Goal: Information Seeking & Learning: Learn about a topic

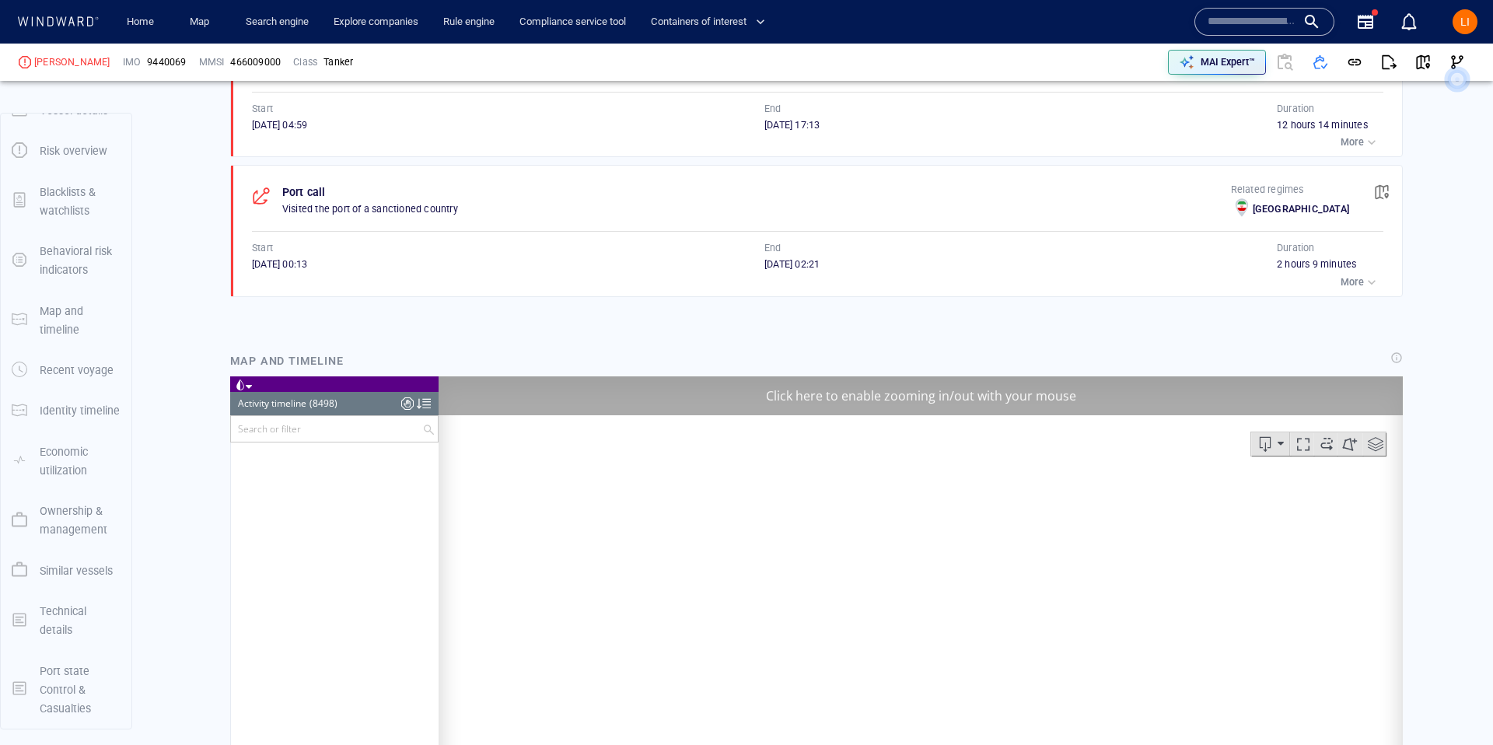
scroll to position [356968, 0]
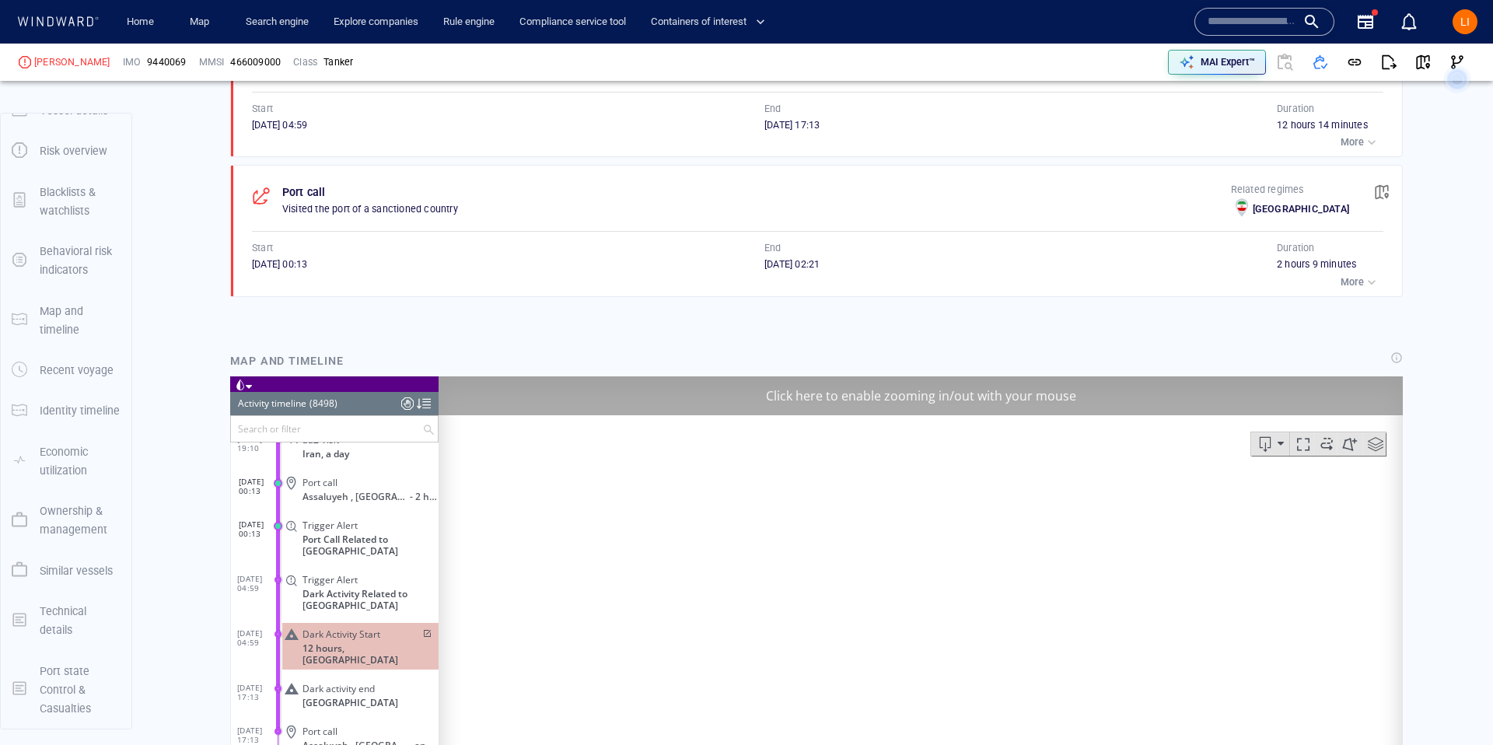
click at [1245, 22] on input "text" at bounding box center [1252, 21] width 89 height 23
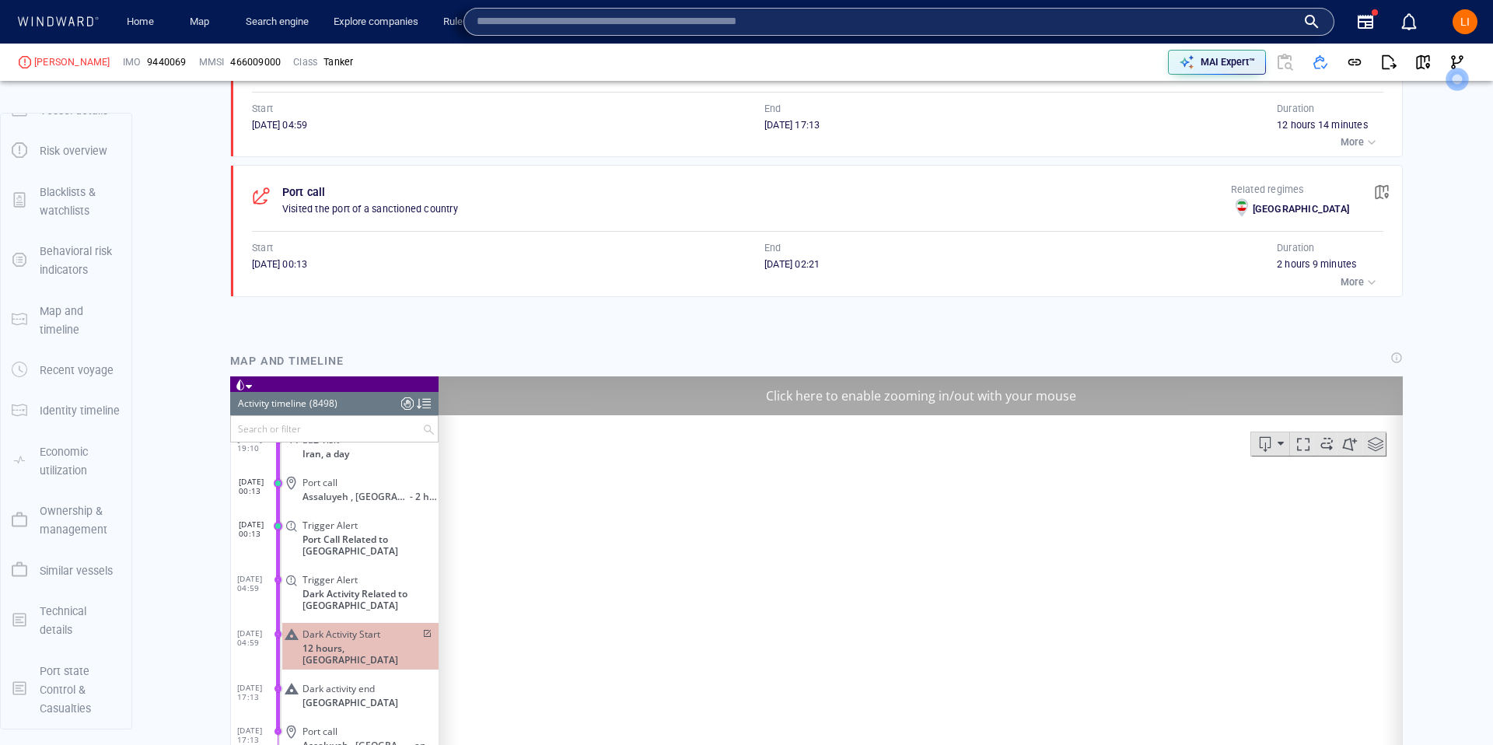
paste input "*******"
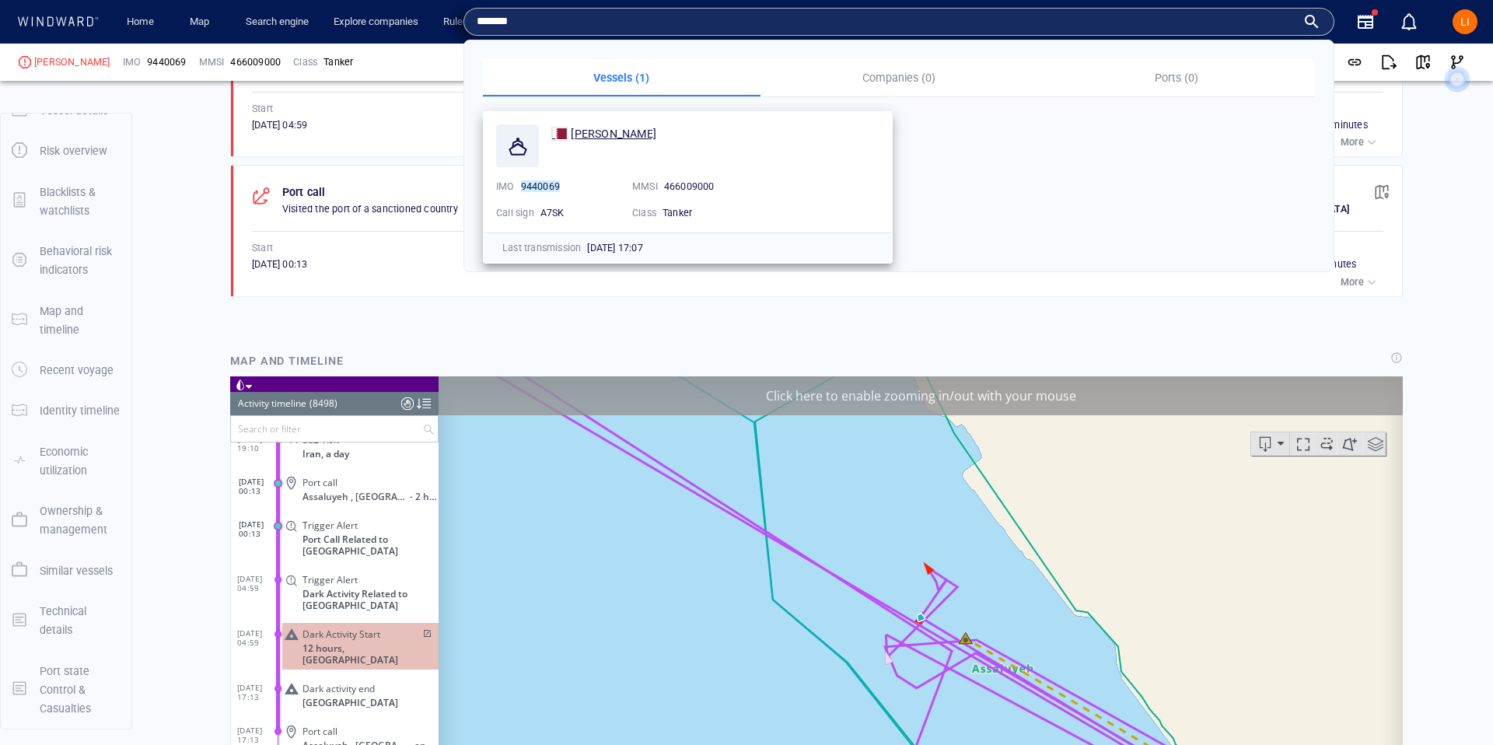
type input "*******"
click at [650, 138] on span "SIDRA AL KHOR" at bounding box center [614, 134] width 86 height 12
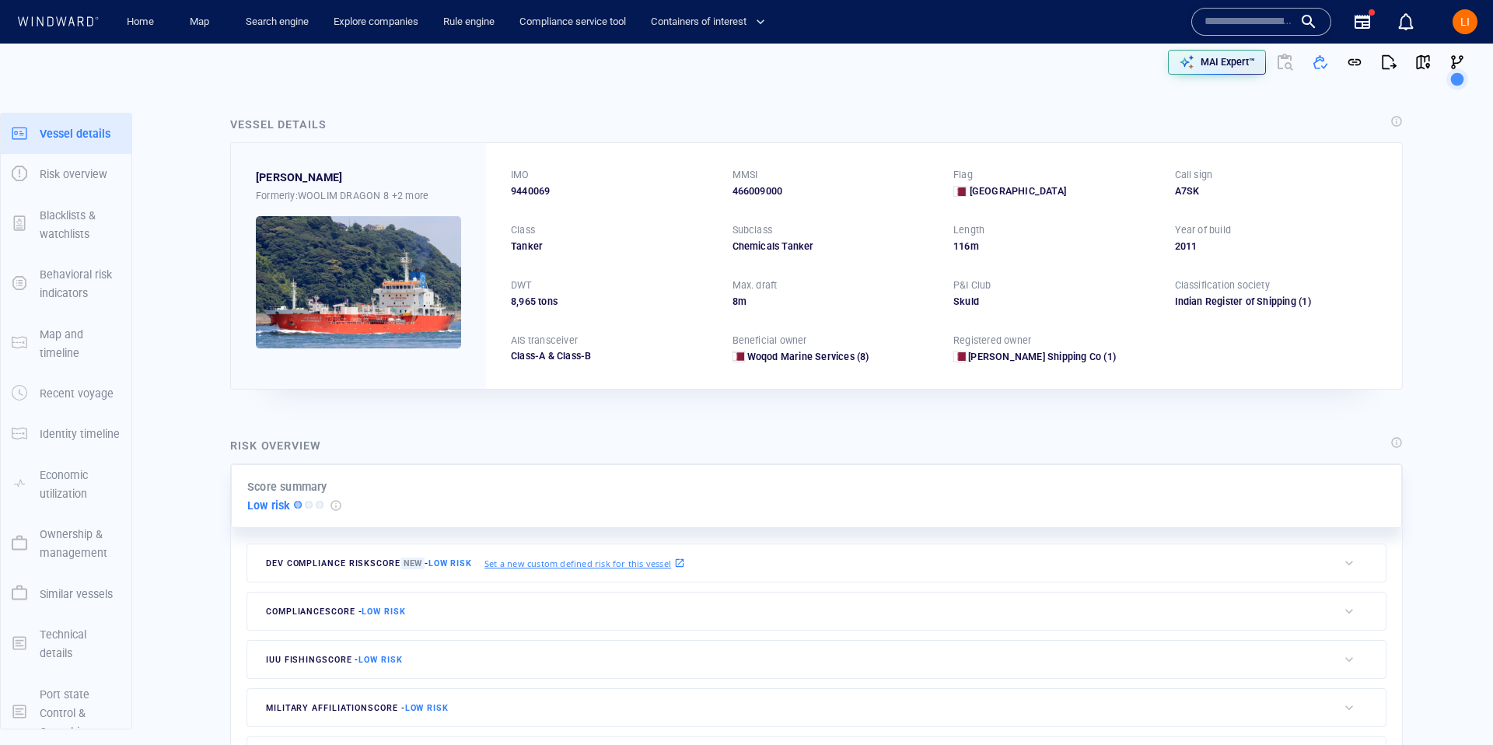
click at [1249, 26] on input "text" at bounding box center [1249, 21] width 89 height 23
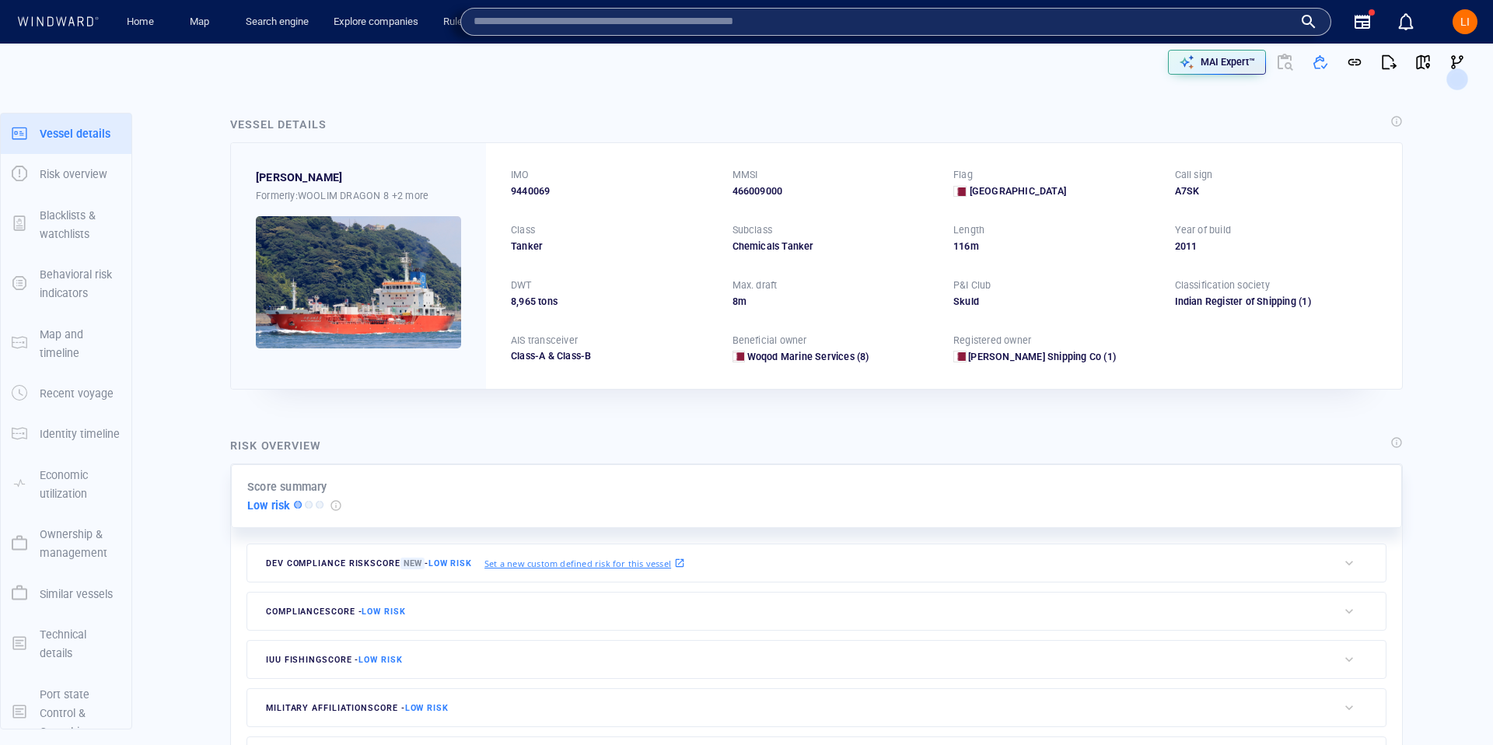
paste input "*******"
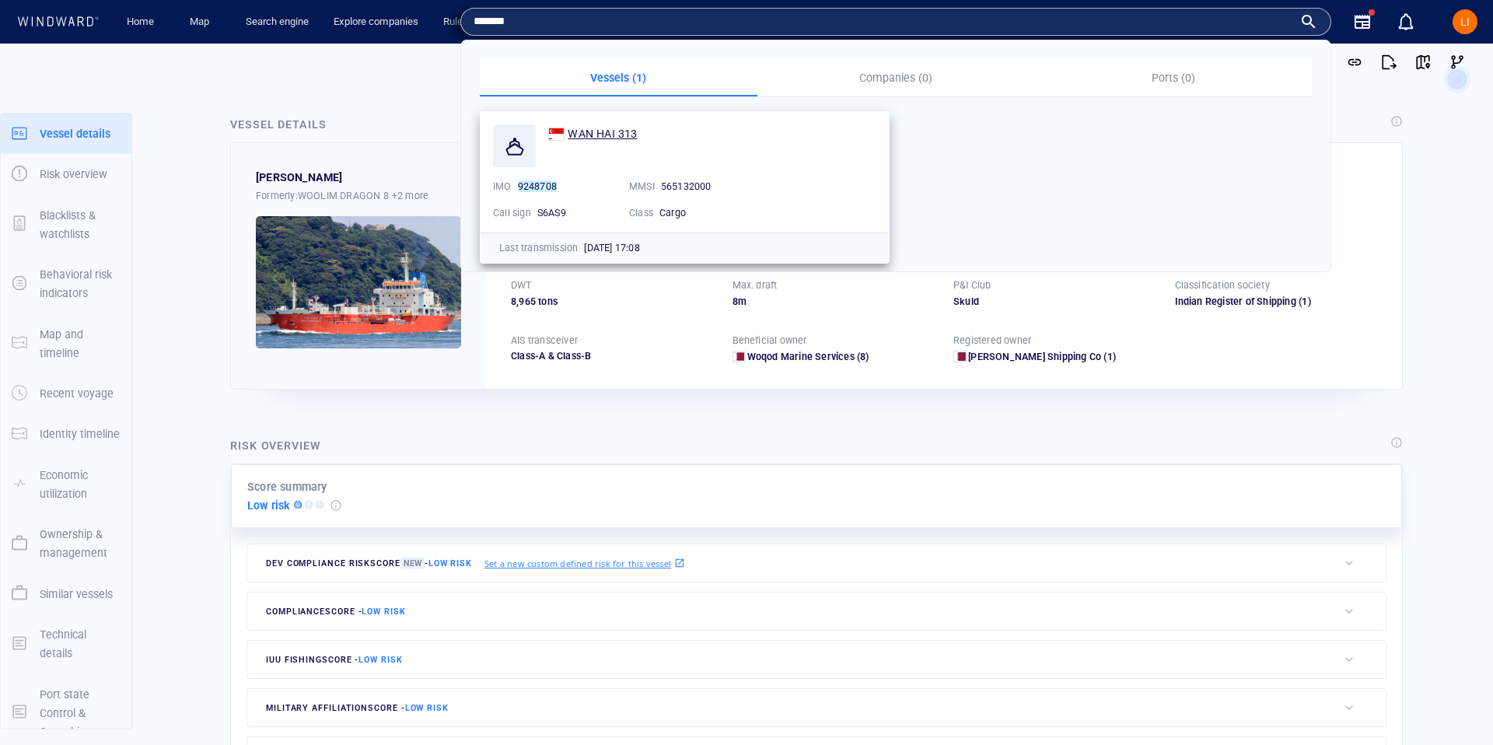
type input "*******"
click at [617, 134] on span "WAN HAI 313" at bounding box center [602, 134] width 69 height 12
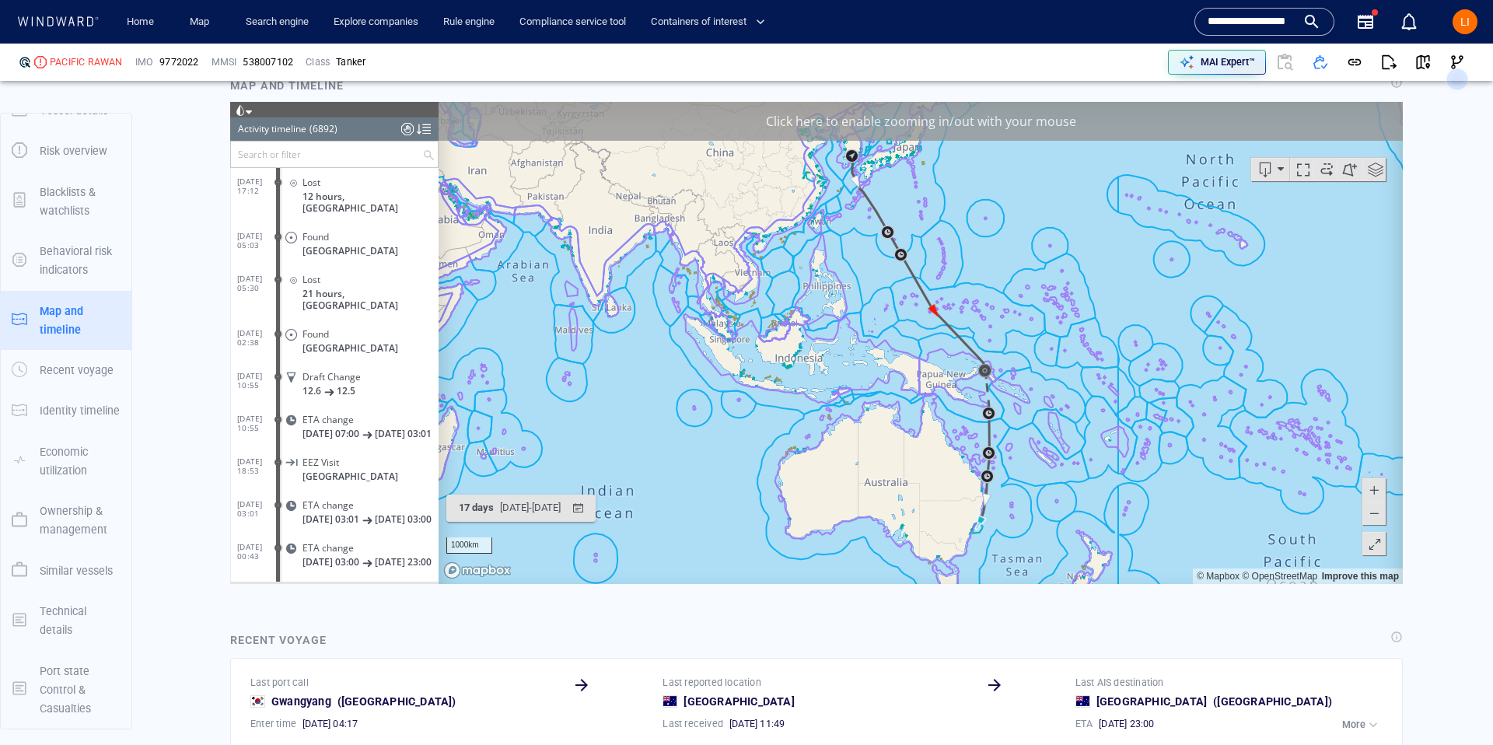
scroll to position [294365, 0]
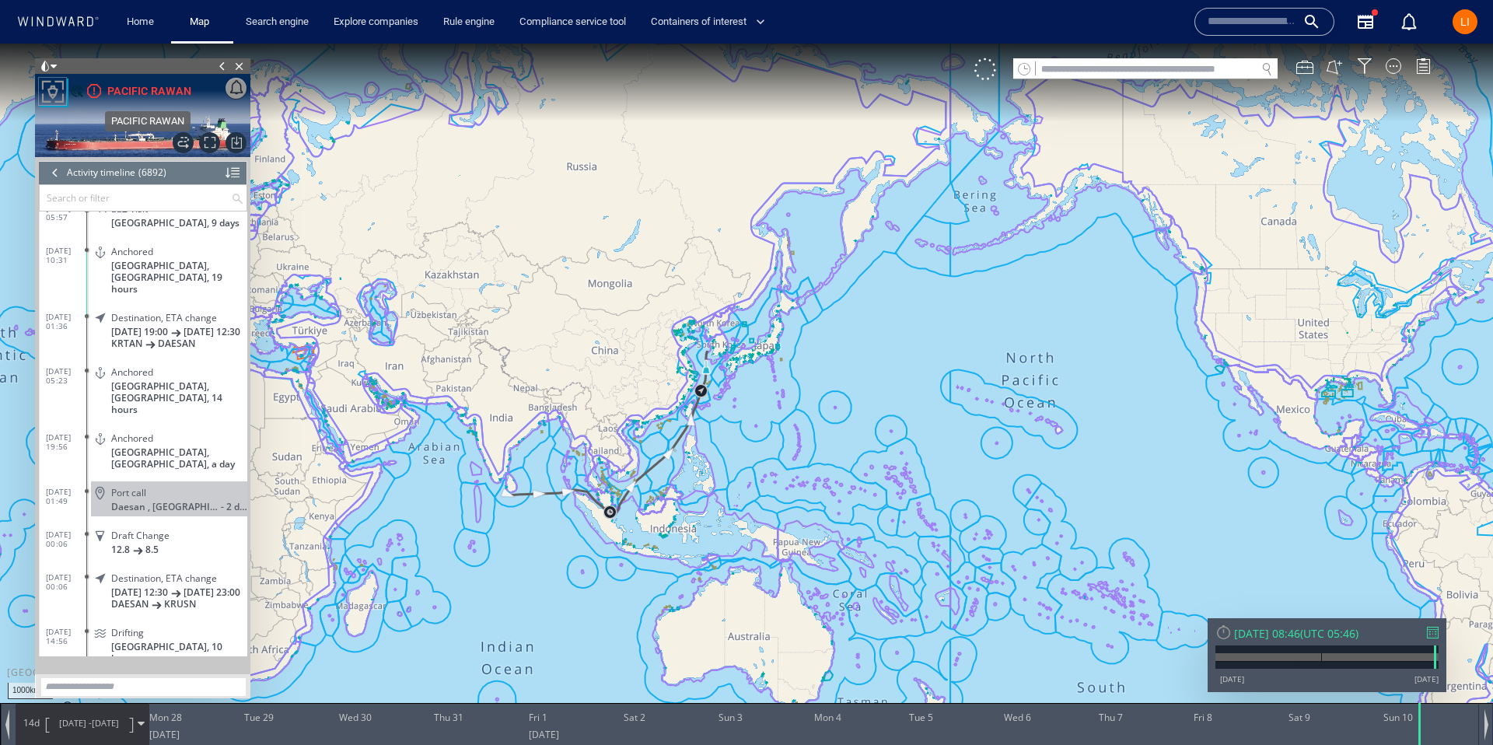
scroll to position [291314, 0]
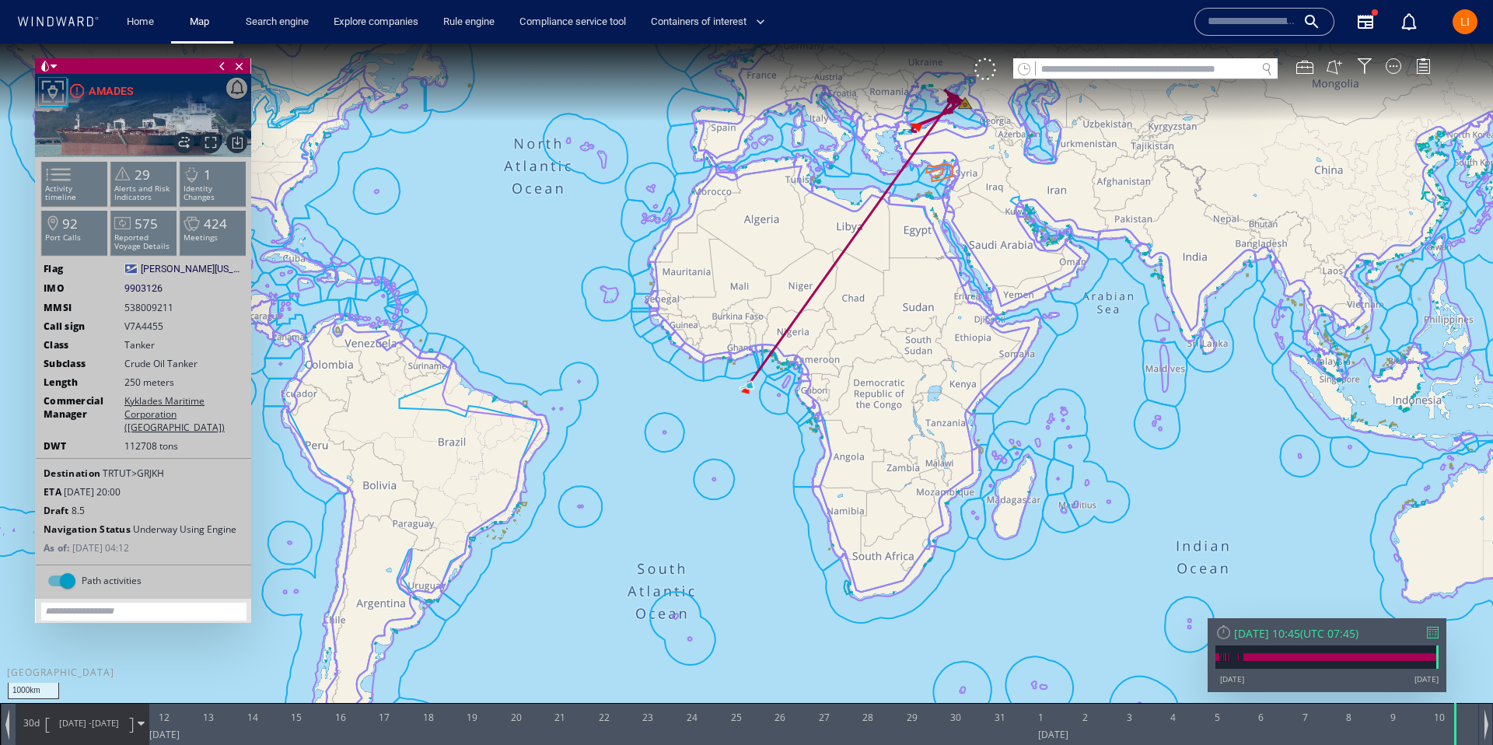
click at [1166, 70] on input "text" at bounding box center [1146, 69] width 220 height 21
paste input "*******"
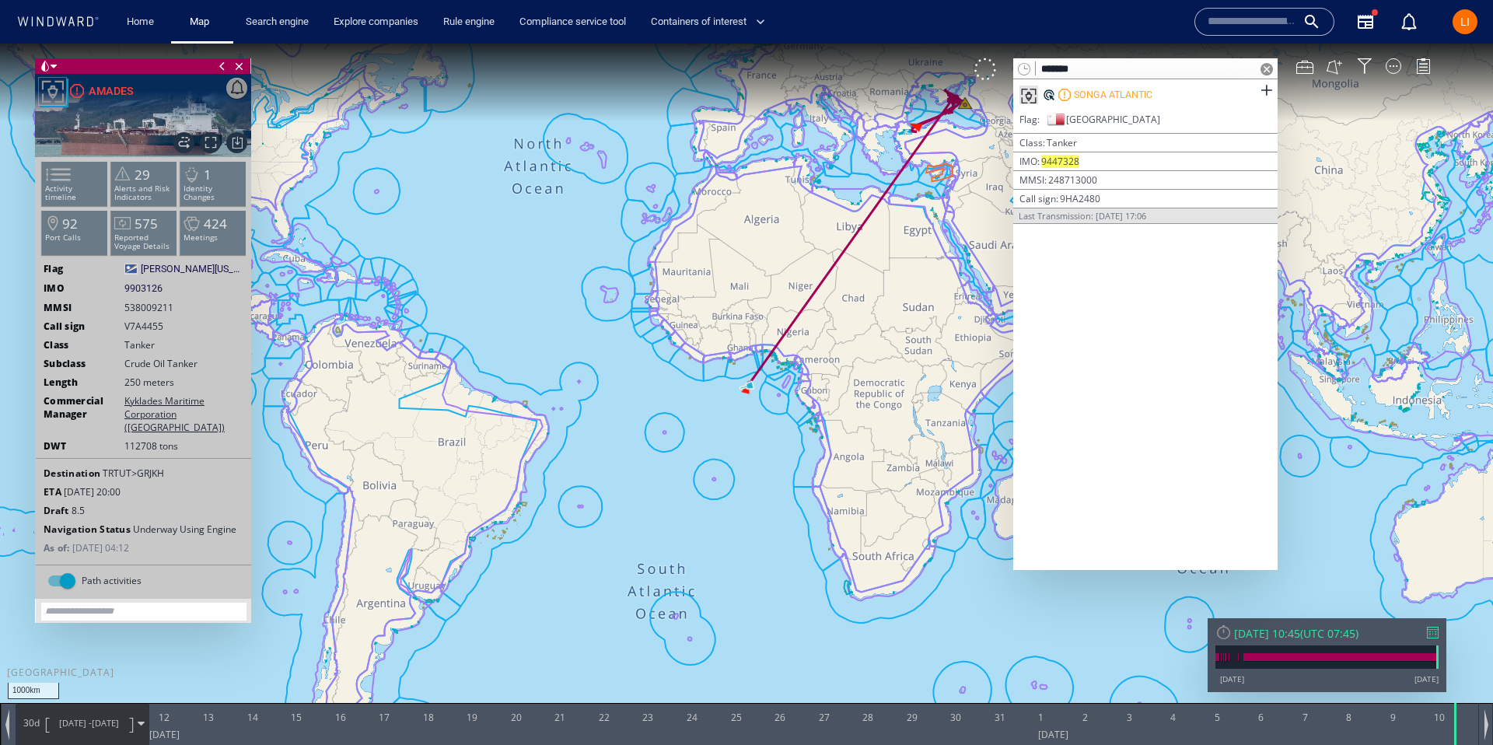
type input "*******"
click at [1213, 88] on div "SONGA ATLANTIC" at bounding box center [1145, 94] width 264 height 31
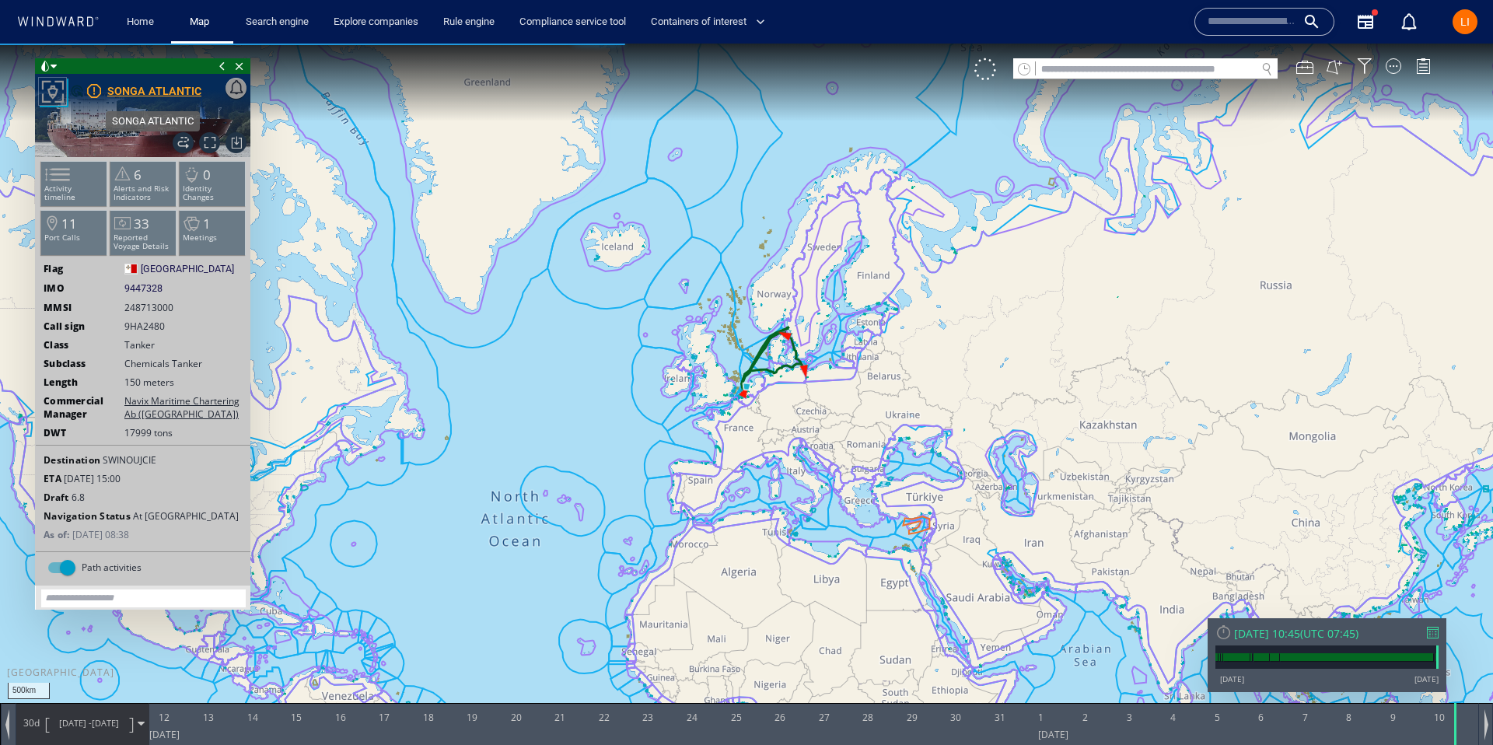
click at [184, 95] on div "SONGA ATLANTIC" at bounding box center [154, 91] width 94 height 19
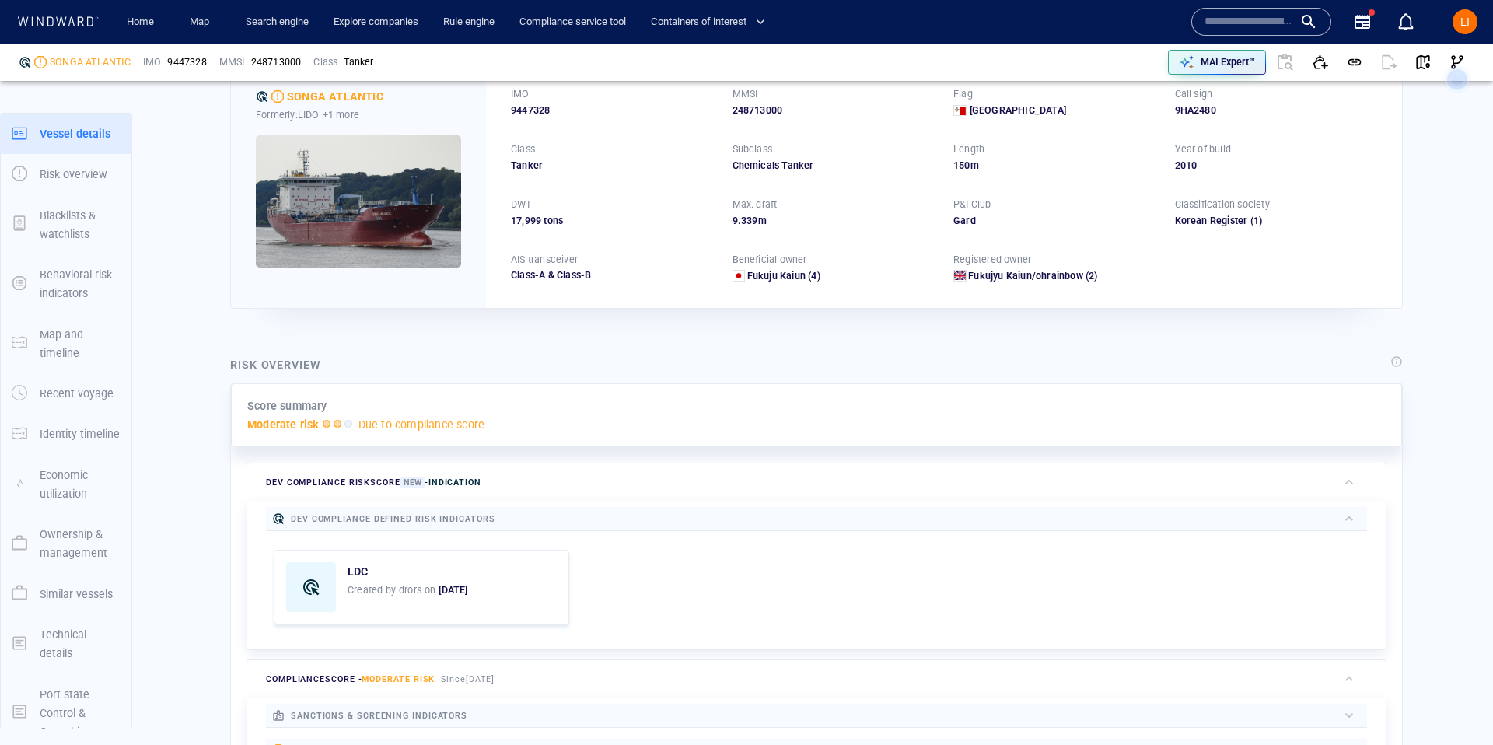
scroll to position [23, 0]
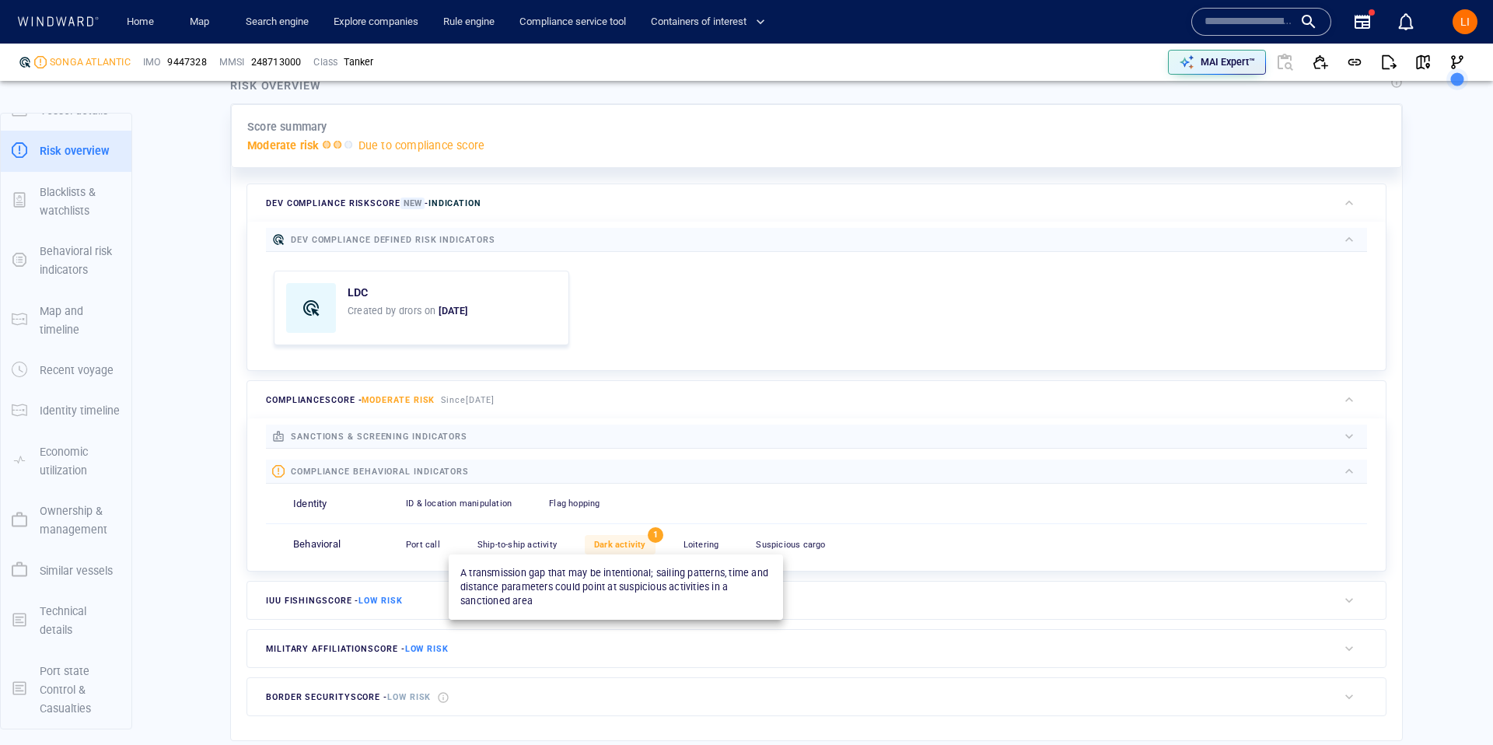
click at [594, 545] on span "Dark activity" at bounding box center [620, 545] width 52 height 10
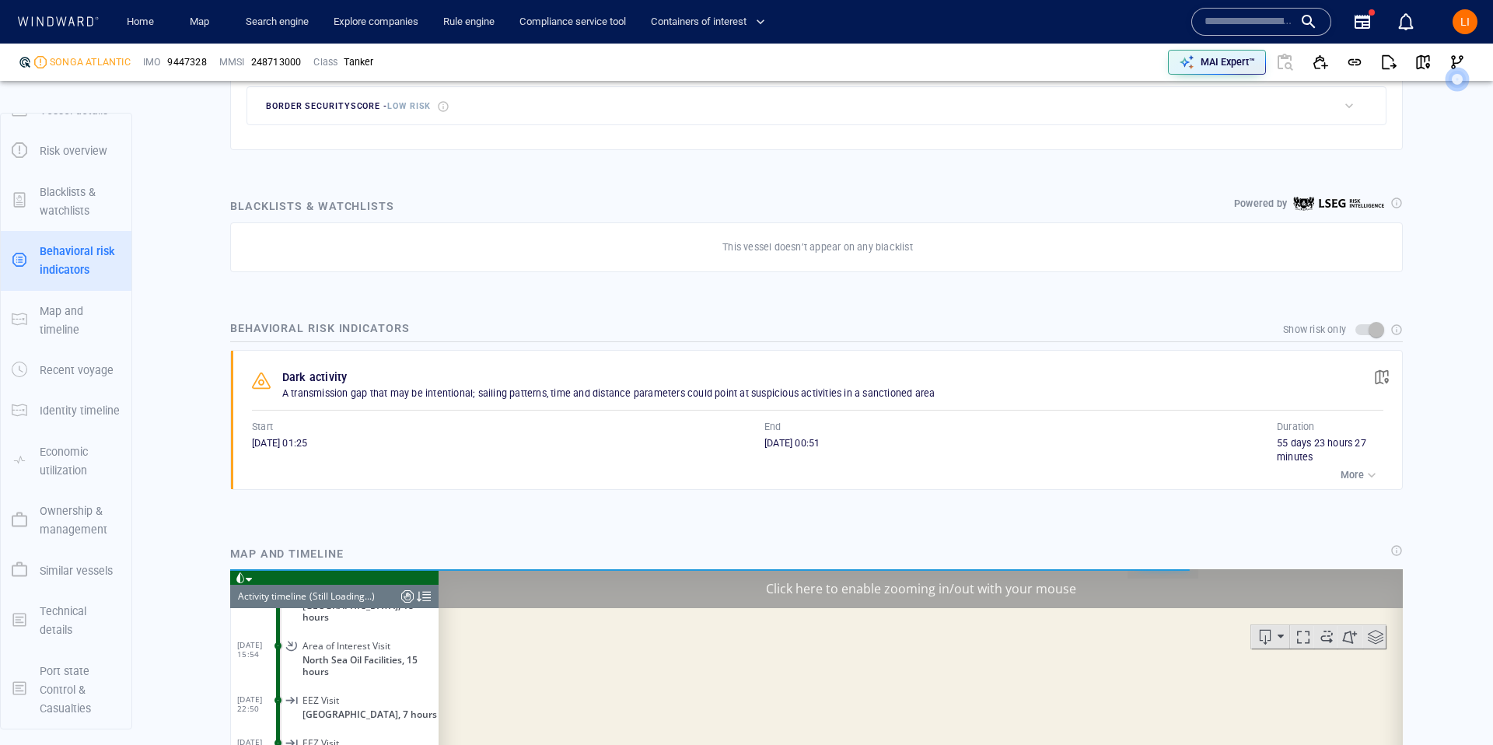
scroll to position [6515, 0]
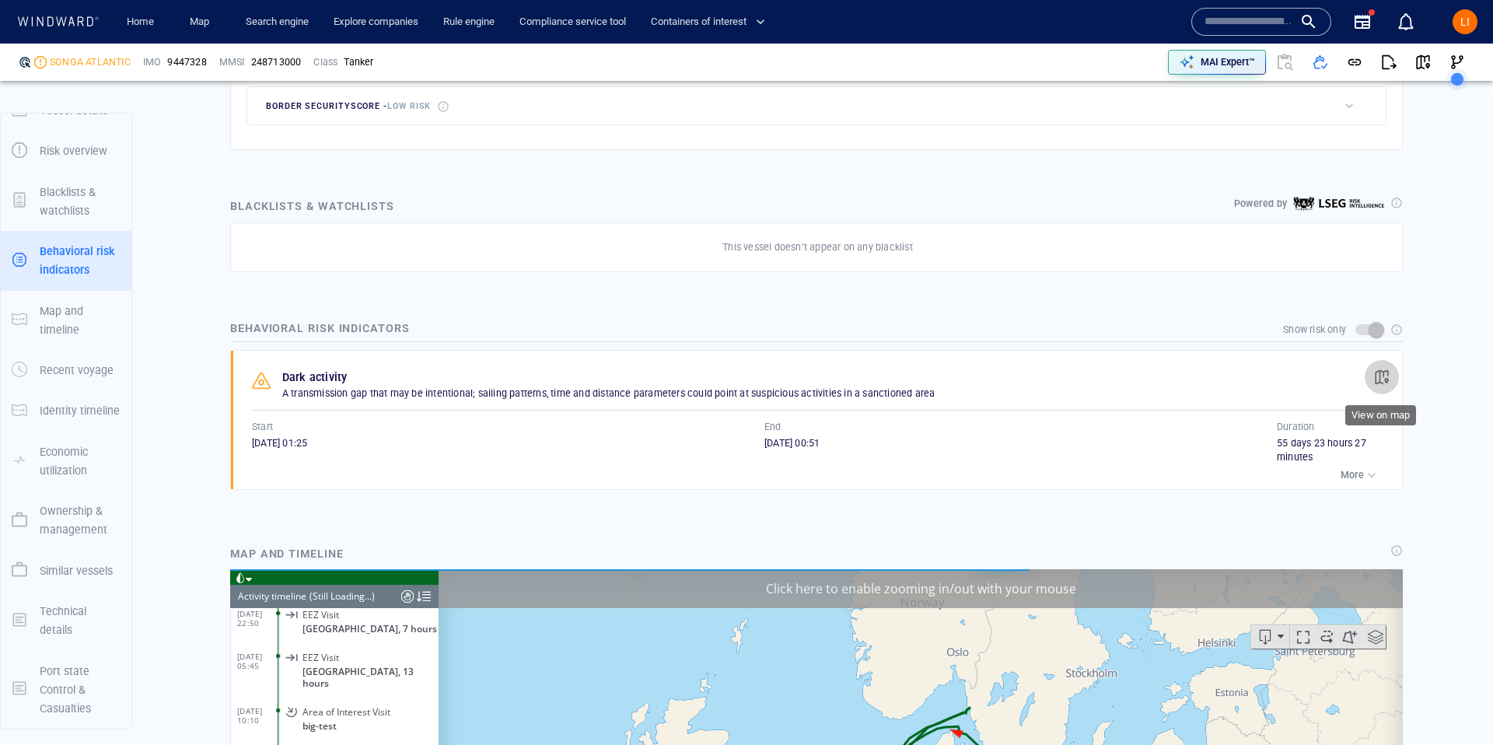
click at [1381, 369] on span "button" at bounding box center [1382, 377] width 16 height 16
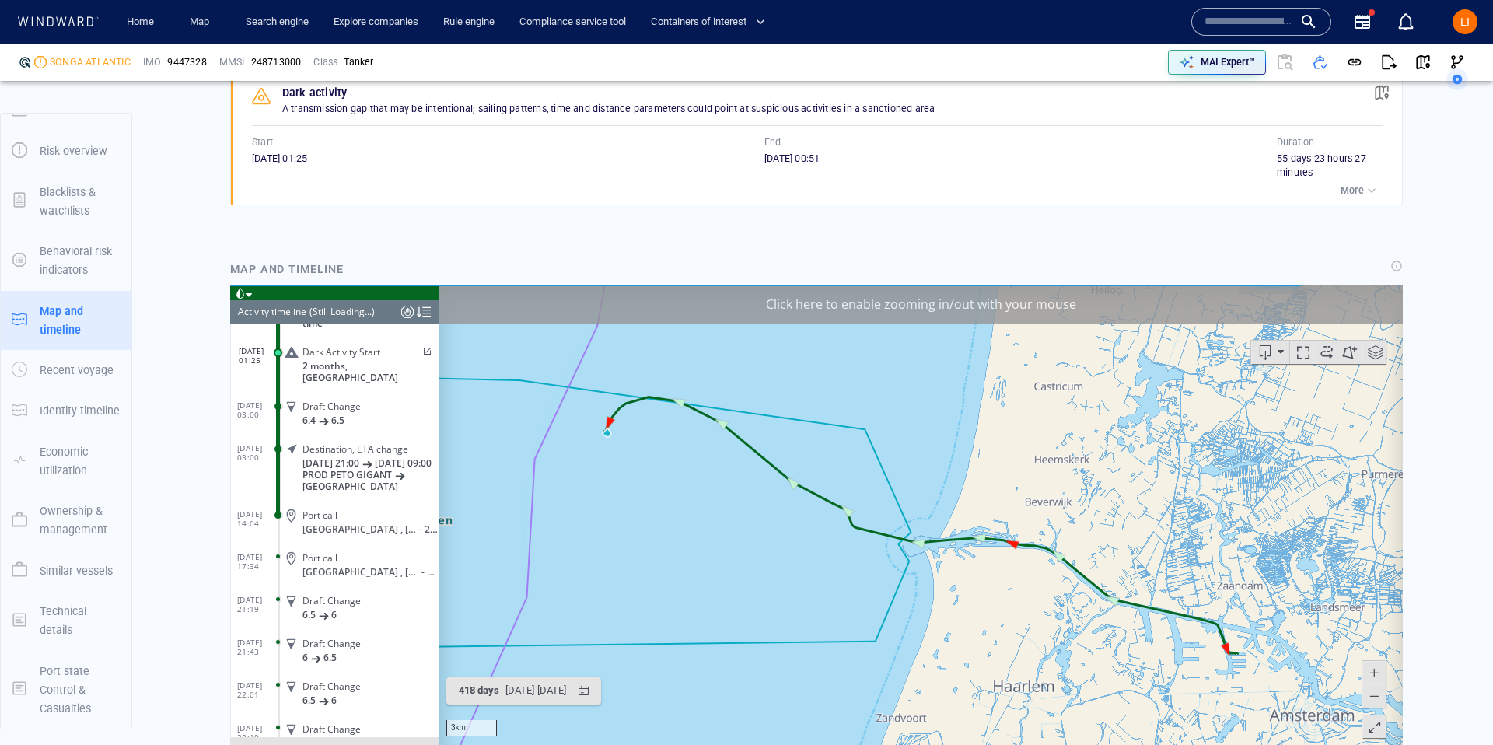
scroll to position [1238, 0]
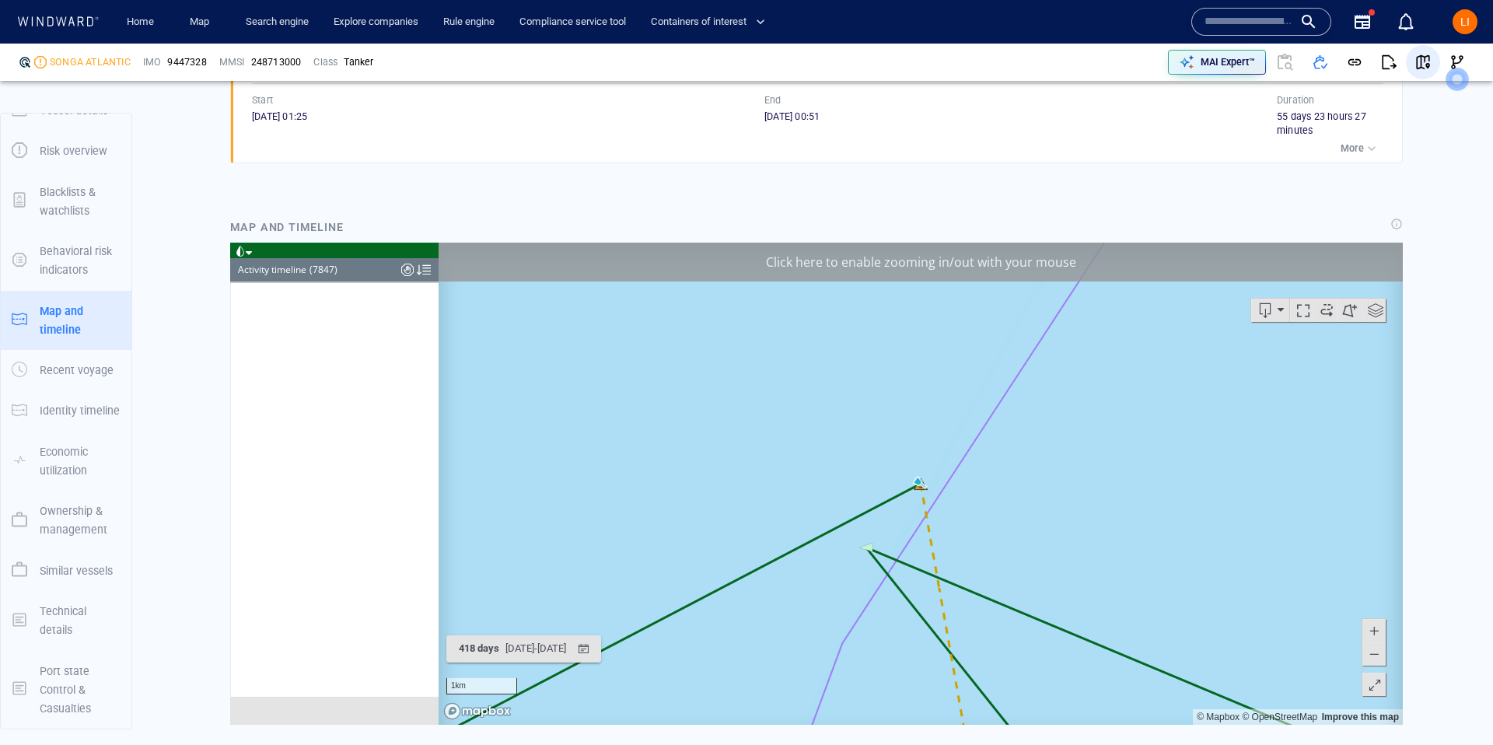
scroll to position [335212, 0]
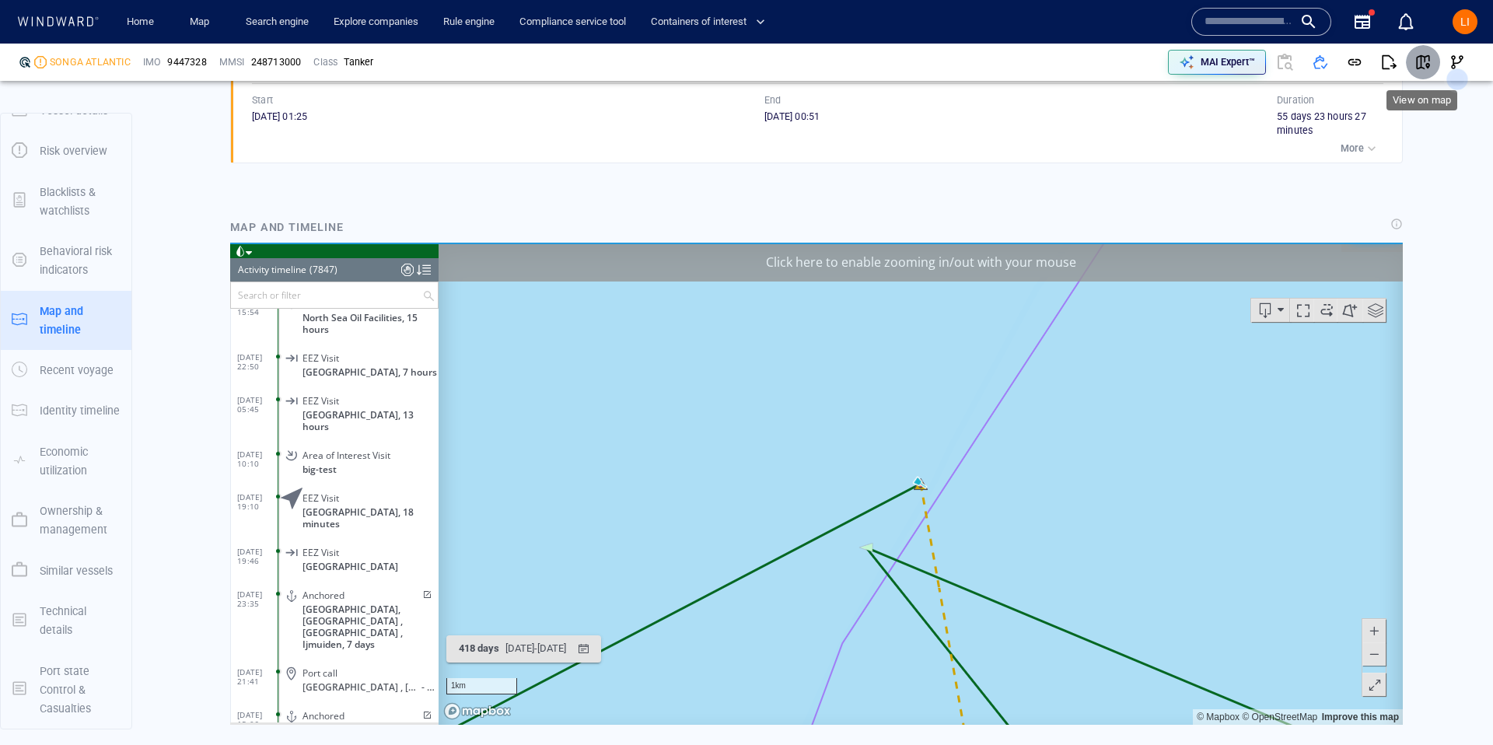
click at [1415, 52] on button "button" at bounding box center [1423, 62] width 34 height 34
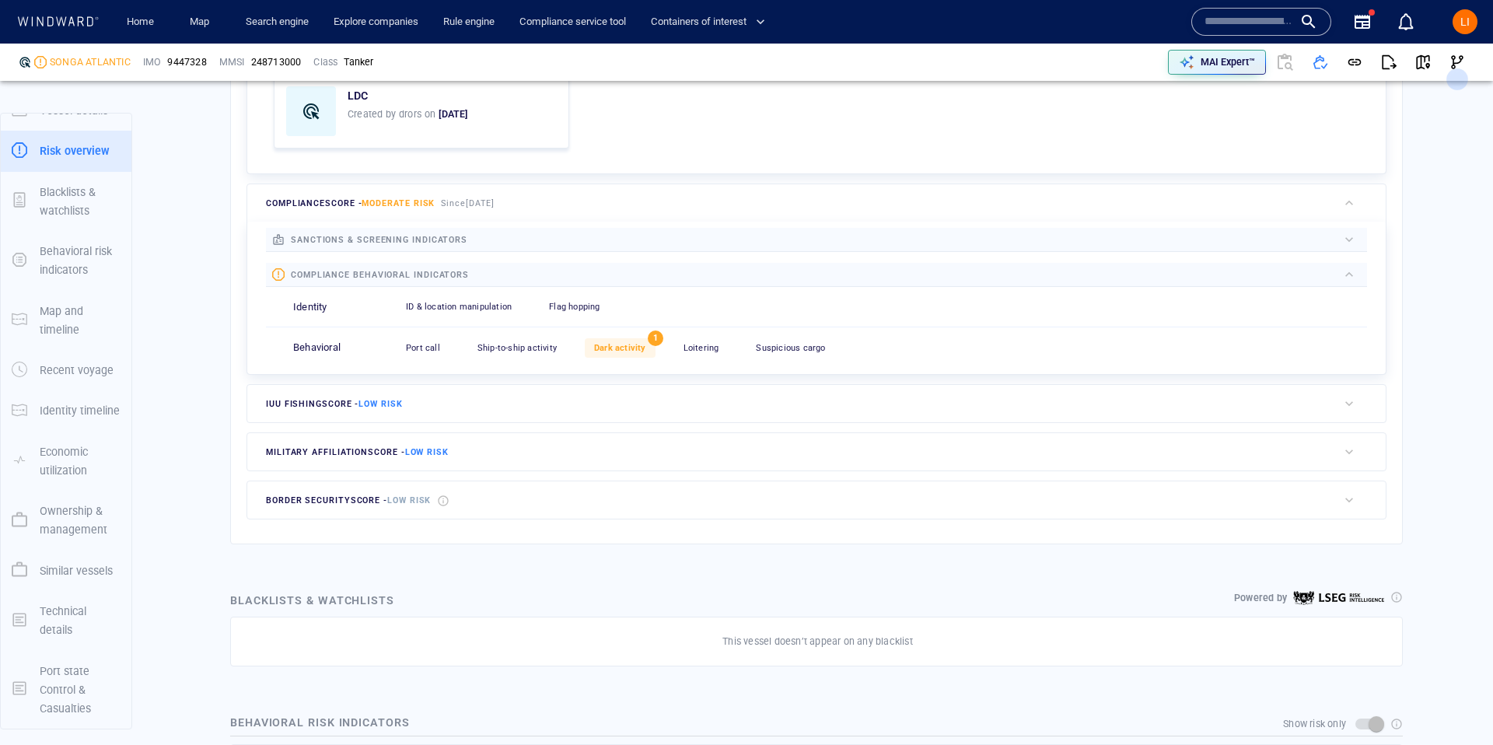
scroll to position [572, 0]
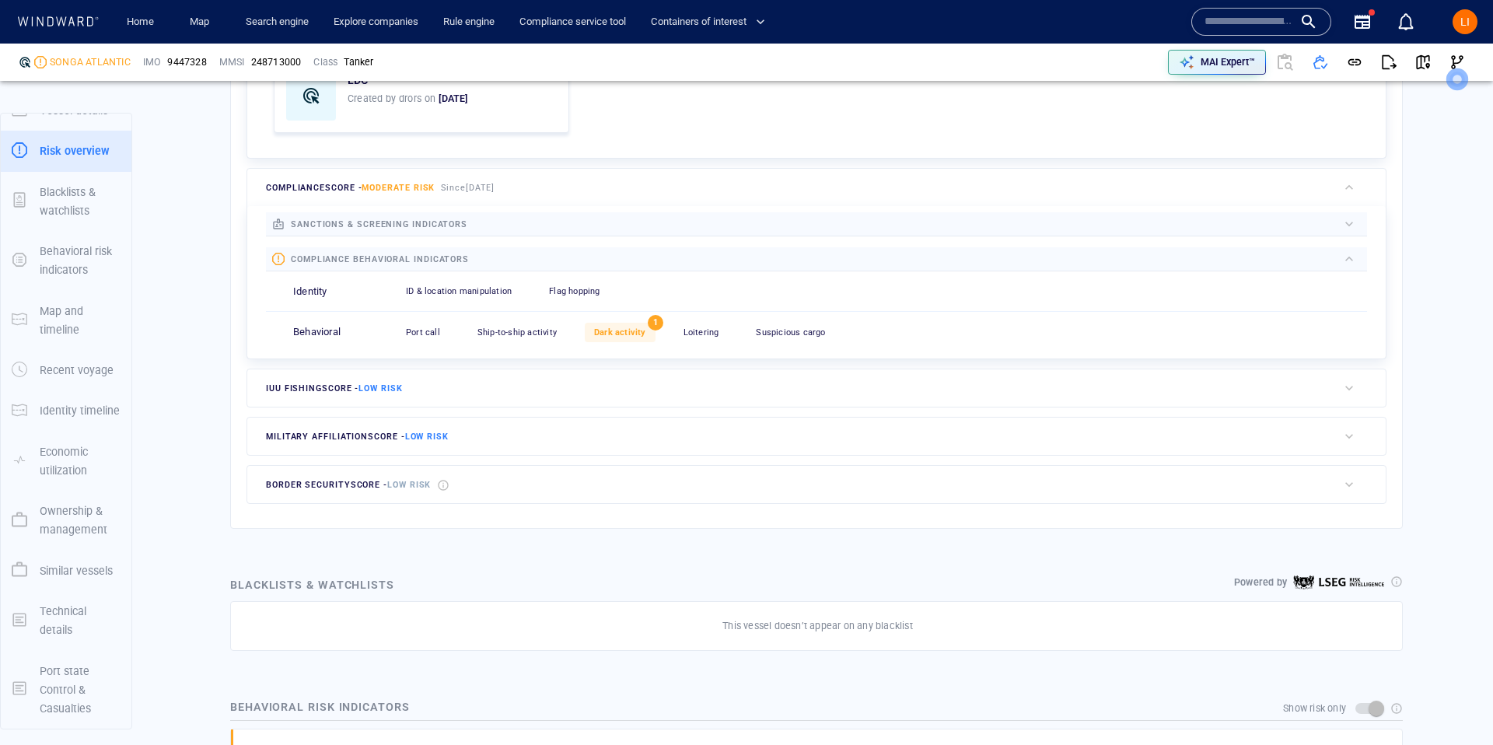
click at [624, 323] on div "Port call 0 Ship-to-ship activity 0 Dark activity 1 Loitering 0 Suspicious carg…" at bounding box center [882, 332] width 971 height 38
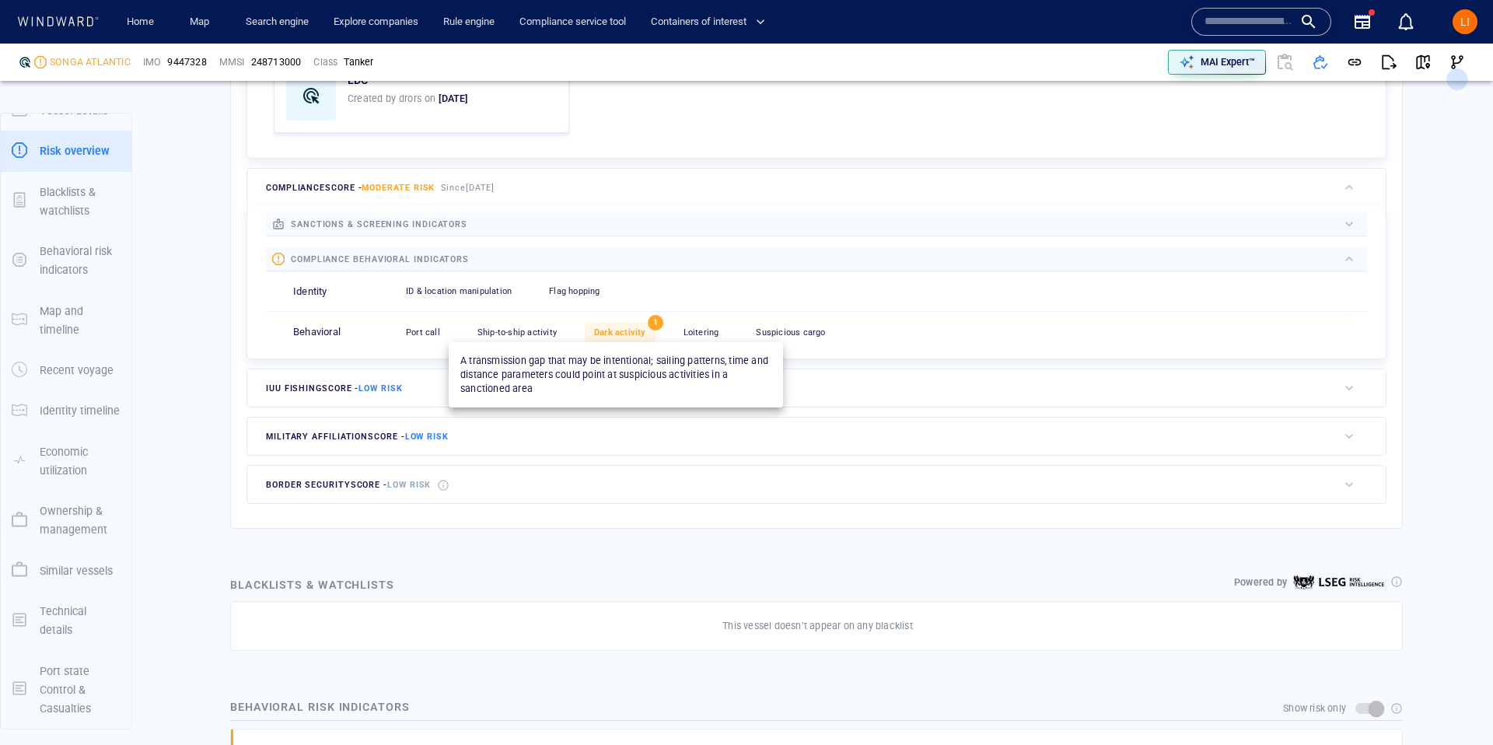
click at [624, 326] on div "Dark activity" at bounding box center [620, 332] width 71 height 19
click at [627, 331] on span "Dark activity" at bounding box center [620, 332] width 52 height 10
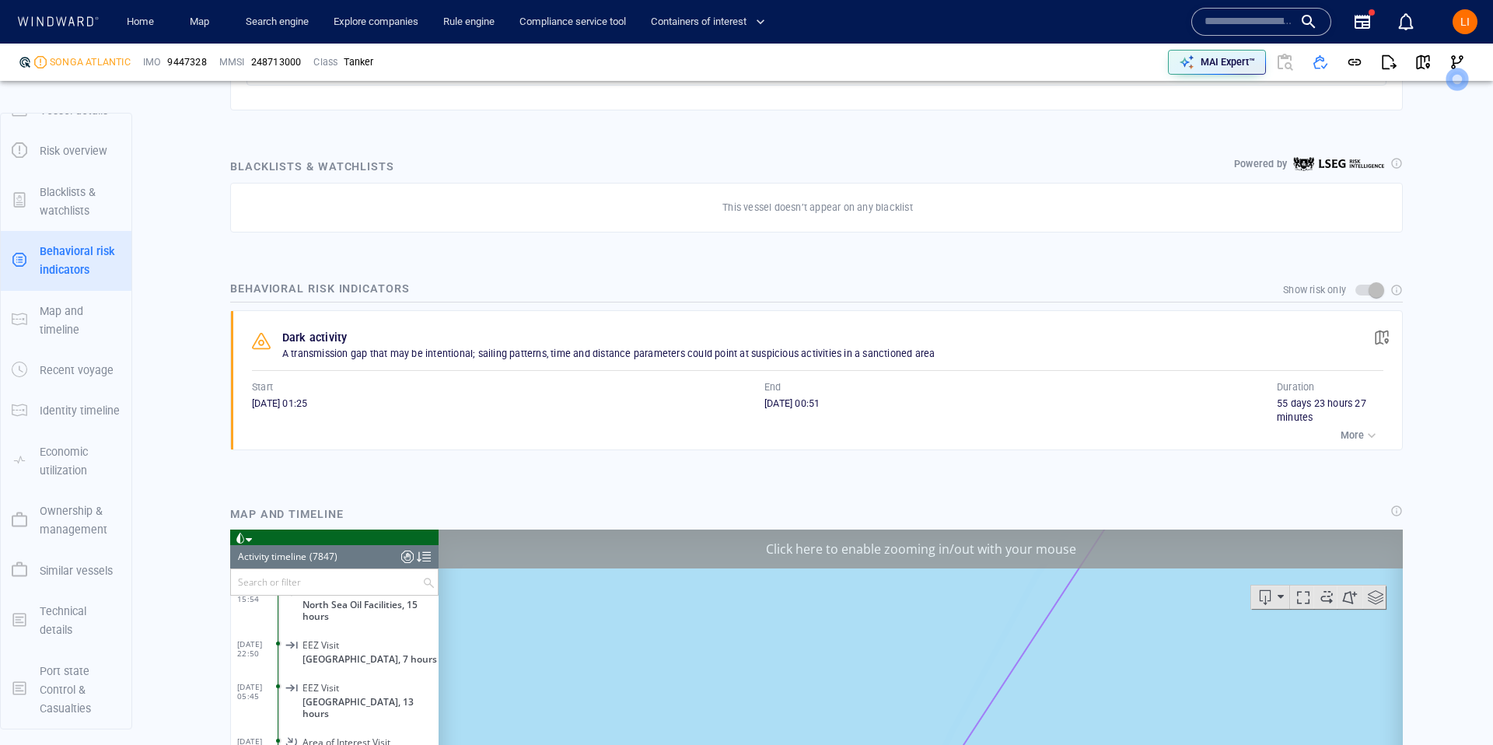
scroll to position [1000, 0]
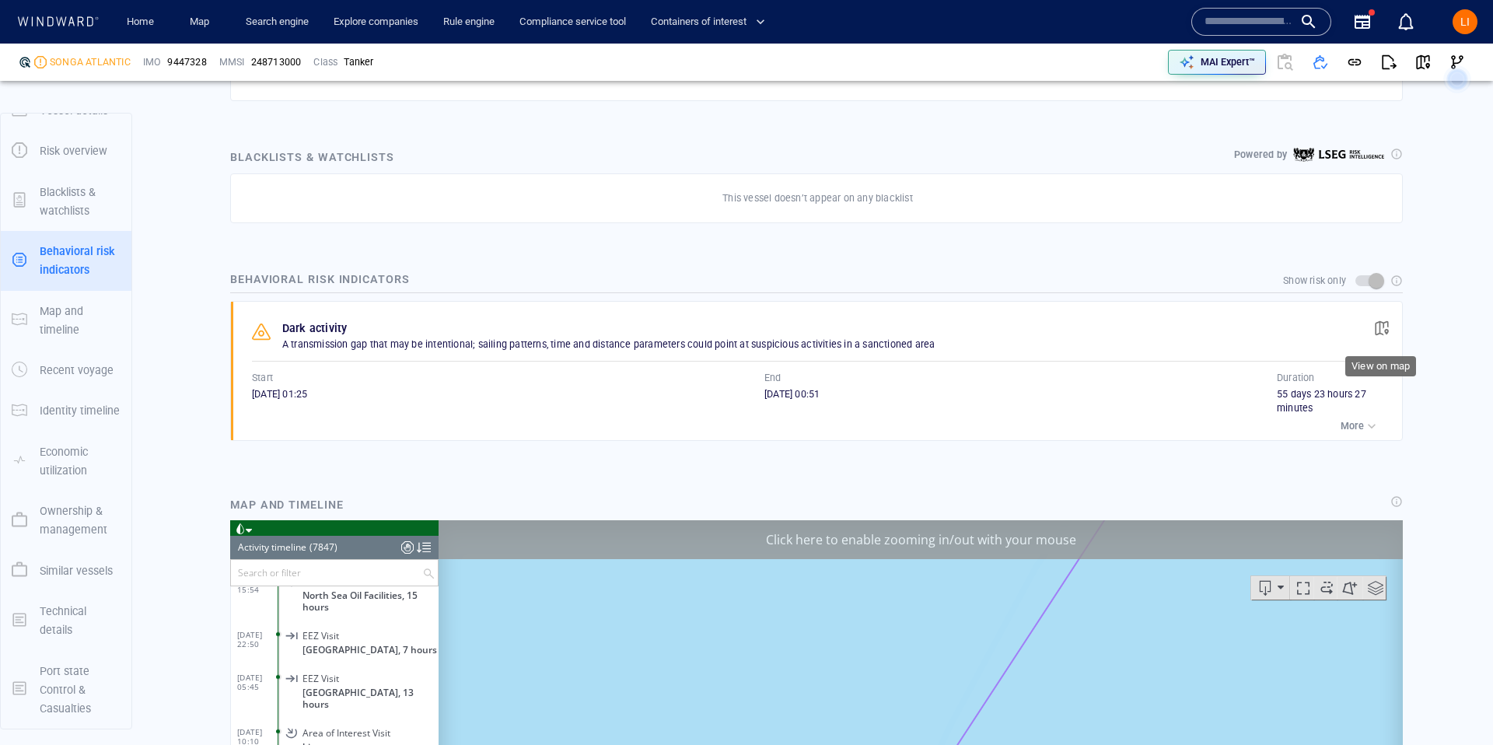
click at [1370, 327] on button "button" at bounding box center [1382, 328] width 34 height 34
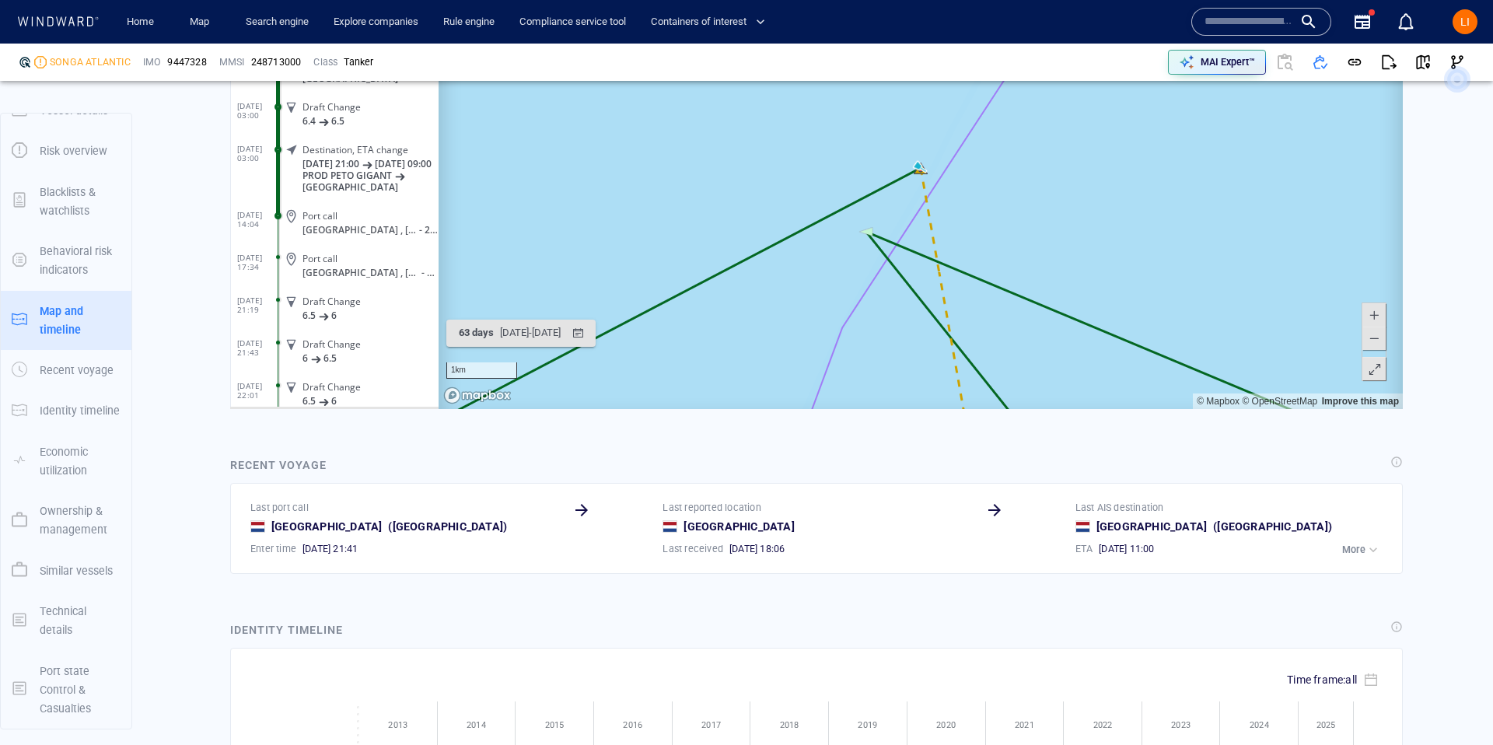
scroll to position [1604, 0]
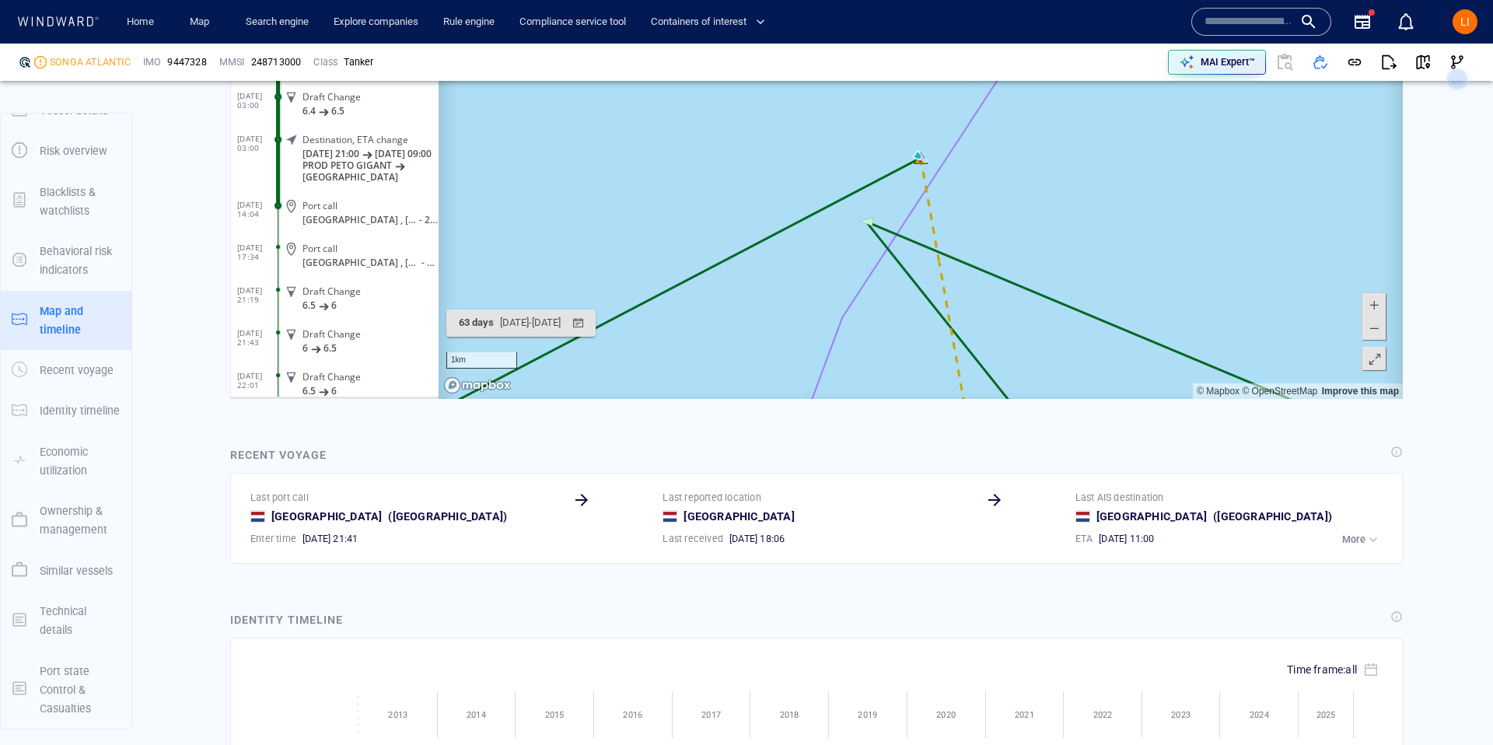
click at [1381, 331] on span at bounding box center [1374, 328] width 16 height 23
click at [1381, 330] on span at bounding box center [1374, 328] width 16 height 23
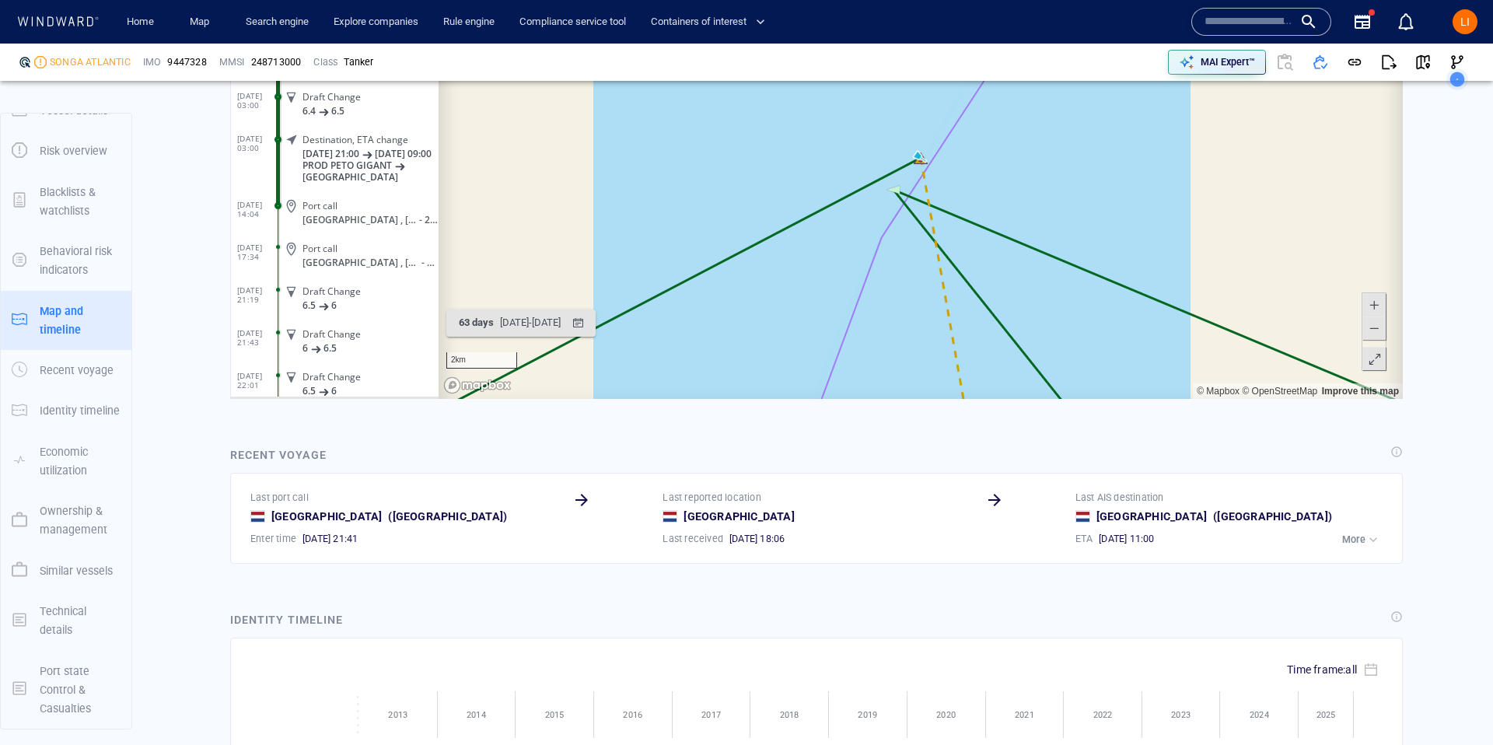
click at [1381, 330] on span at bounding box center [1374, 328] width 16 height 23
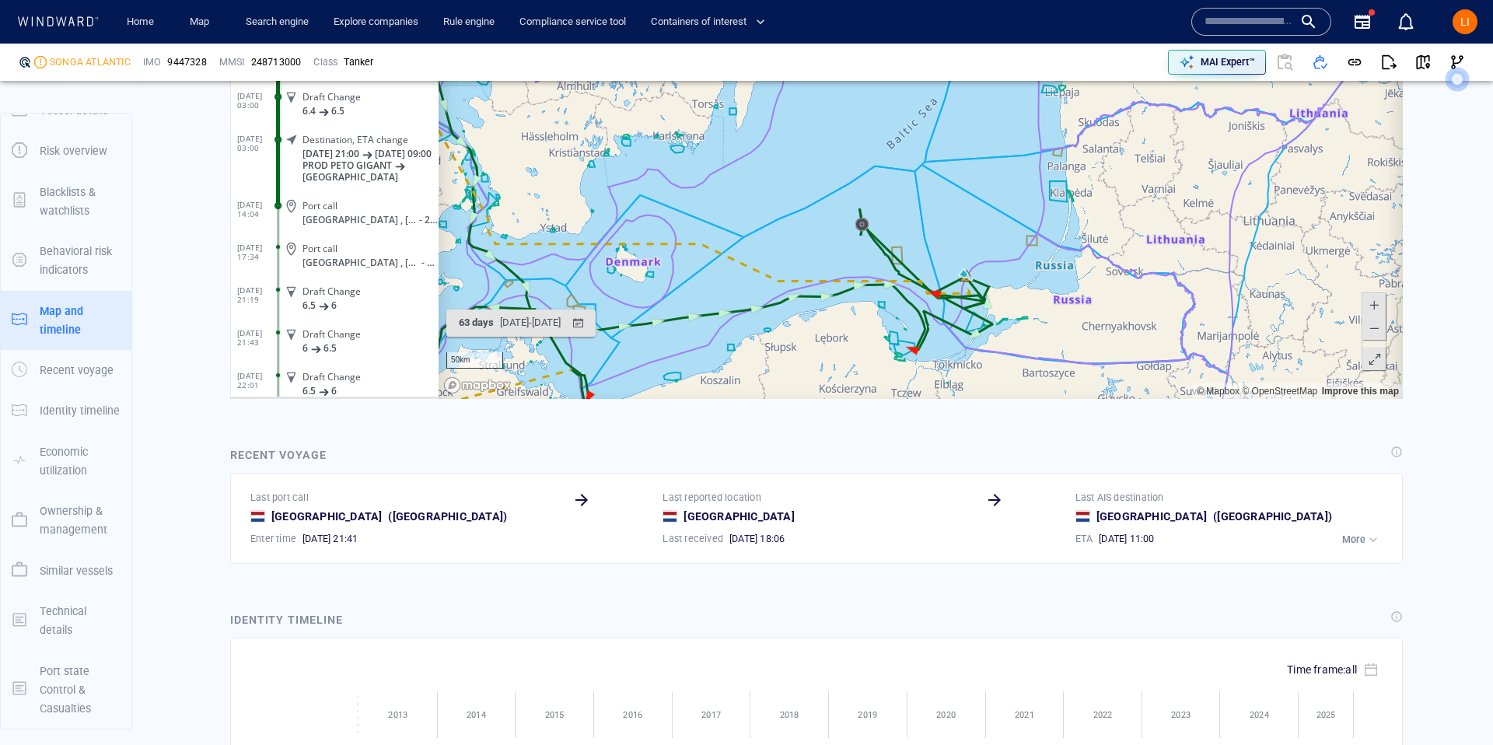
drag, startPoint x: 917, startPoint y: 282, endPoint x: 890, endPoint y: 387, distance: 108.5
click at [962, 399] on html "Loading vessel activities... Activity timeline (7847) (Still Loading...) Search…" at bounding box center [816, 158] width 1173 height 482
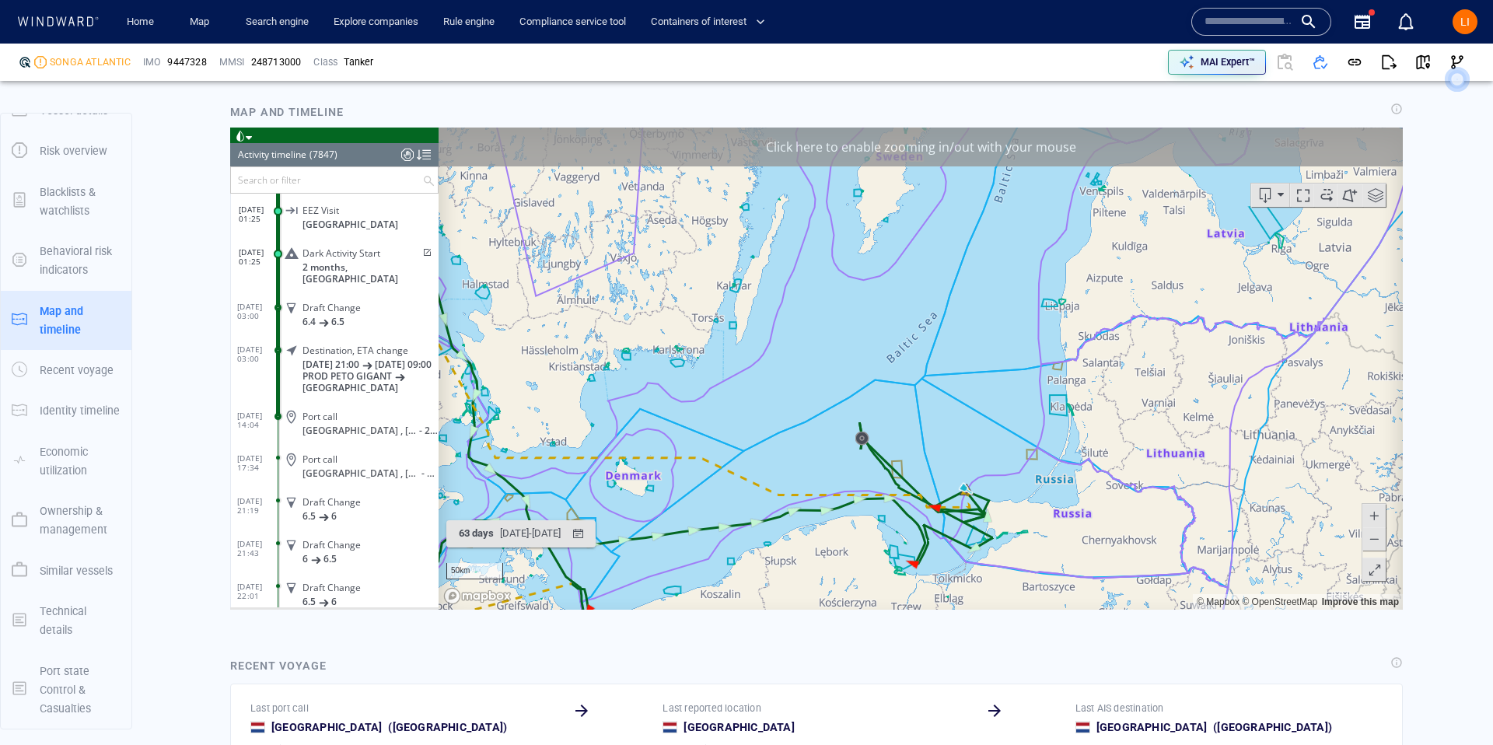
scroll to position [1390, 0]
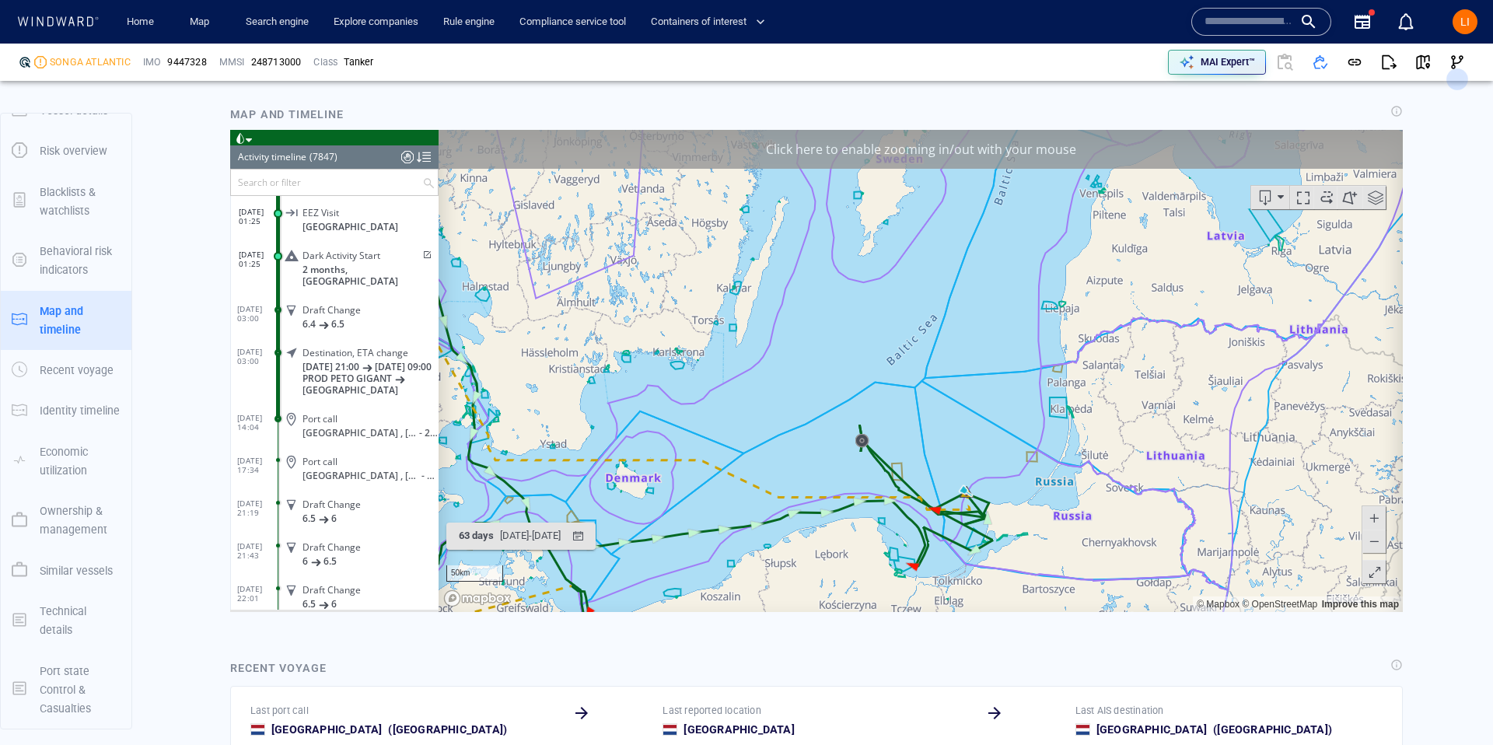
click at [314, 266] on span "2 months, Russia" at bounding box center [371, 274] width 136 height 23
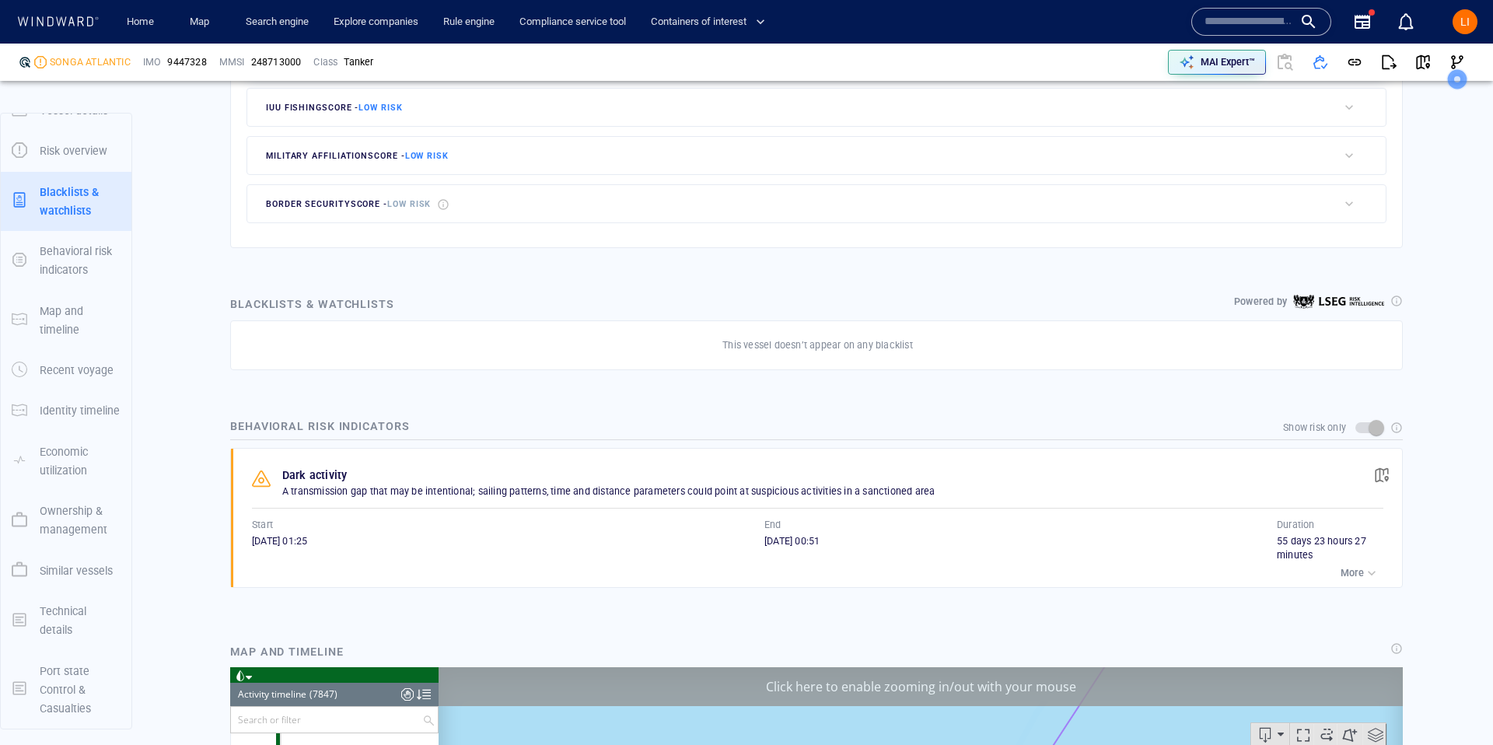
scroll to position [851, 0]
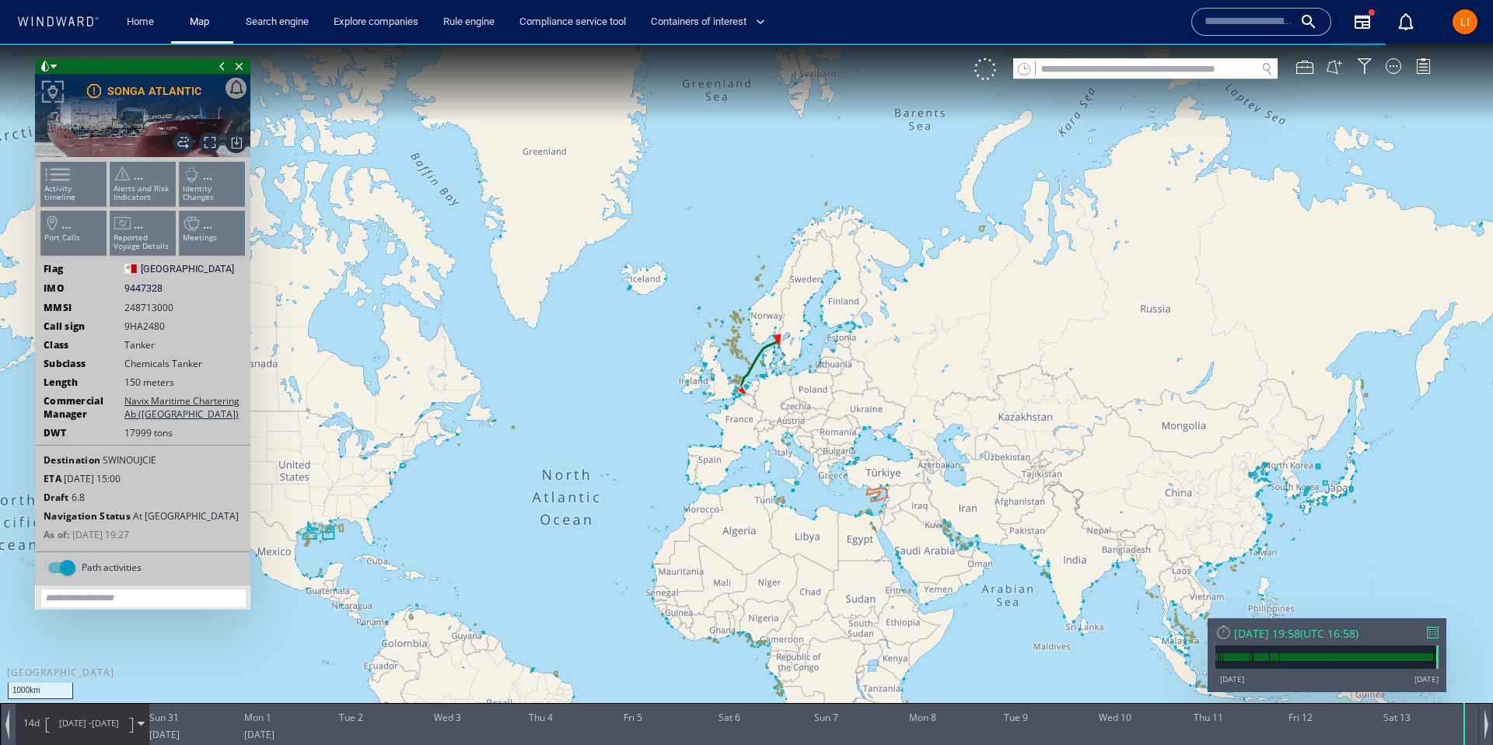
click at [1284, 640] on div "Sat 13/09/2025 19:58" at bounding box center [1267, 633] width 66 height 15
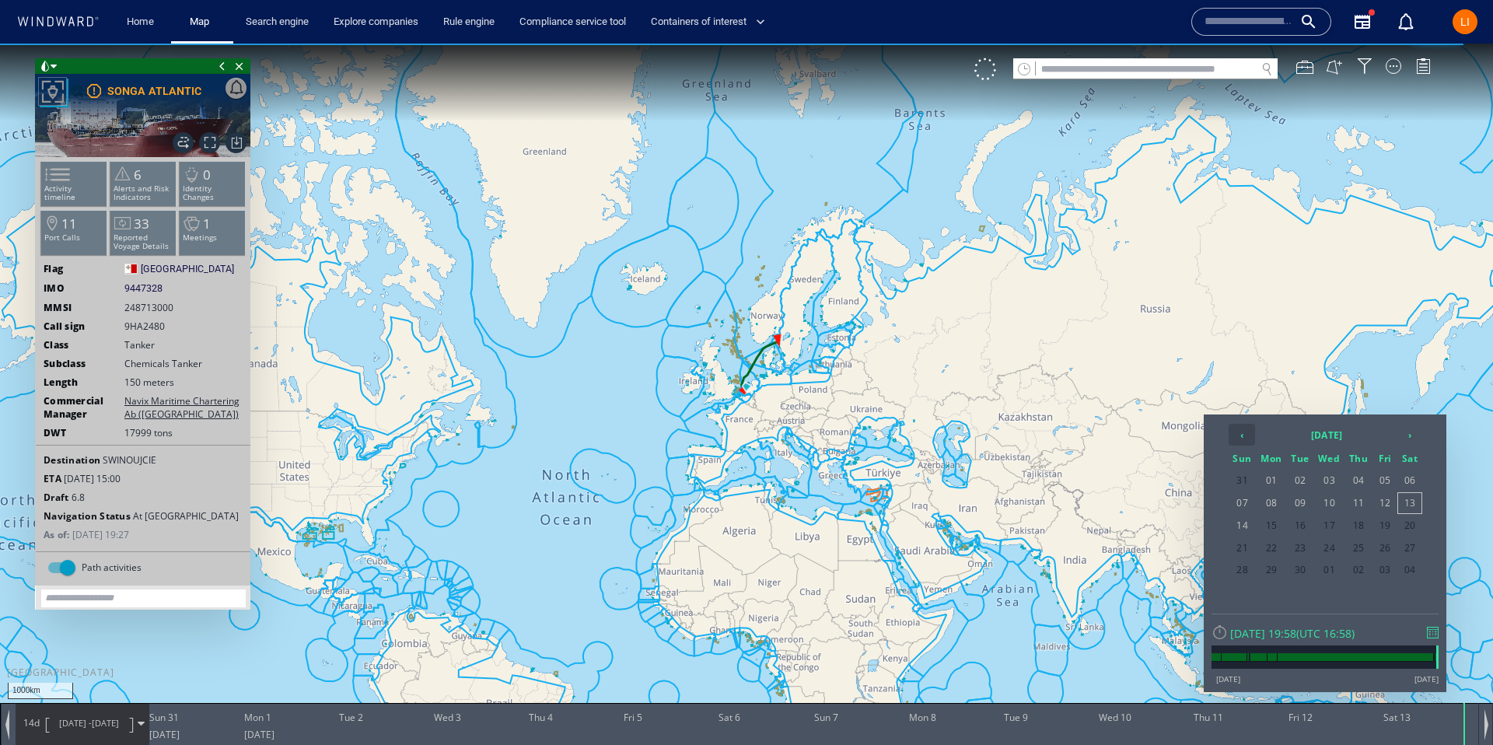
click at [1236, 432] on th "‹" at bounding box center [1242, 435] width 26 height 22
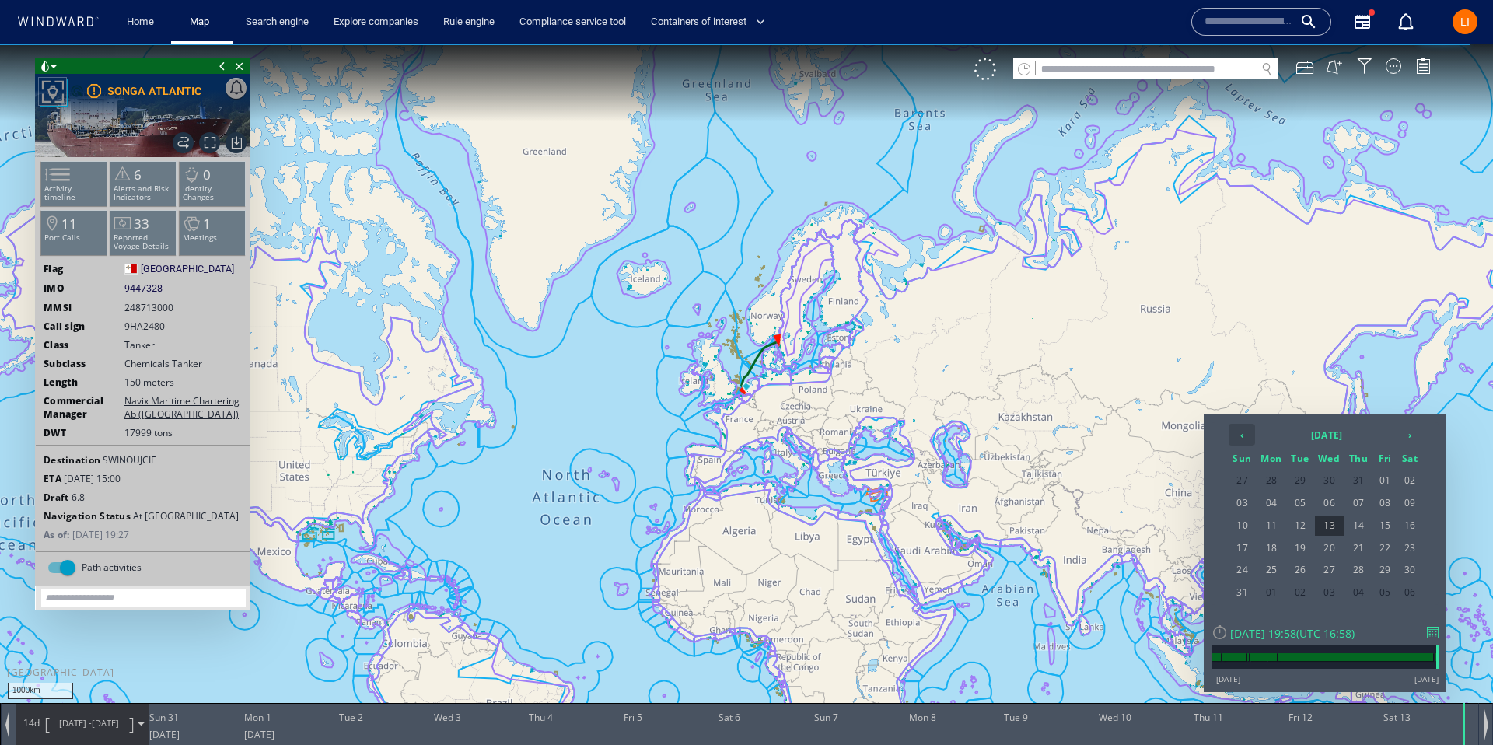
click at [1236, 432] on th "‹" at bounding box center [1242, 435] width 26 height 22
click at [1332, 568] on span "28" at bounding box center [1330, 570] width 30 height 20
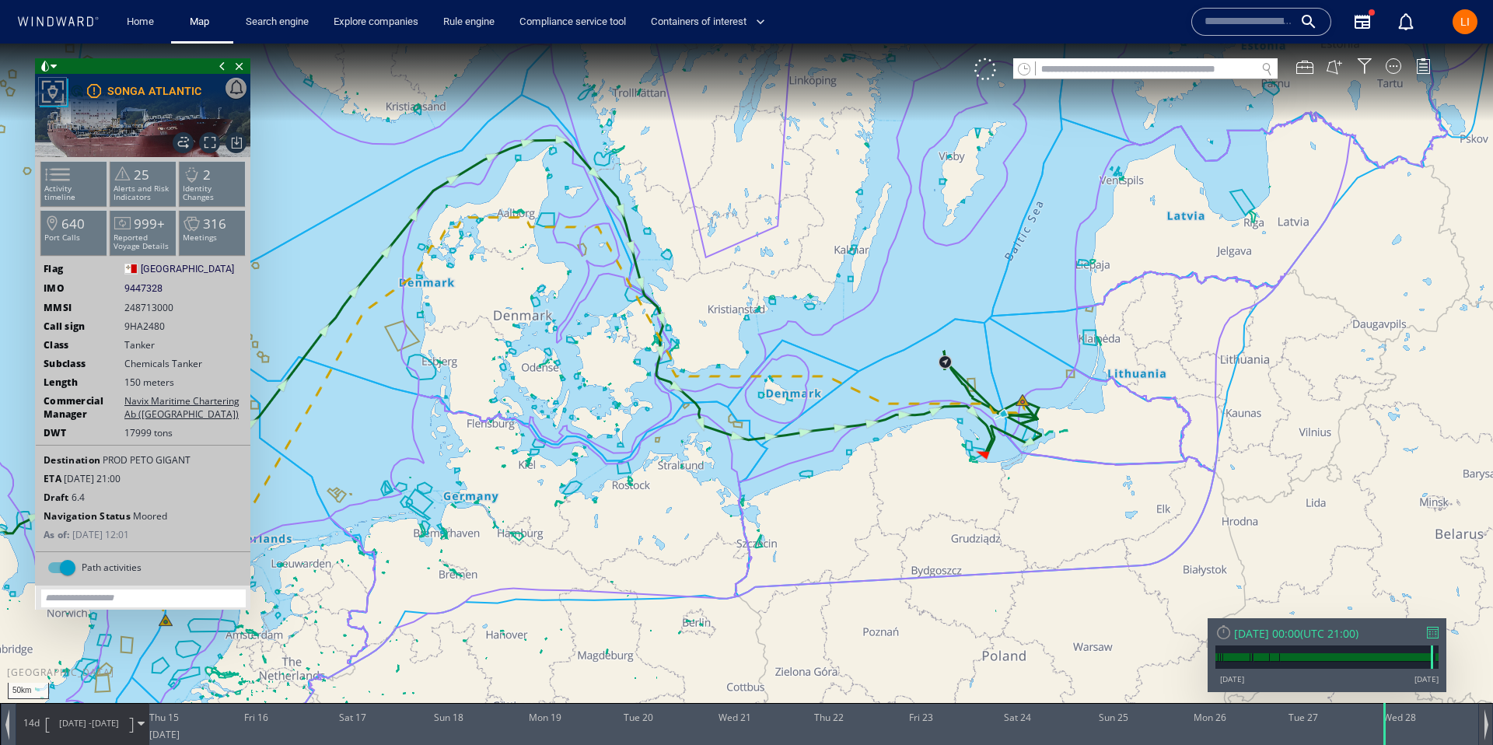
click at [1481, 727] on div at bounding box center [1485, 724] width 15 height 42
click at [1488, 729] on div at bounding box center [1485, 724] width 15 height 42
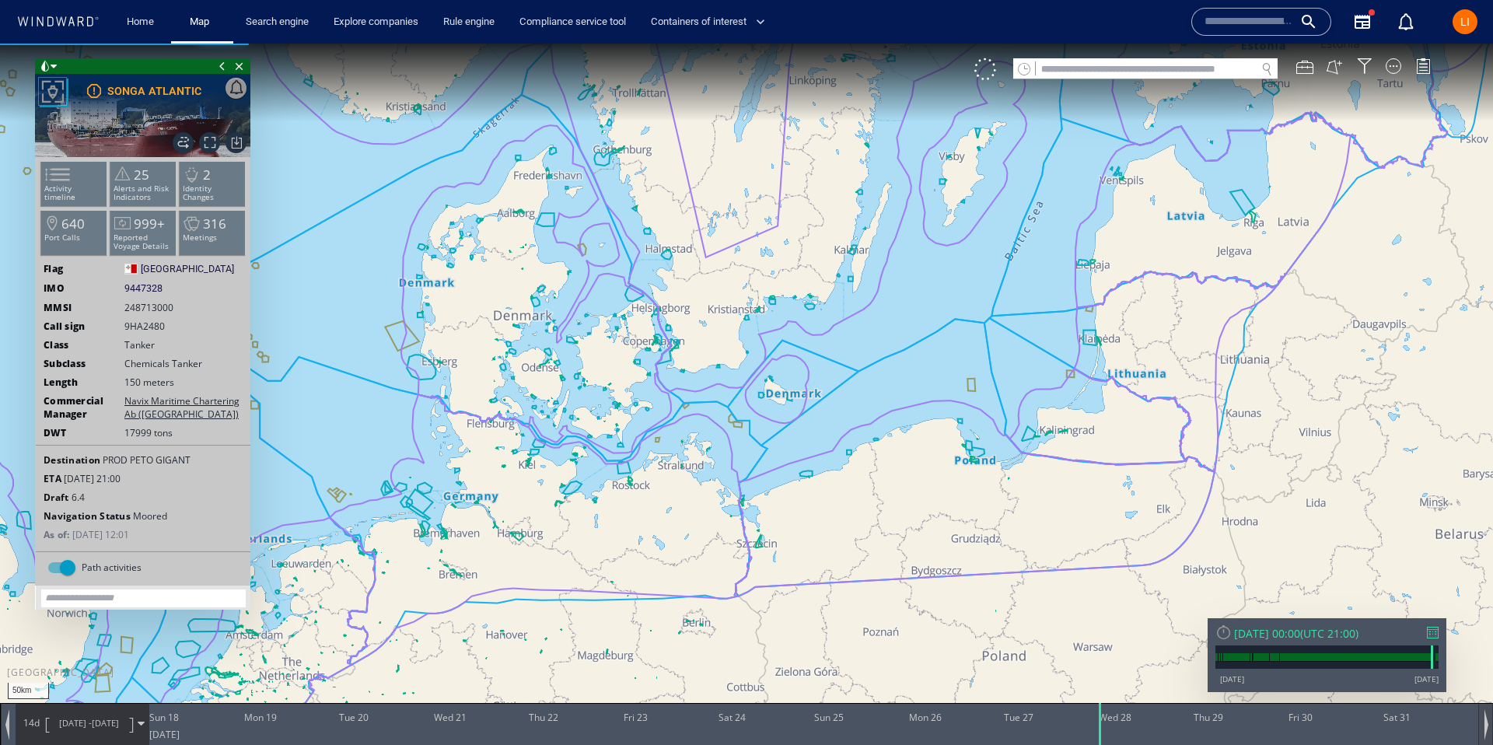
click at [1488, 729] on div at bounding box center [1485, 724] width 15 height 42
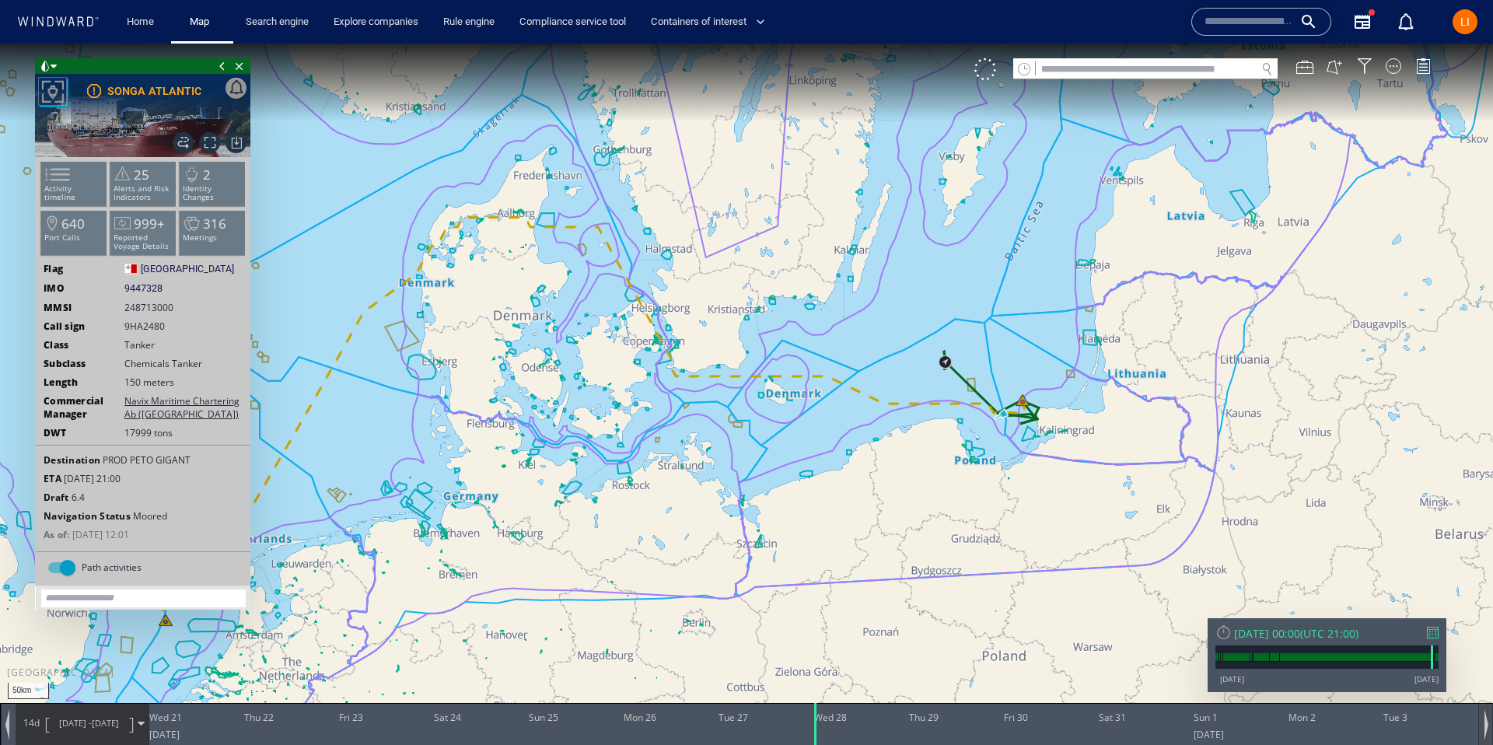
click at [1488, 729] on div at bounding box center [1485, 724] width 15 height 42
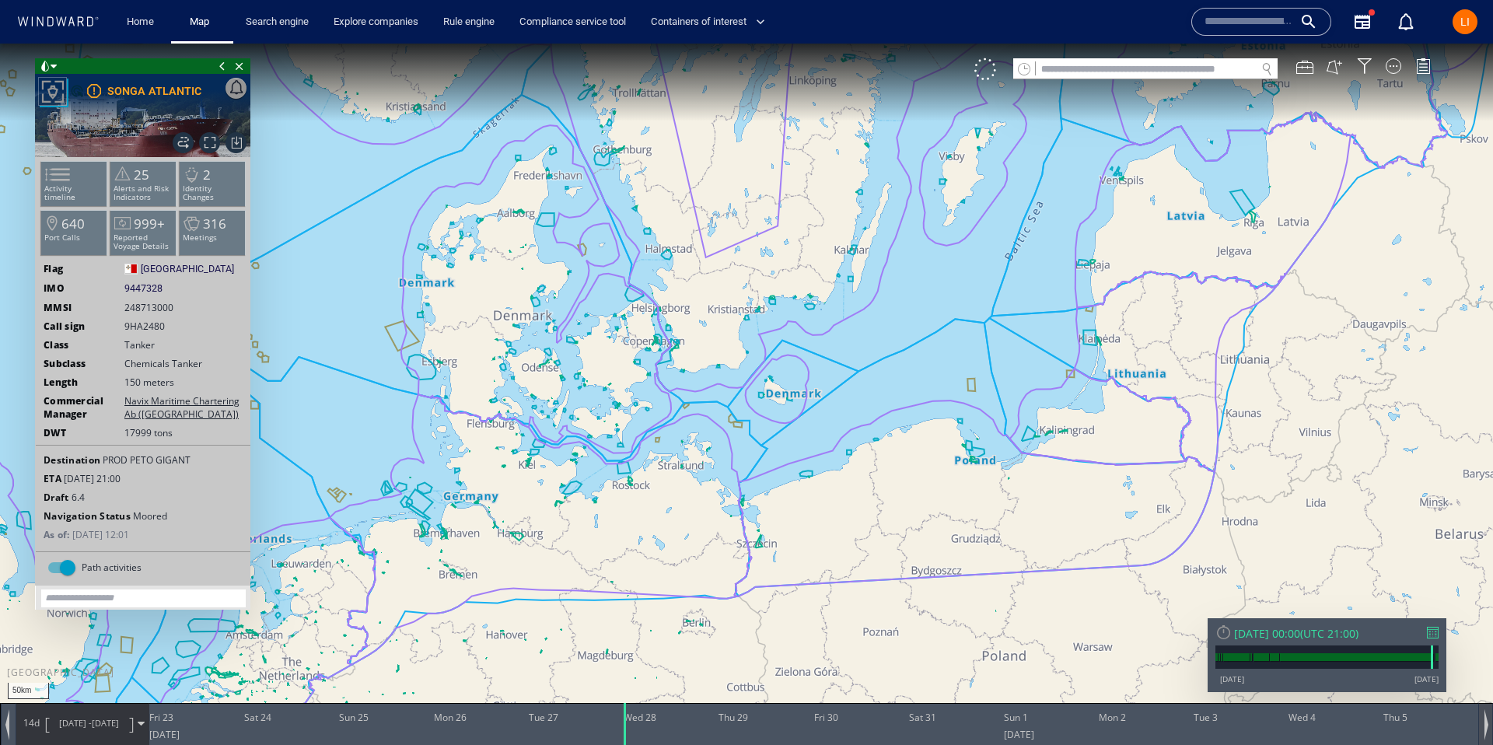
click at [1488, 729] on div at bounding box center [1485, 724] width 15 height 42
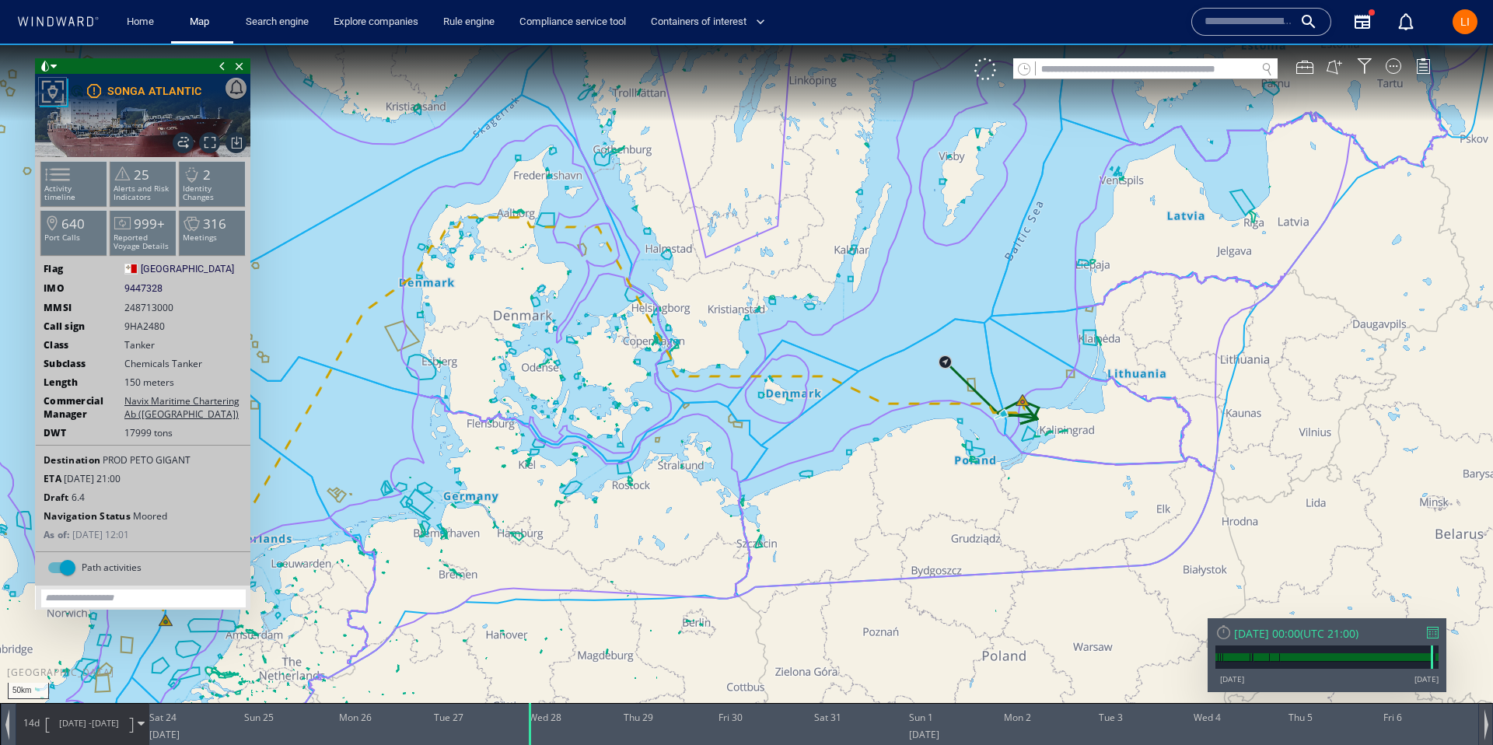
click at [1488, 729] on div at bounding box center [1485, 724] width 15 height 42
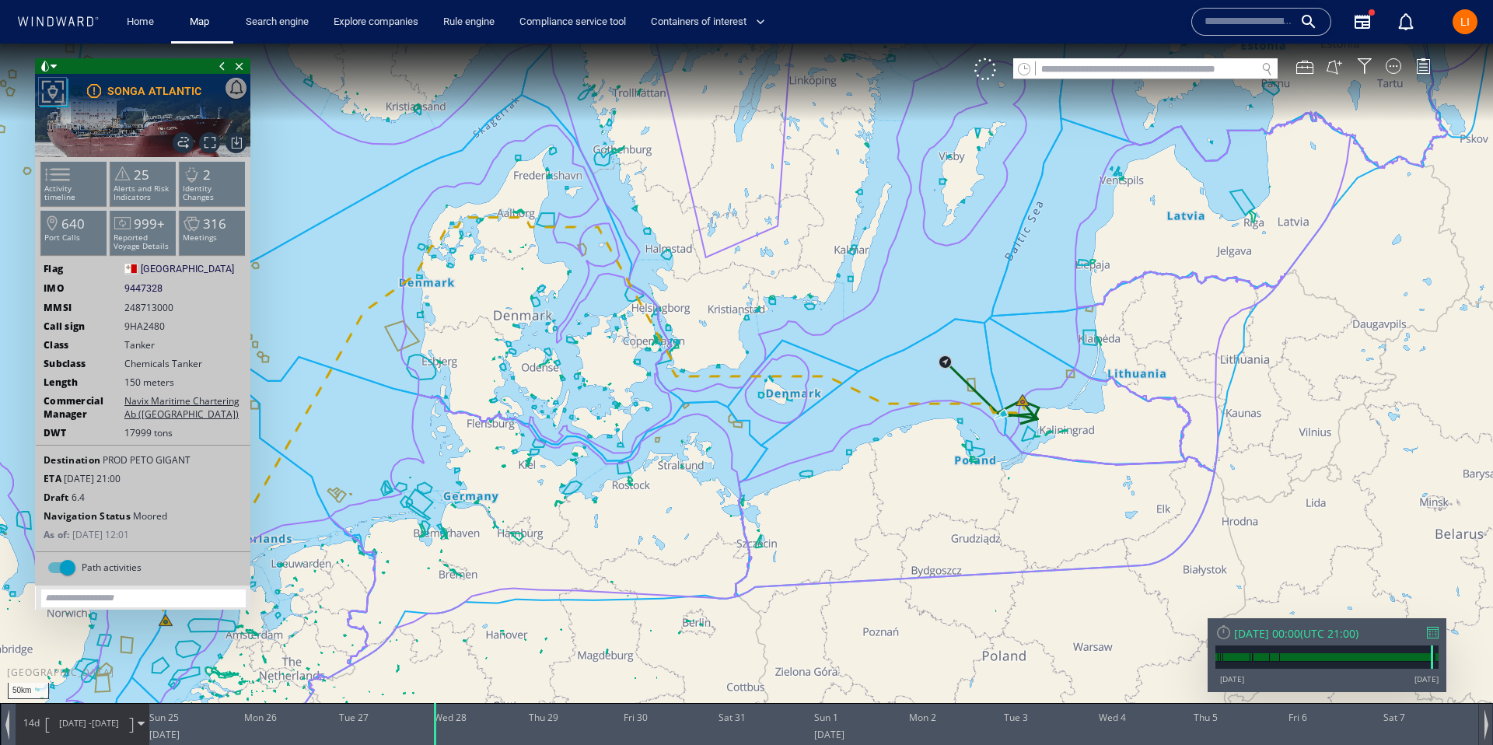
click at [1488, 729] on div at bounding box center [1485, 724] width 15 height 42
drag, startPoint x: 343, startPoint y: 732, endPoint x: 839, endPoint y: 731, distance: 496.1
click at [839, 731] on div at bounding box center [839, 724] width 16 height 42
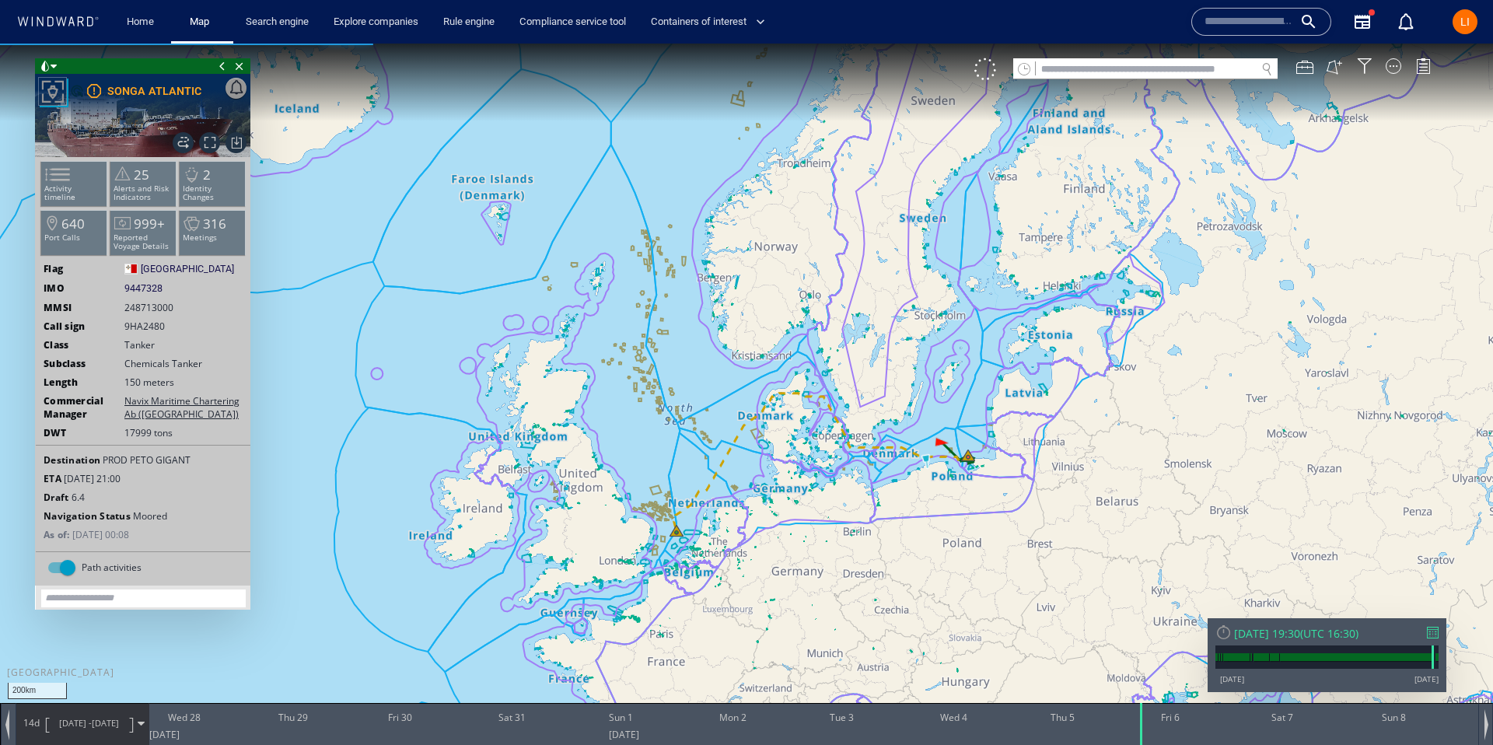
drag, startPoint x: 750, startPoint y: 733, endPoint x: 1133, endPoint y: 724, distance: 383.5
click at [1145, 732] on div at bounding box center [1143, 724] width 16 height 42
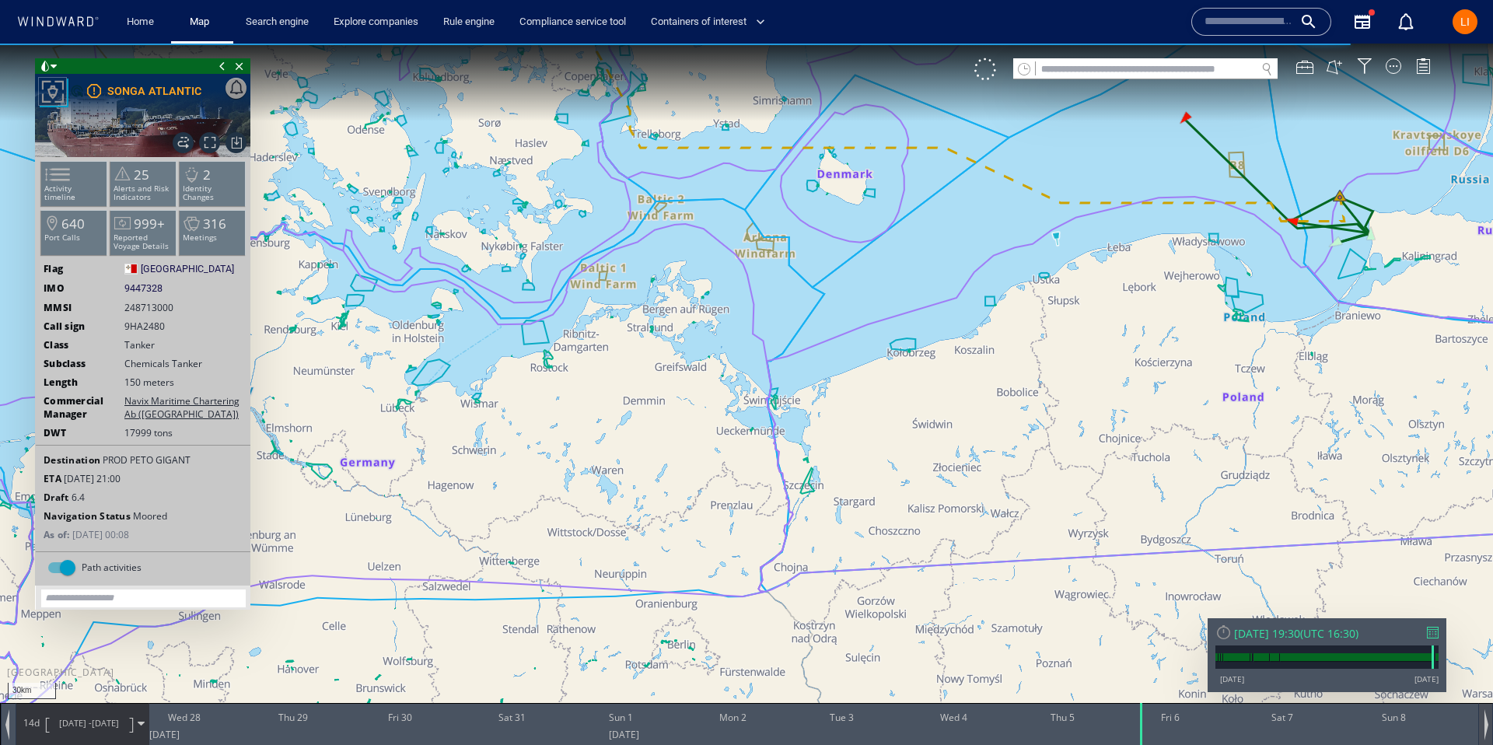
click at [1488, 729] on div at bounding box center [1487, 724] width 4 height 31
click at [1487, 729] on div at bounding box center [1487, 724] width 4 height 31
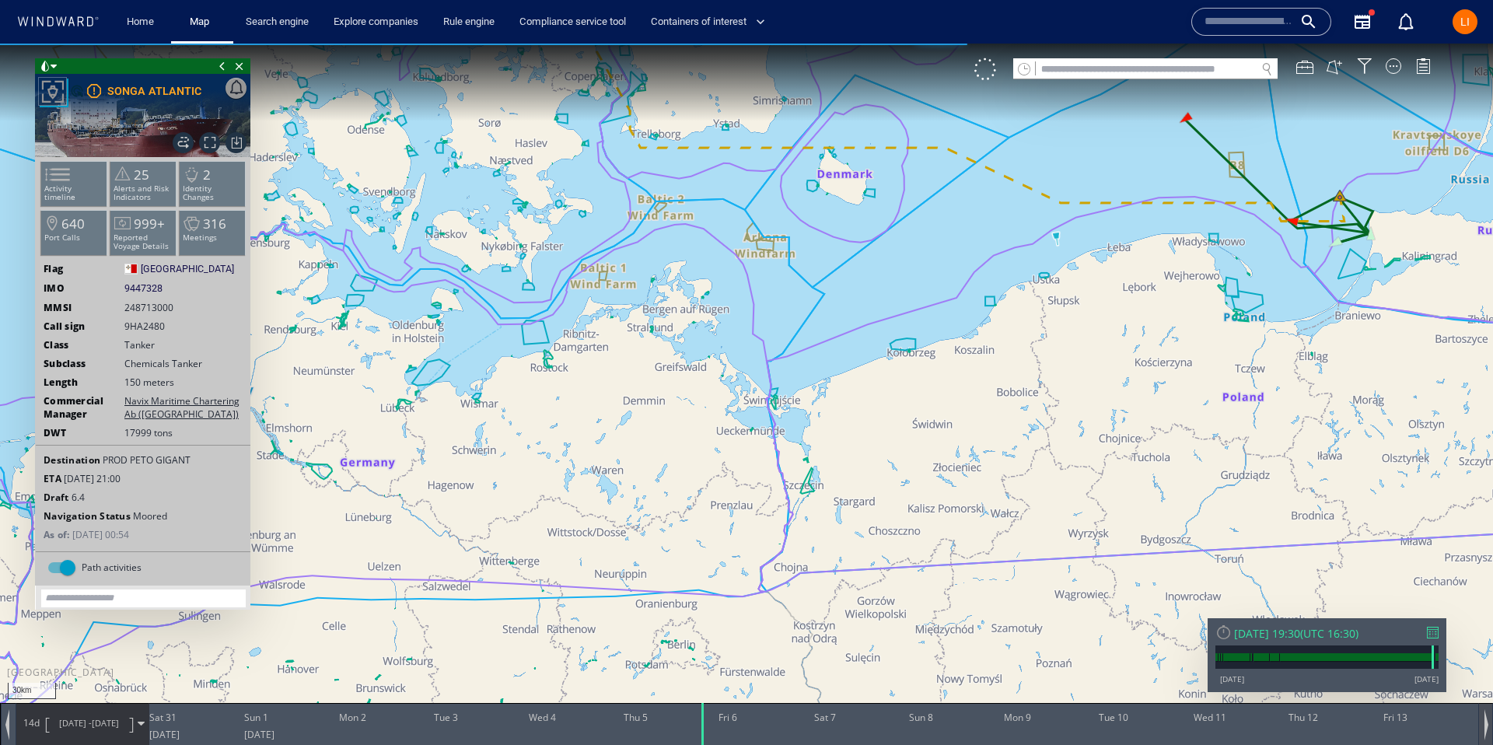
click at [1487, 729] on div at bounding box center [1487, 724] width 4 height 31
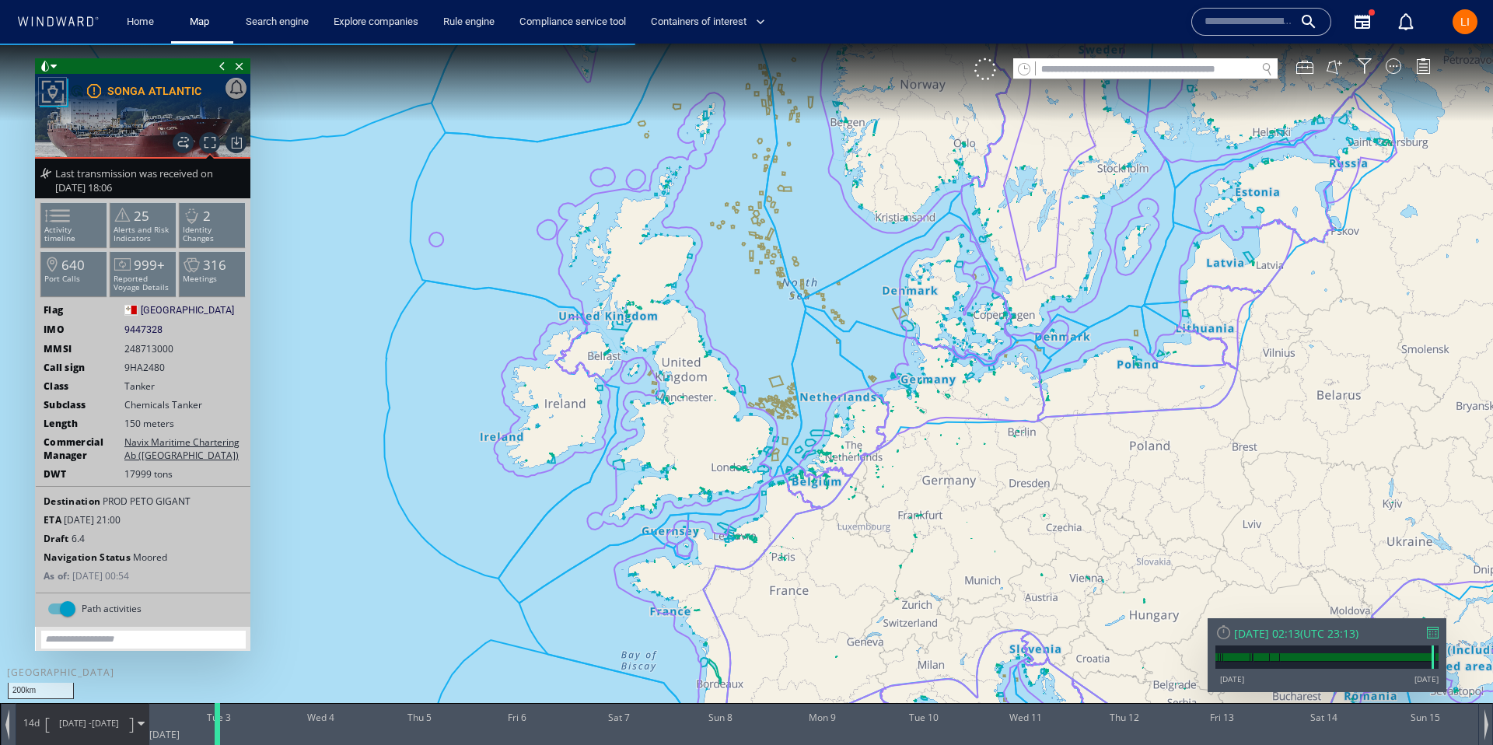
drag, startPoint x: 495, startPoint y: 726, endPoint x: 222, endPoint y: 733, distance: 273.0
click at [222, 733] on div at bounding box center [220, 724] width 16 height 42
click at [5, 720] on div at bounding box center [7, 724] width 4 height 31
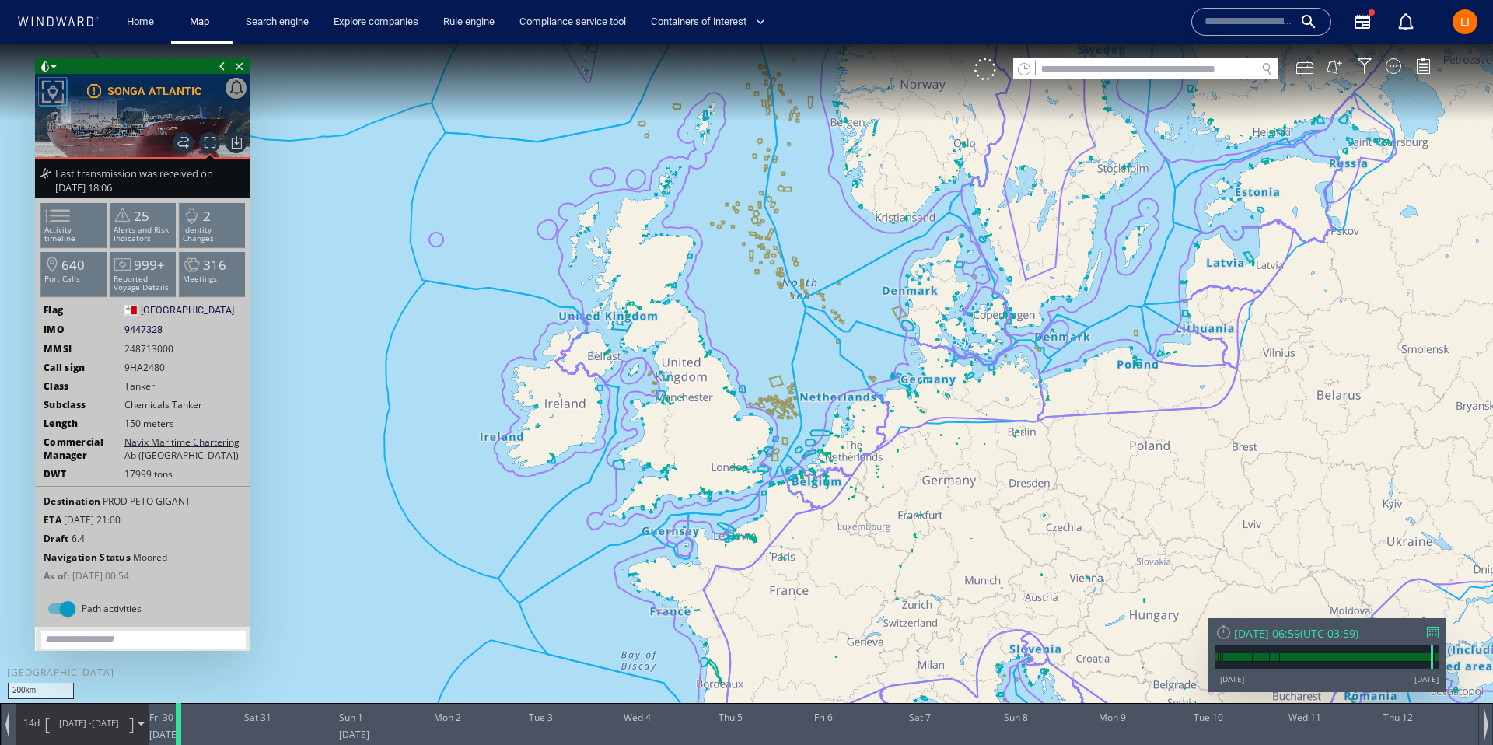
drag, startPoint x: 539, startPoint y: 734, endPoint x: 183, endPoint y: 705, distance: 357.4
click at [180, 707] on div at bounding box center [181, 724] width 16 height 42
click at [8, 720] on div at bounding box center [7, 724] width 4 height 31
click at [7, 720] on div at bounding box center [7, 724] width 4 height 31
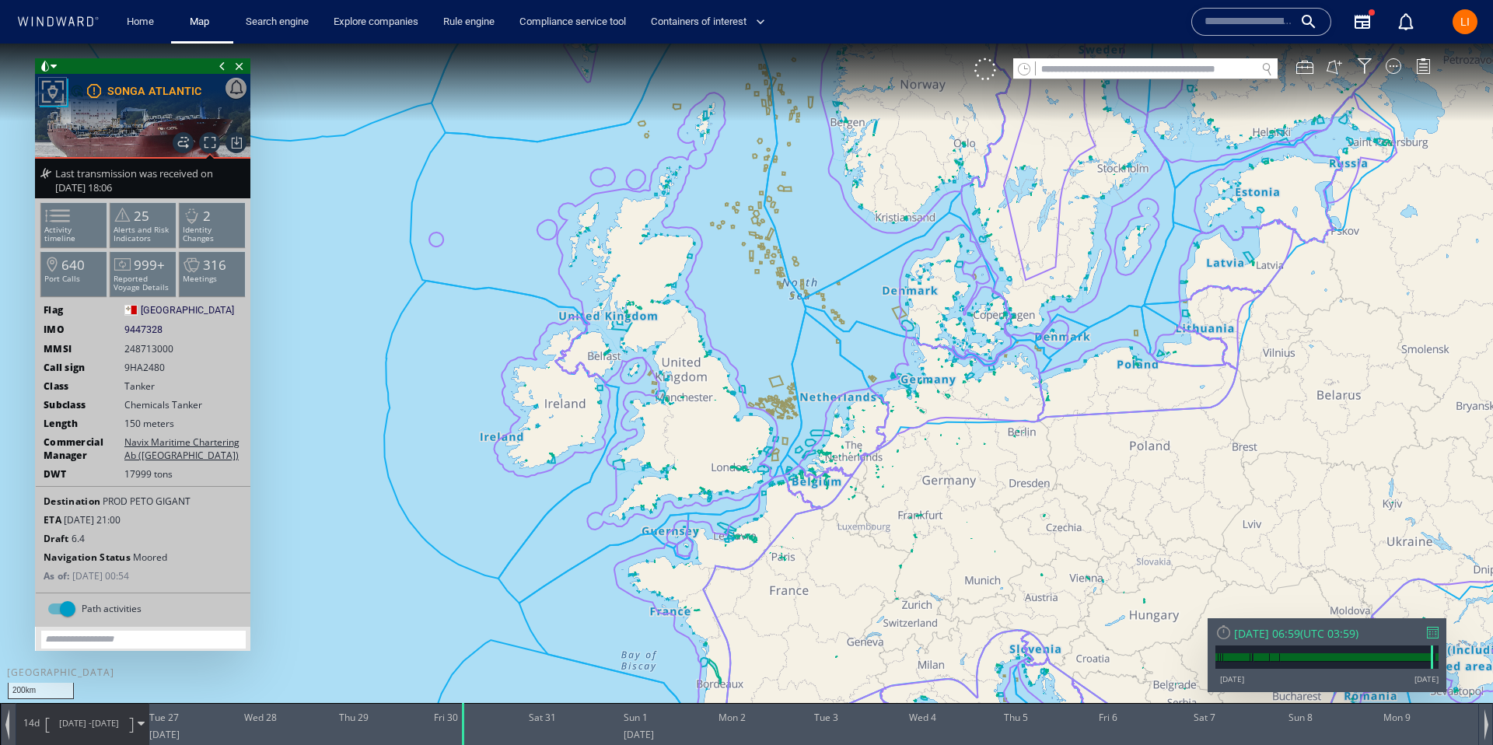
click at [7, 720] on div at bounding box center [7, 724] width 4 height 31
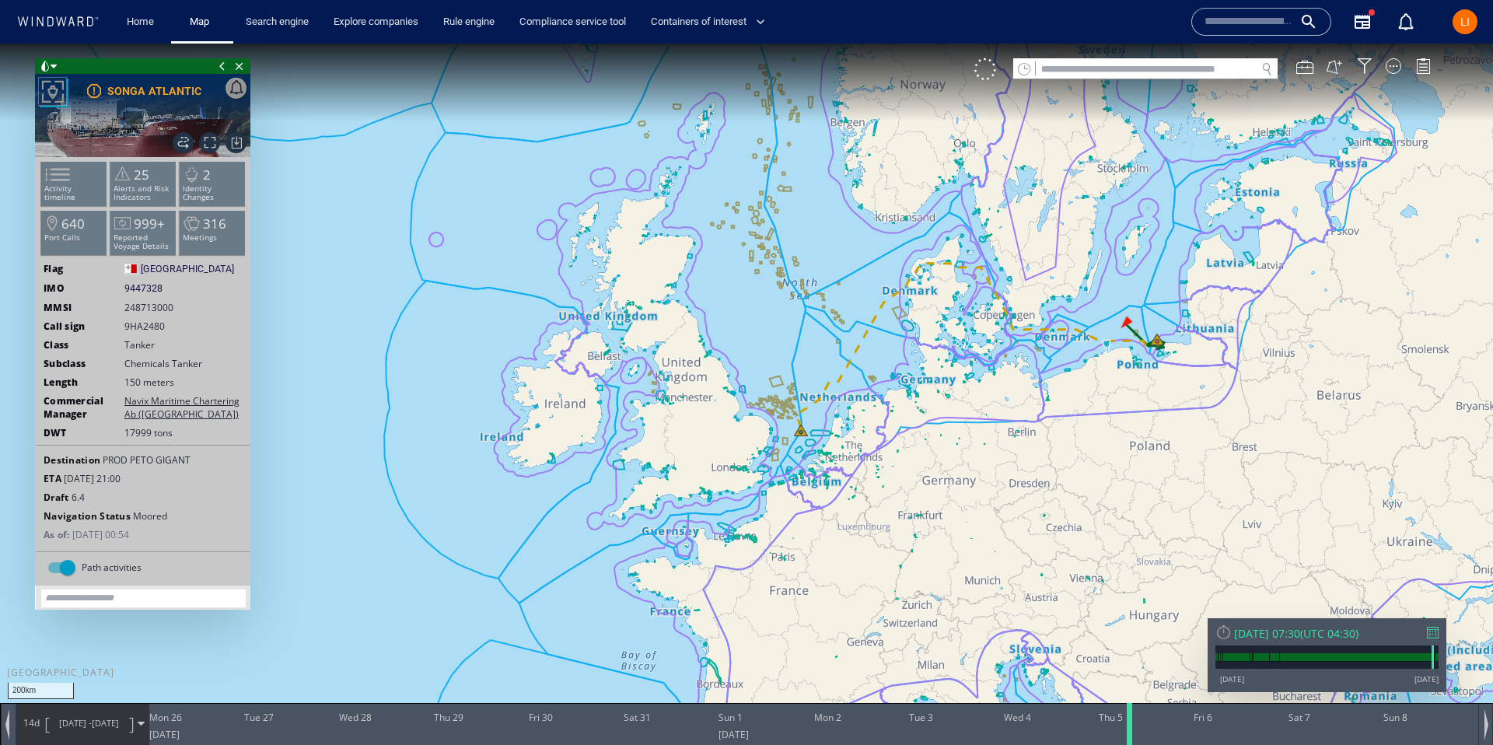
drag, startPoint x: 558, startPoint y: 728, endPoint x: 1129, endPoint y: 723, distance: 571.6
click at [1129, 723] on div at bounding box center [1132, 724] width 16 height 42
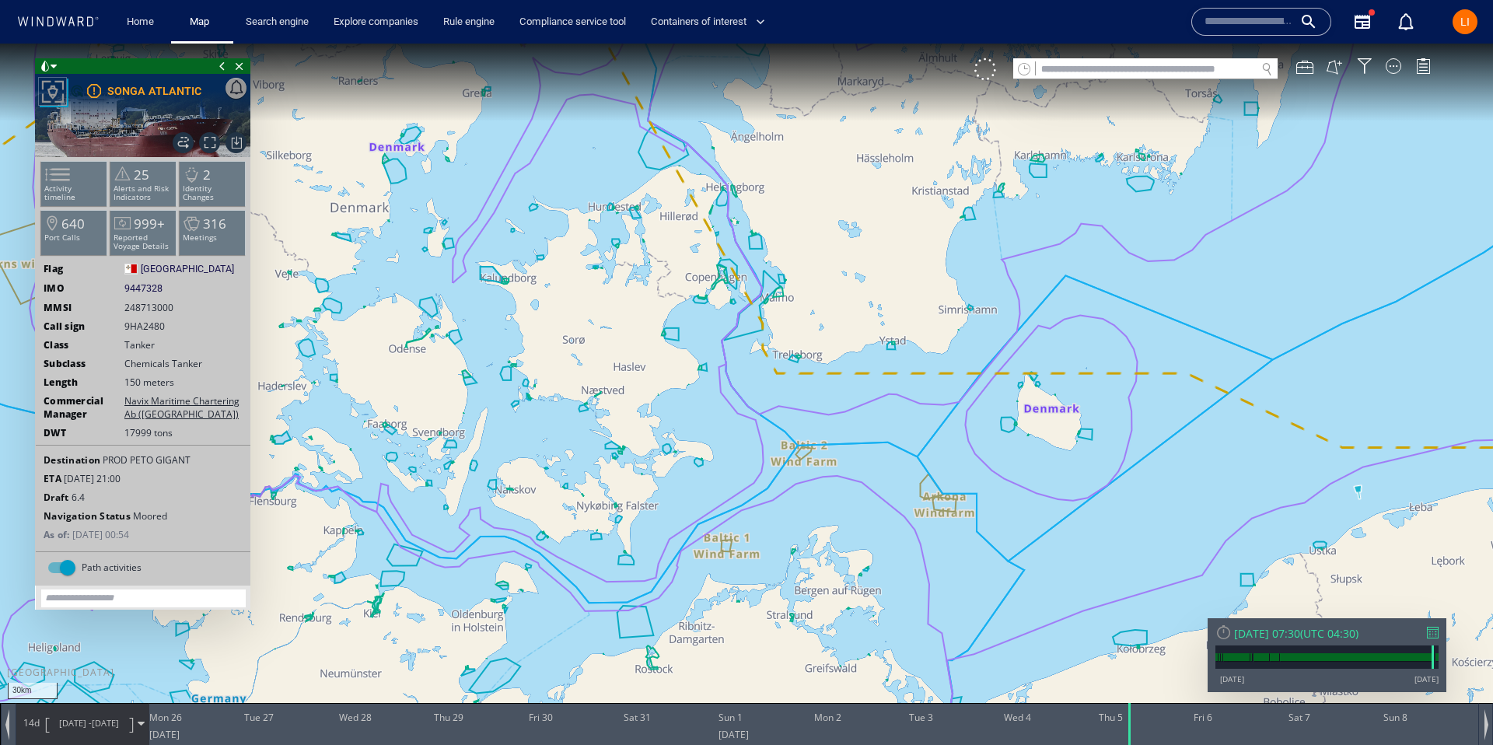
drag, startPoint x: 1156, startPoint y: 388, endPoint x: 808, endPoint y: 378, distance: 348.5
click at [798, 377] on canvas "Map" at bounding box center [746, 387] width 1493 height 686
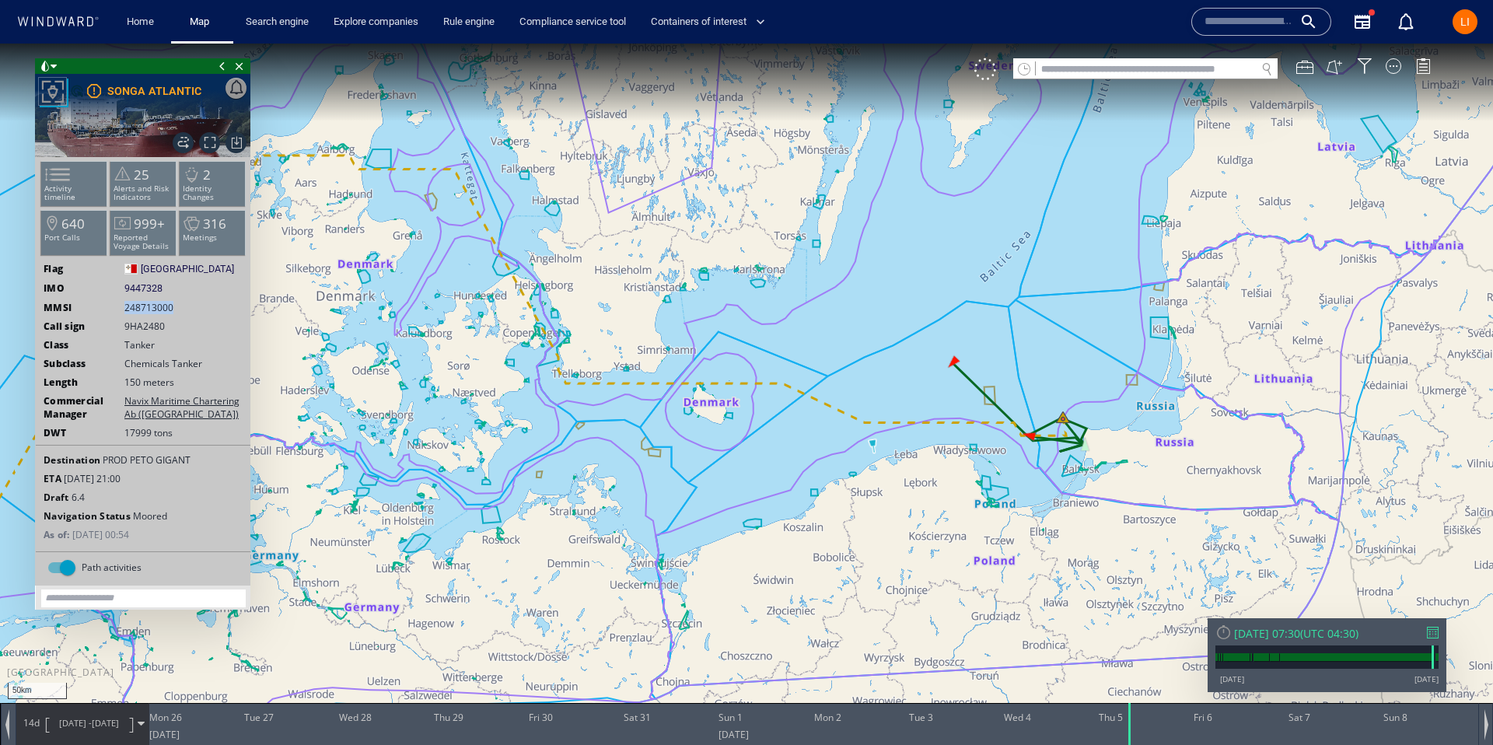
drag, startPoint x: 151, startPoint y: 309, endPoint x: 122, endPoint y: 308, distance: 28.8
click at [122, 308] on div "MMSI 248713000" at bounding box center [143, 307] width 215 height 13
copy span "248713000"
click at [1300, 638] on div "Thu 05/06/2025 07:30" at bounding box center [1267, 633] width 66 height 15
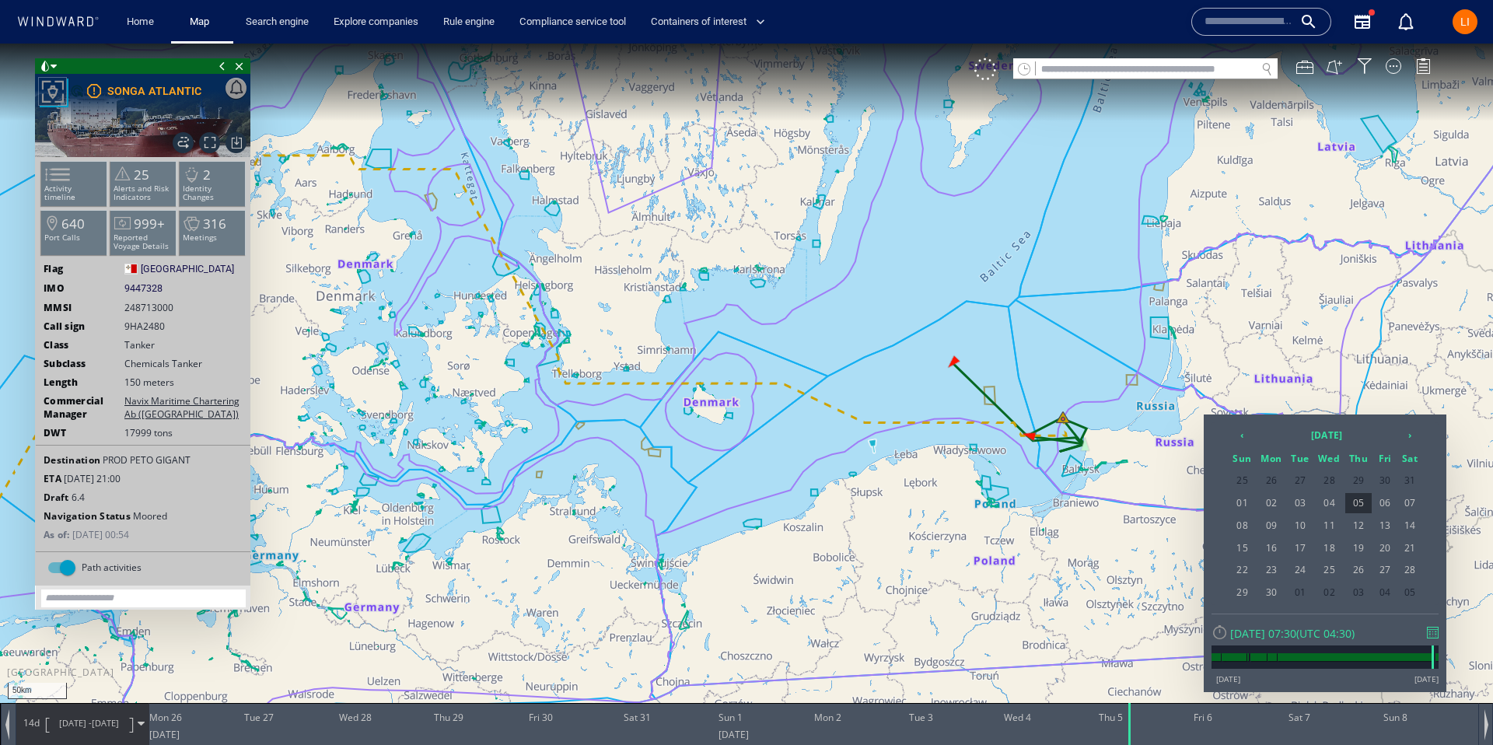
click at [1032, 428] on div at bounding box center [746, 394] width 1493 height 701
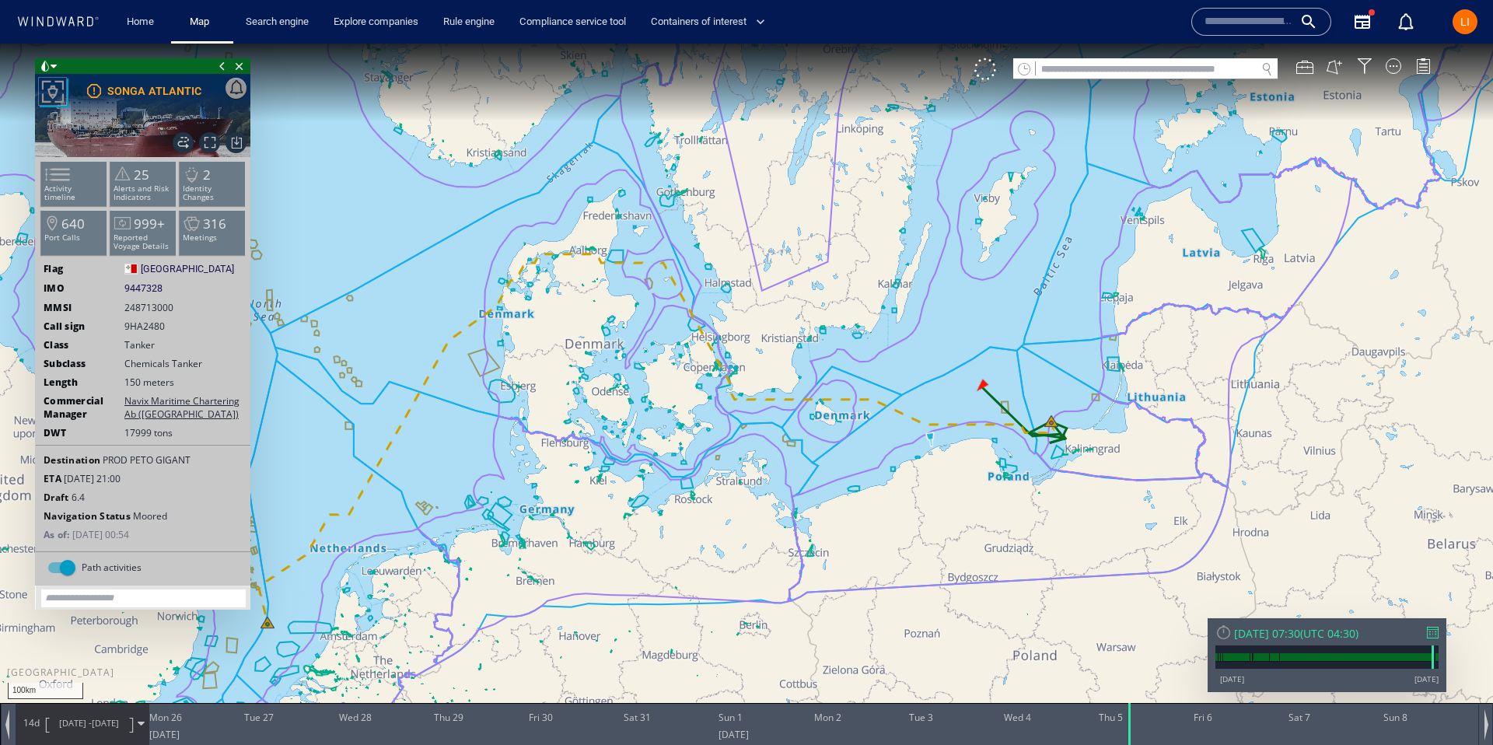
click at [1284, 635] on div "Thu 05/06/2025 07:30" at bounding box center [1267, 633] width 66 height 15
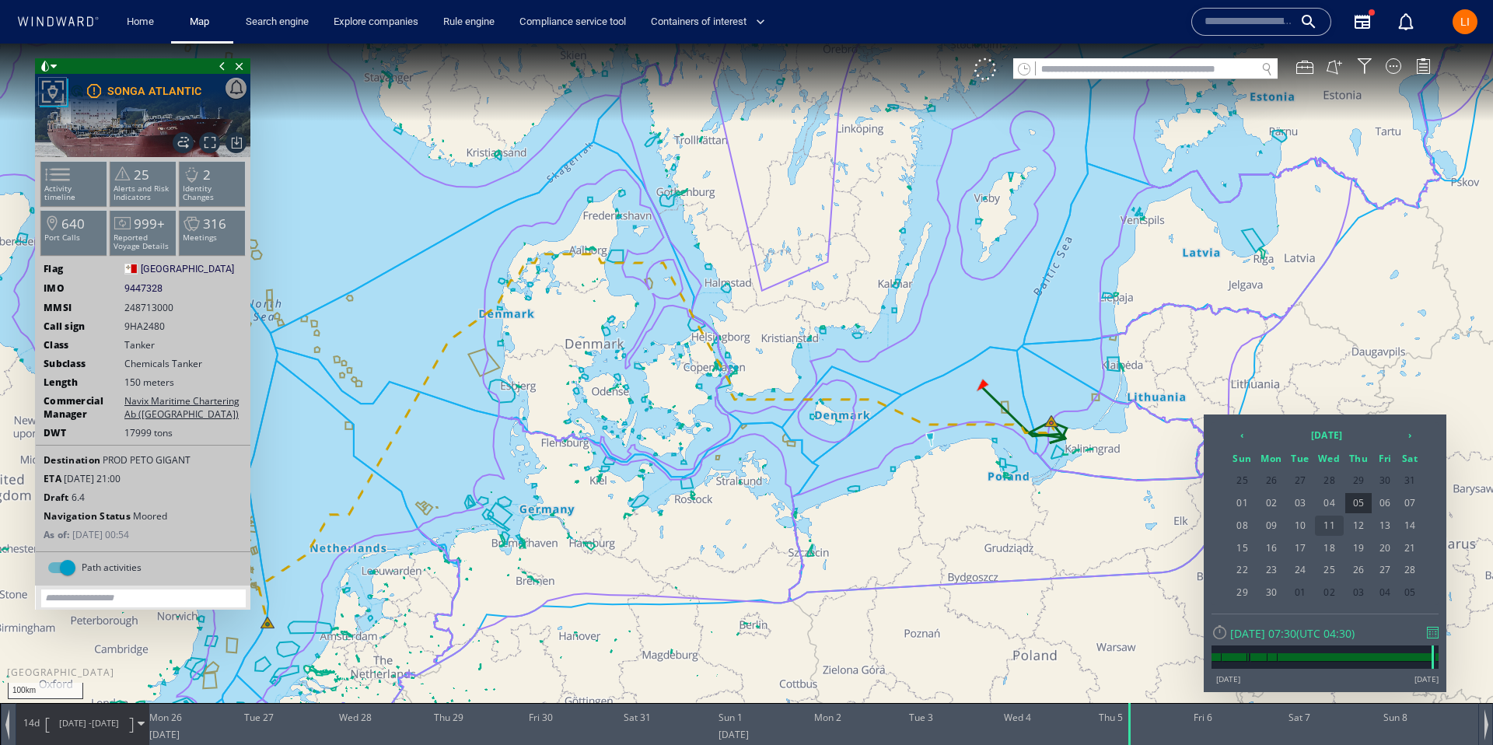
click at [1332, 526] on span "11" at bounding box center [1330, 526] width 30 height 20
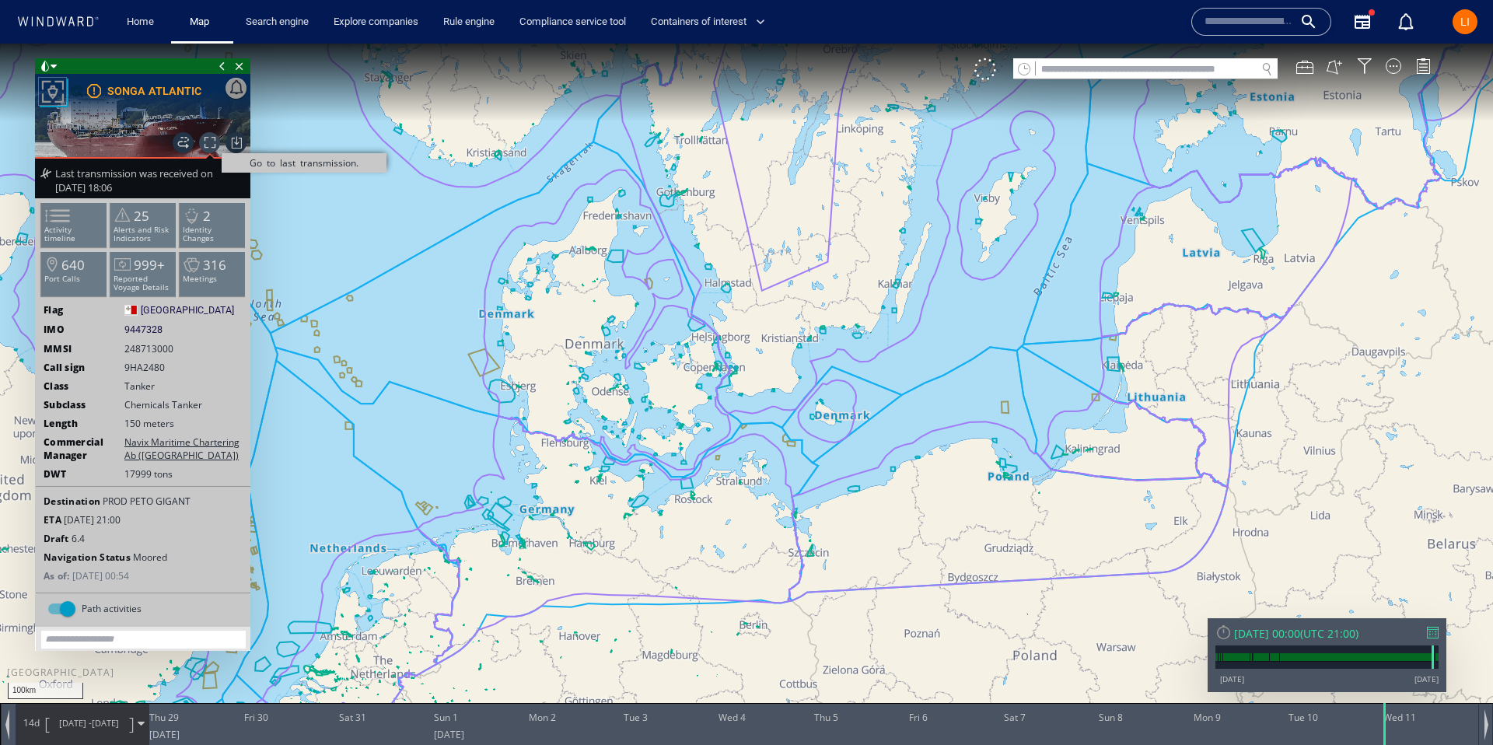
click at [209, 138] on span "Go to last transmission." at bounding box center [209, 142] width 21 height 21
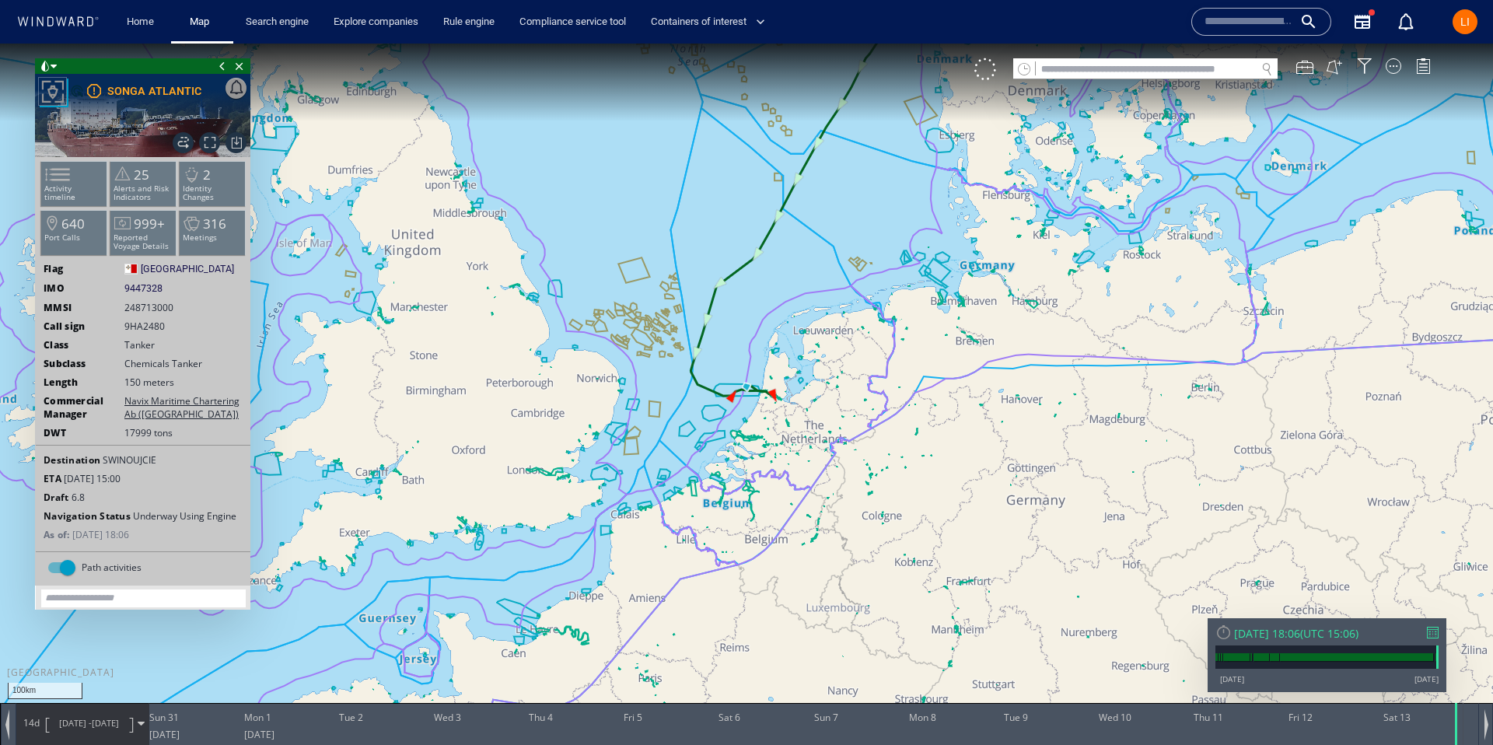
click at [93, 720] on span "[DATE]" at bounding box center [105, 723] width 27 height 12
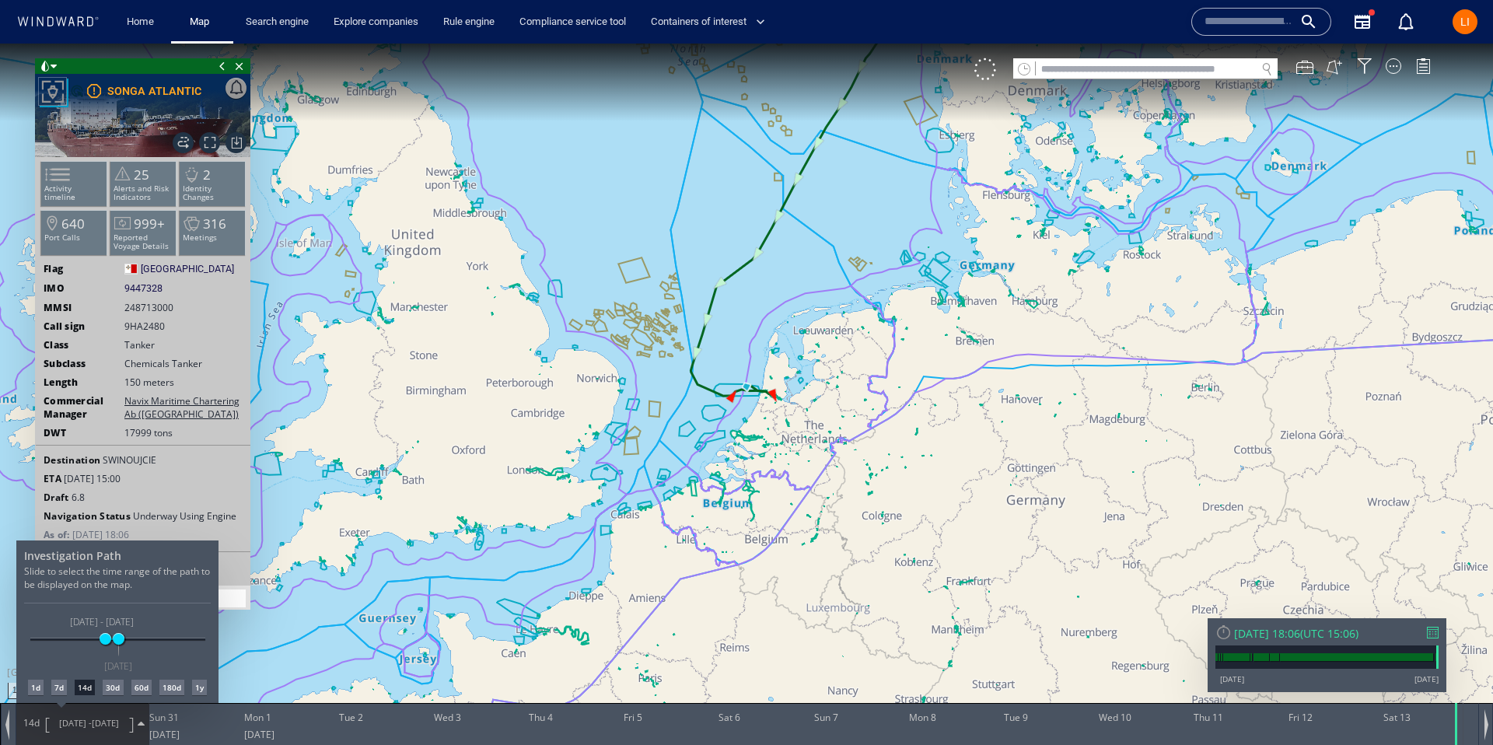
click at [112, 687] on div "30d" at bounding box center [113, 688] width 20 height 16
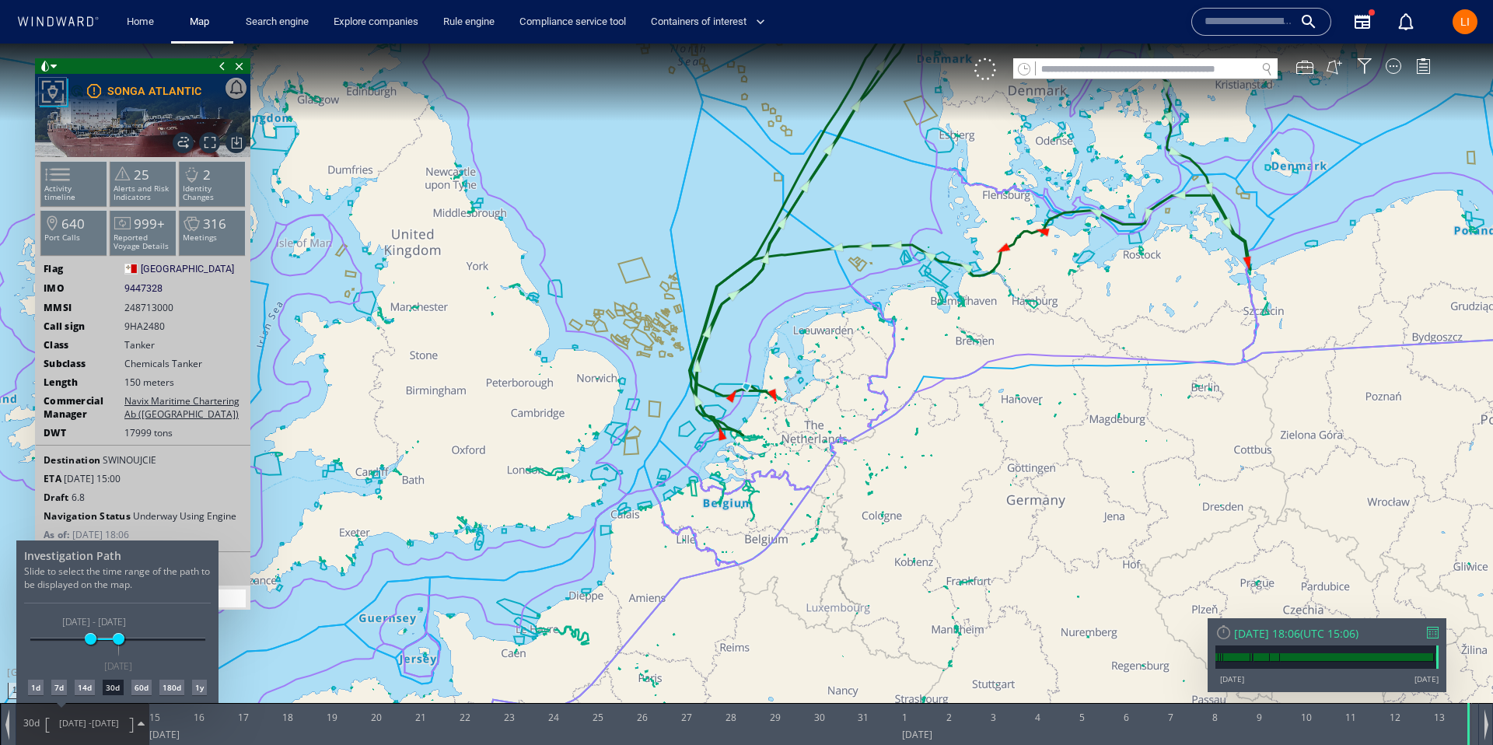
drag, startPoint x: 839, startPoint y: 447, endPoint x: 813, endPoint y: 632, distance: 187.0
click at [802, 658] on div at bounding box center [746, 394] width 1493 height 701
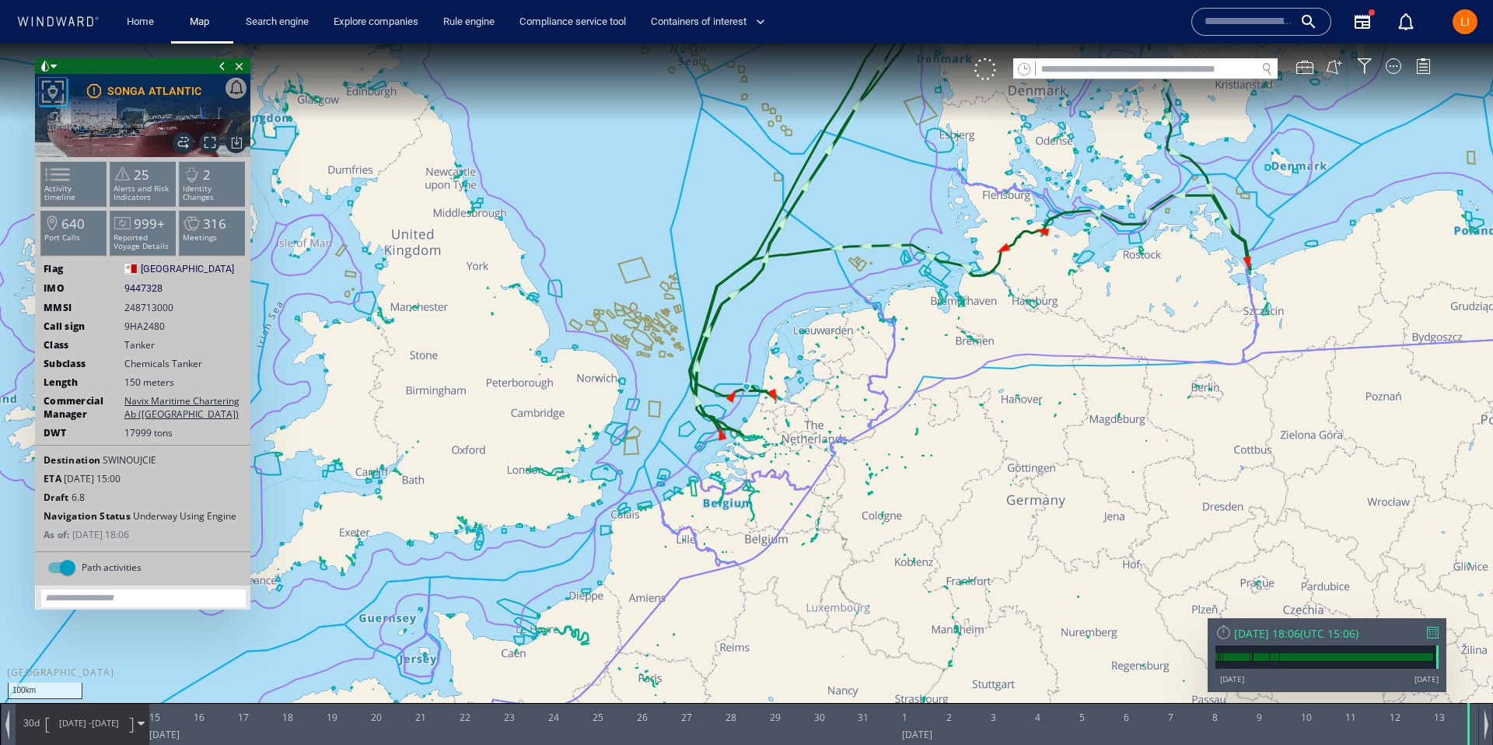
click at [1269, 632] on div "[DATE] 18:06" at bounding box center [1267, 633] width 66 height 15
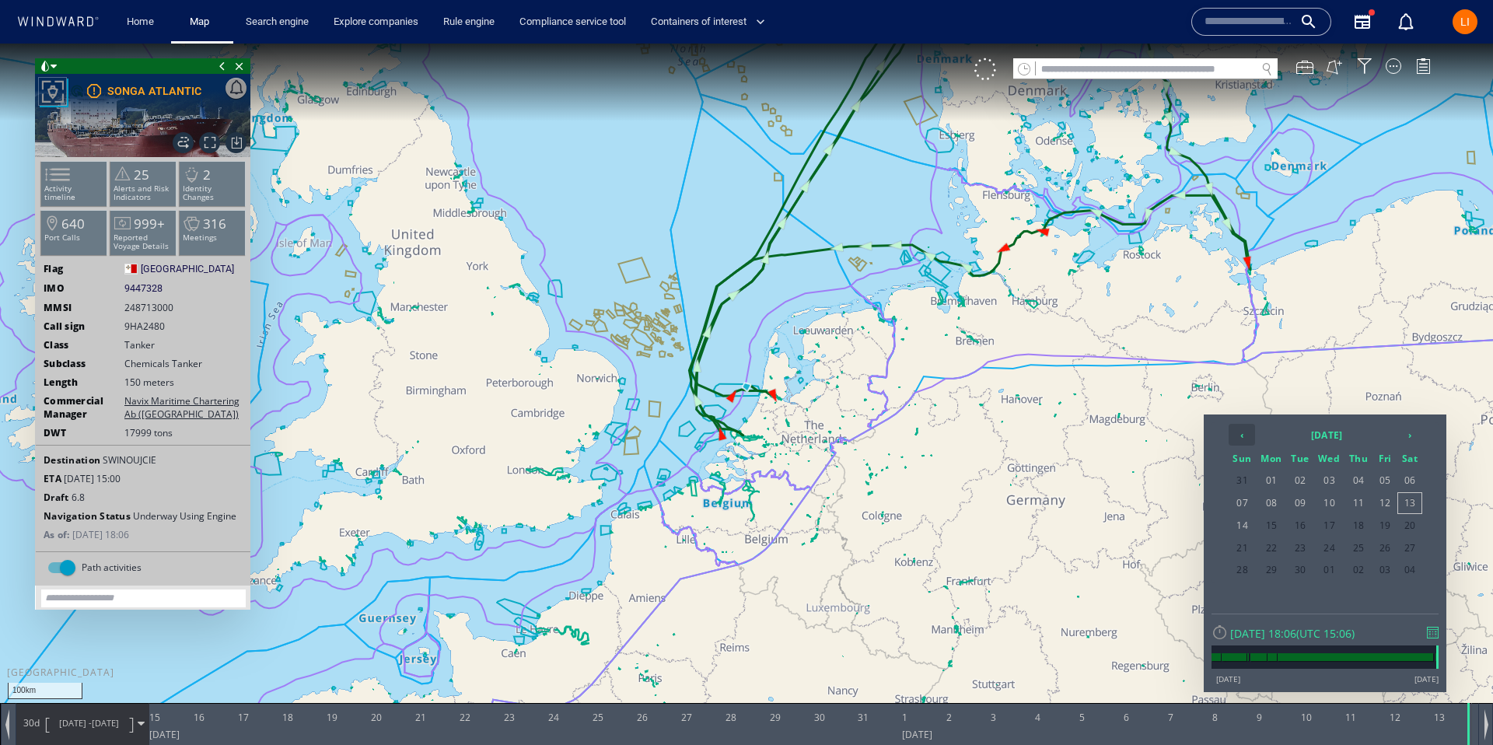
click at [1240, 438] on th "‹" at bounding box center [1242, 435] width 26 height 22
click at [1314, 502] on td "09" at bounding box center [1329, 503] width 30 height 21
click at [1306, 504] on span "08" at bounding box center [1301, 503] width 26 height 20
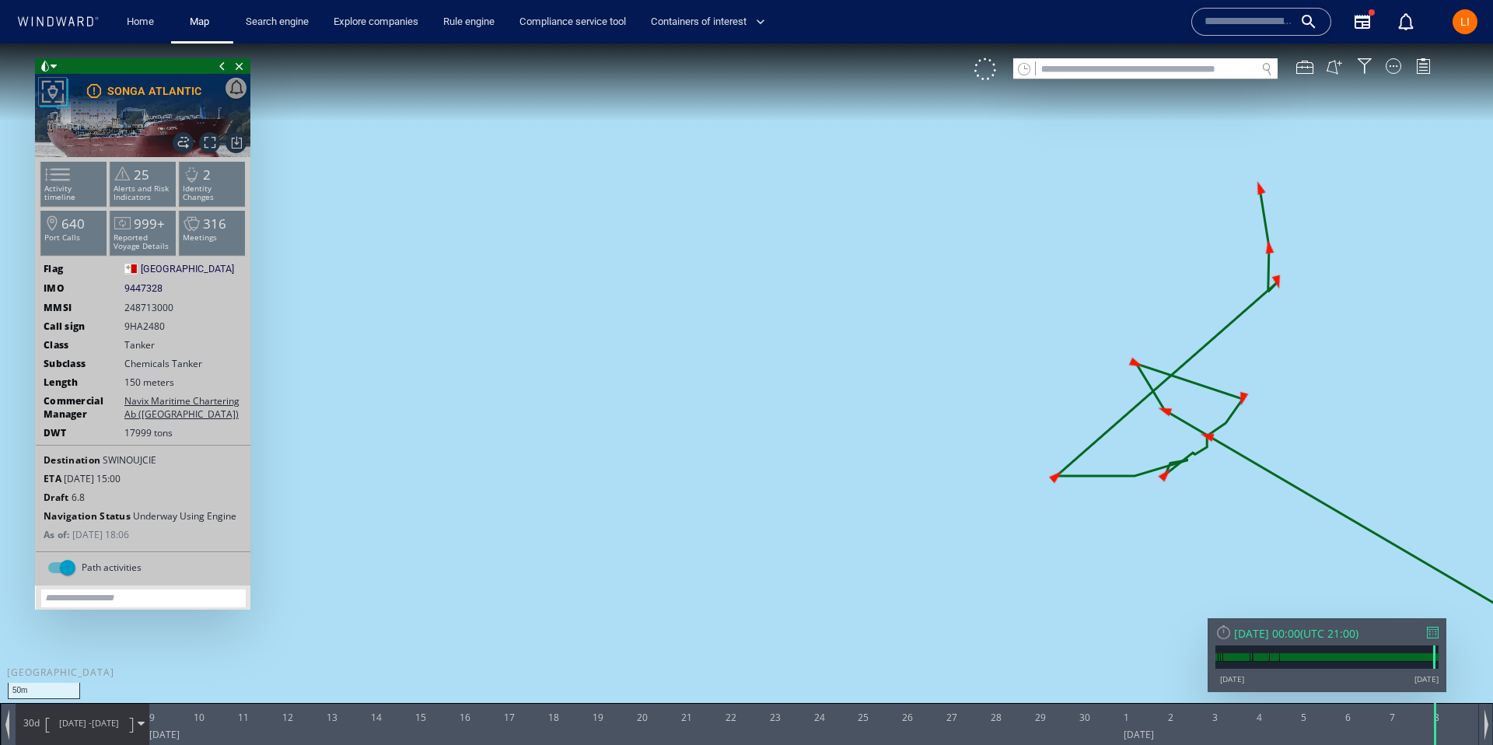
click at [1261, 632] on div "[DATE] 00:00" at bounding box center [1267, 633] width 66 height 15
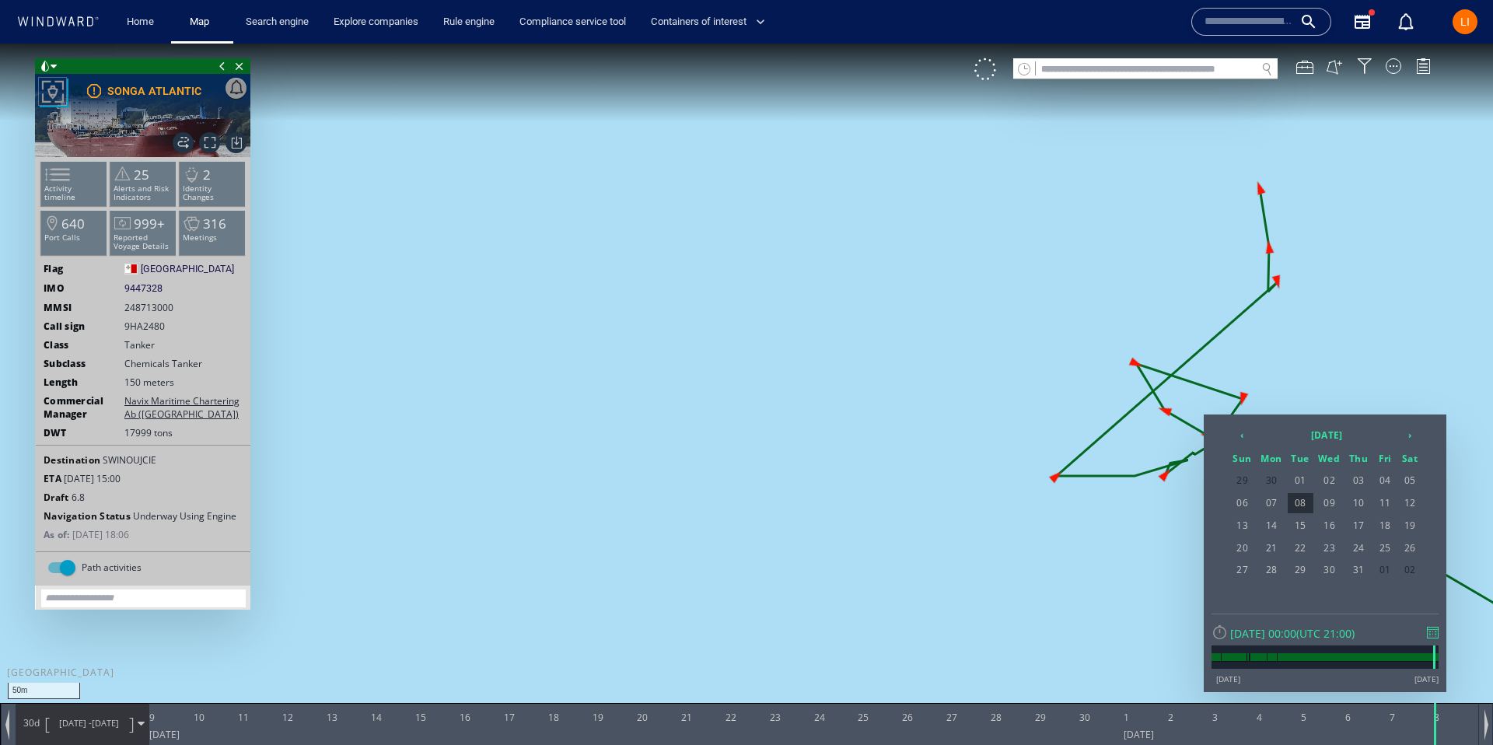
click at [72, 726] on span "[DATE] -" at bounding box center [75, 723] width 33 height 12
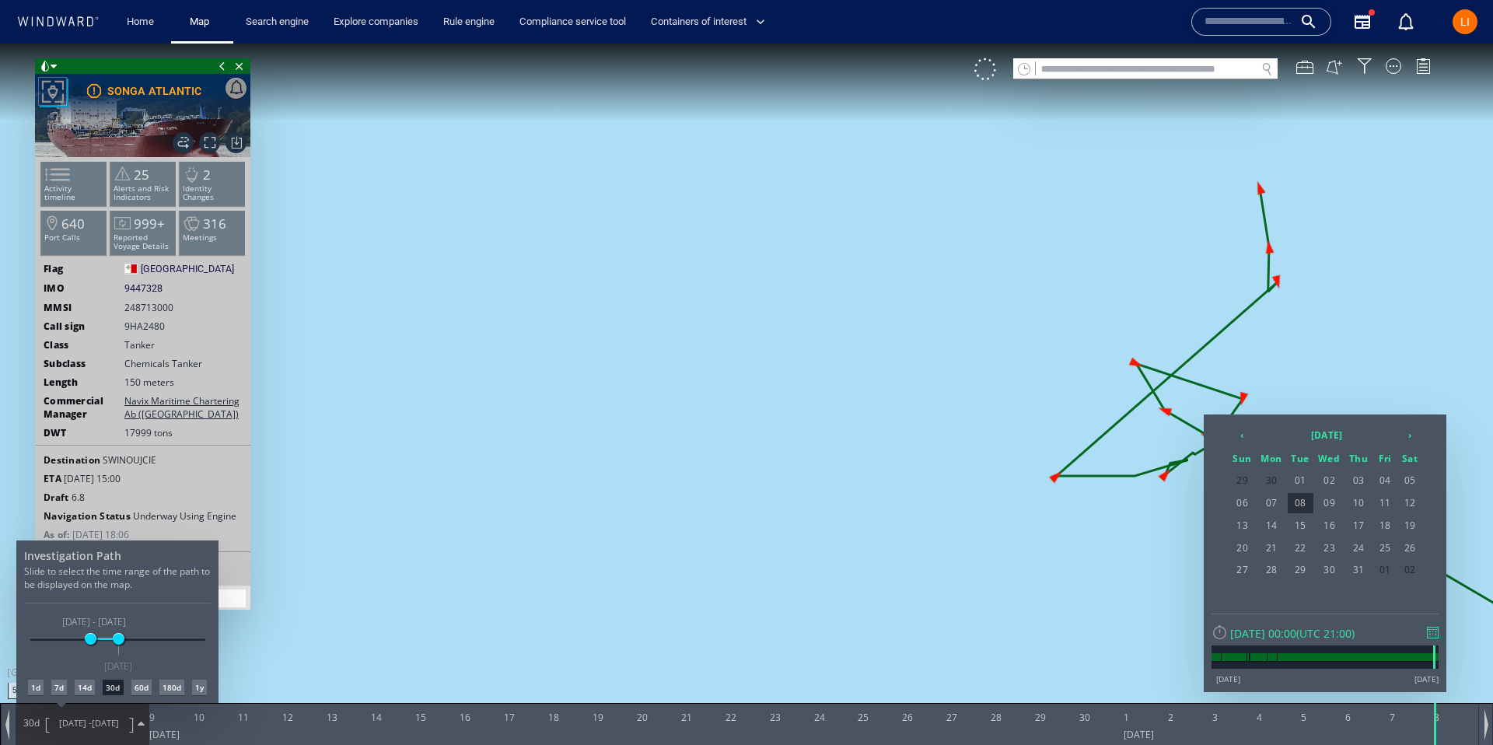
click at [142, 689] on div "60d" at bounding box center [141, 688] width 20 height 16
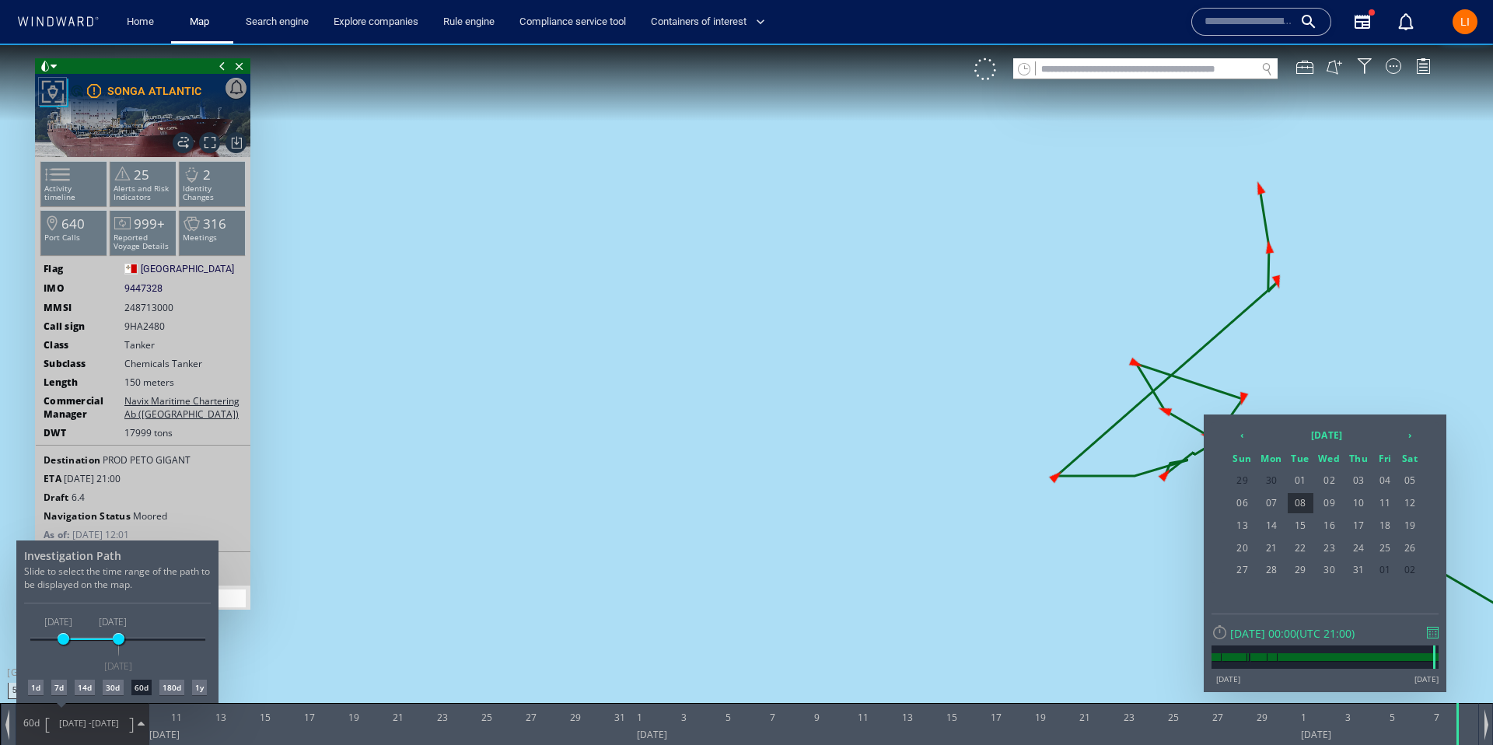
drag, startPoint x: 1107, startPoint y: 481, endPoint x: 1079, endPoint y: 460, distance: 35.0
click at [1105, 481] on div at bounding box center [746, 394] width 1493 height 701
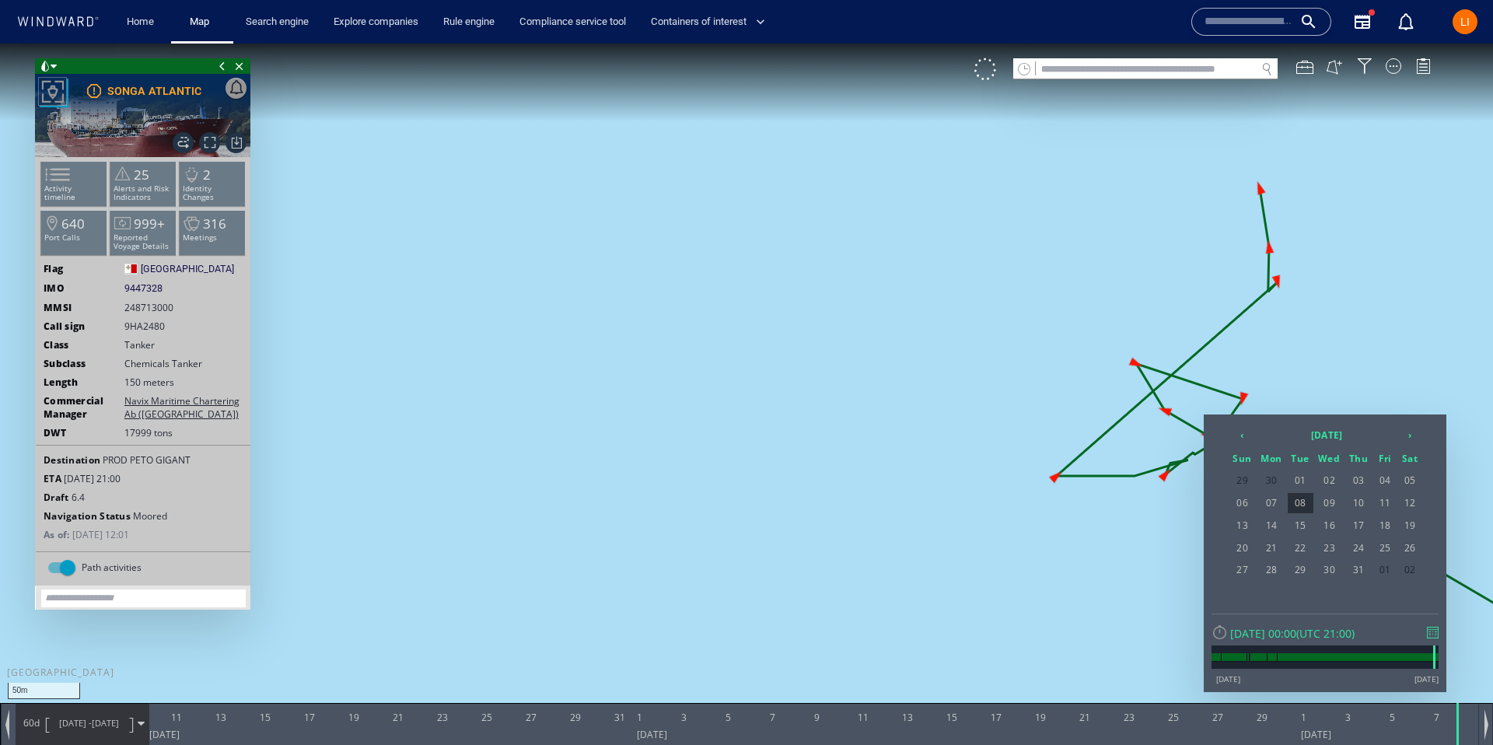
drag, startPoint x: 1045, startPoint y: 435, endPoint x: 1051, endPoint y: 426, distance: 10.6
click at [1045, 432] on div at bounding box center [746, 394] width 1493 height 701
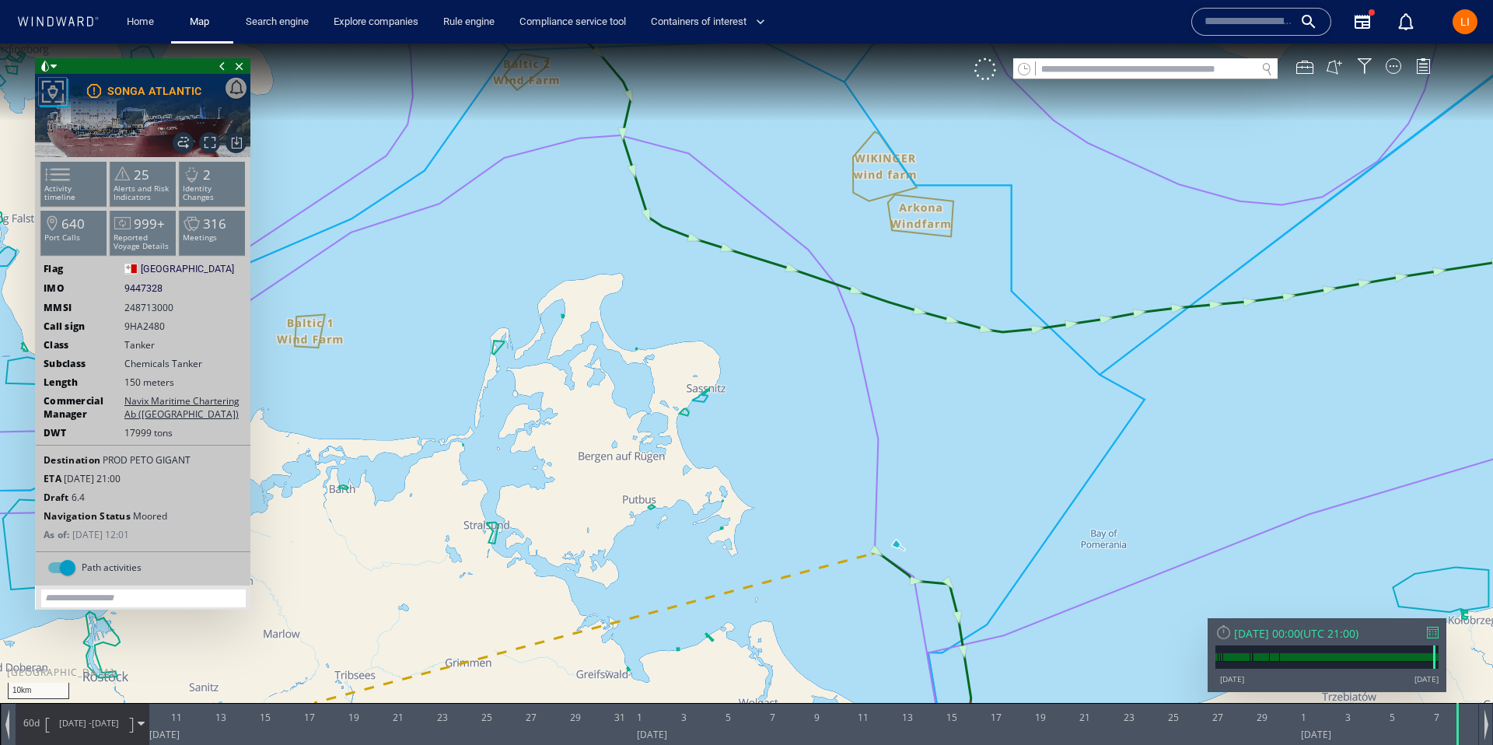
drag, startPoint x: 964, startPoint y: 463, endPoint x: 302, endPoint y: 467, distance: 662.6
click at [300, 467] on canvas "Map" at bounding box center [746, 387] width 1493 height 686
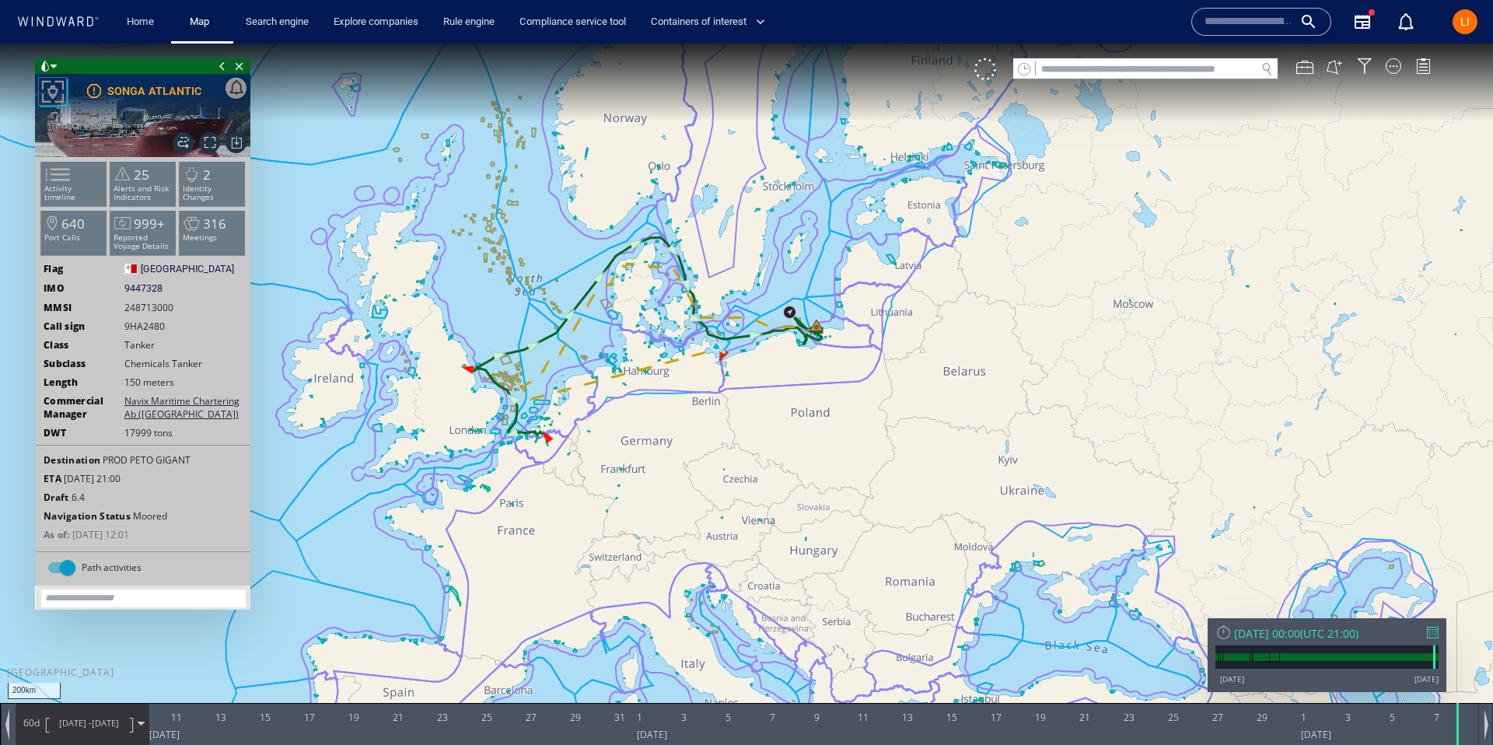
click at [1293, 630] on div "[DATE] 00:00" at bounding box center [1267, 633] width 66 height 15
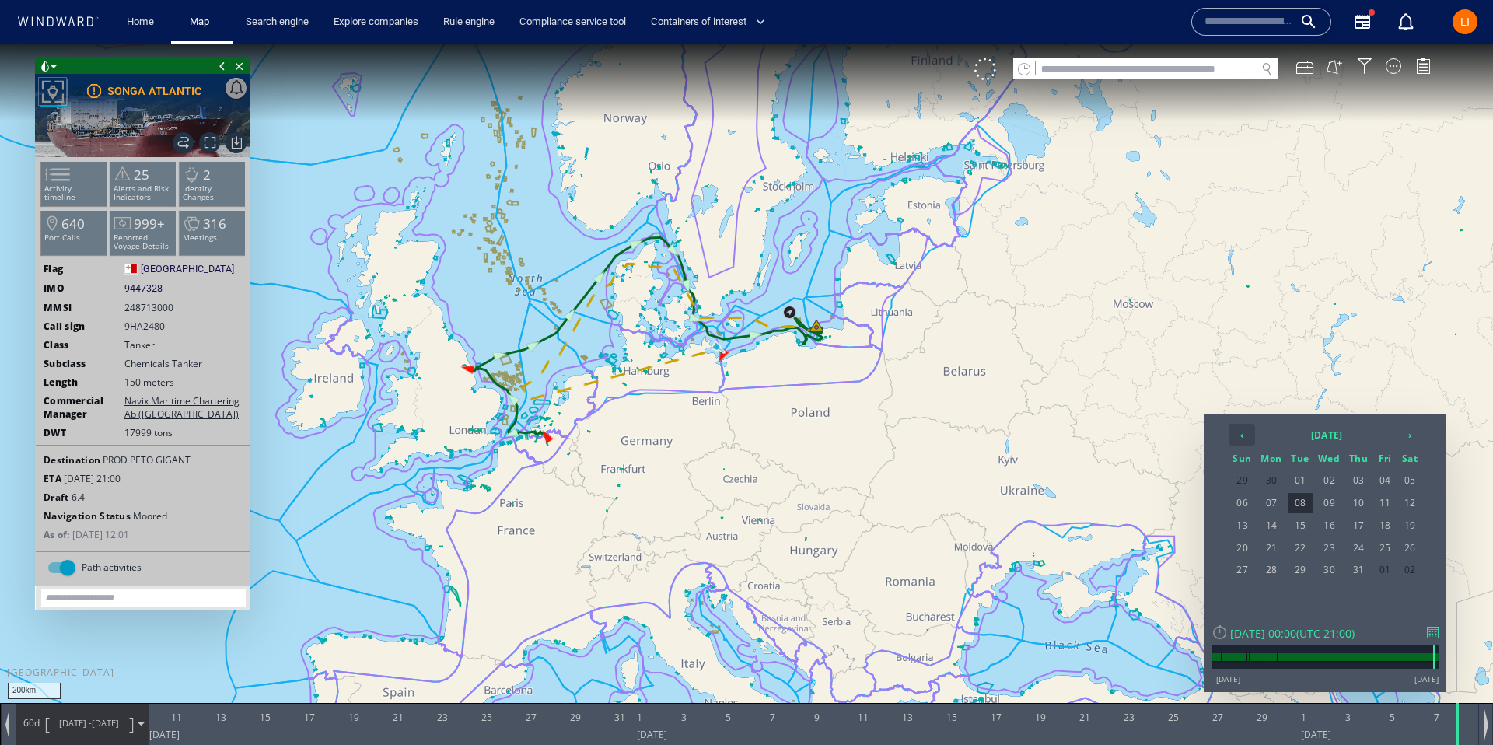
click at [1243, 427] on th "‹" at bounding box center [1242, 435] width 26 height 22
click at [1334, 502] on span "04" at bounding box center [1330, 503] width 30 height 20
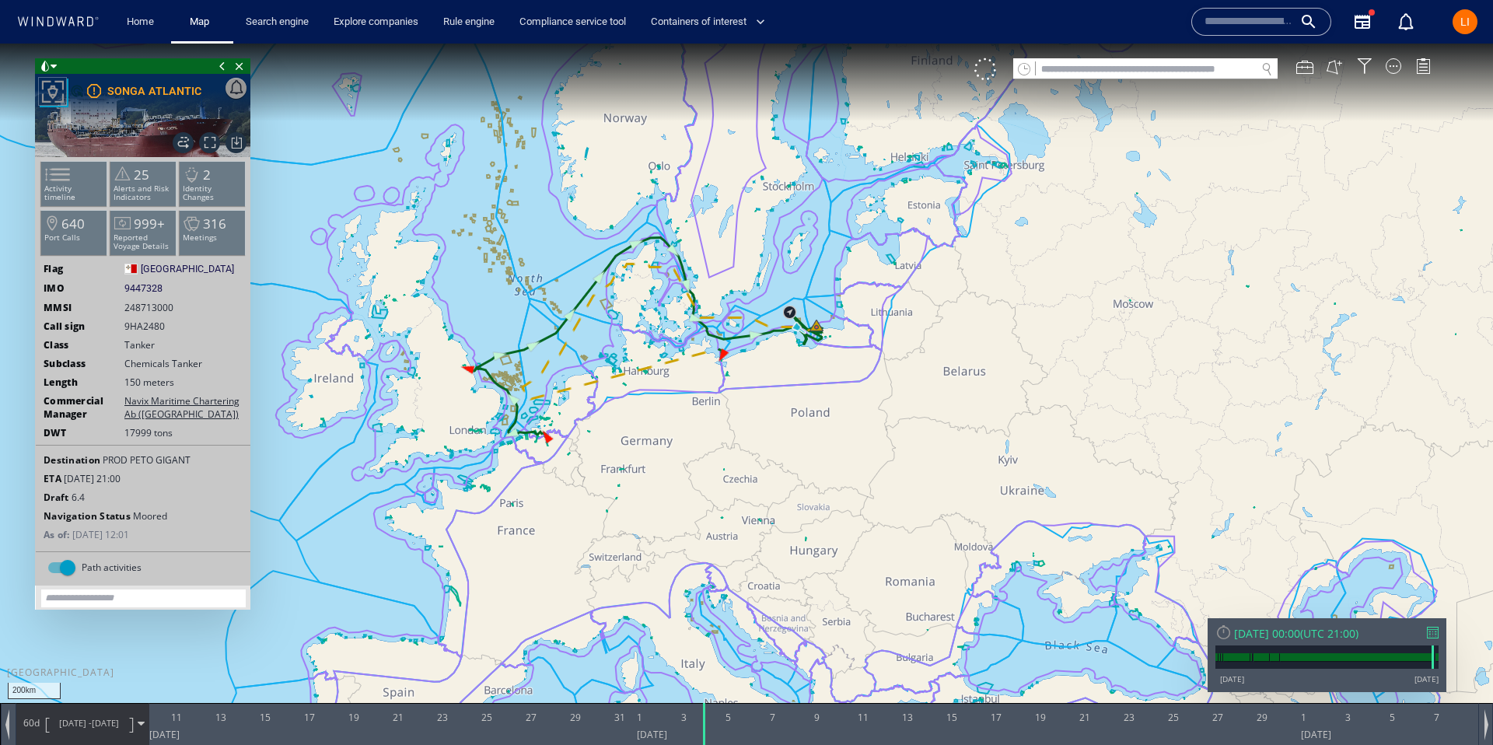
click at [95, 729] on span "[DATE] - [DATE]" at bounding box center [89, 723] width 79 height 39
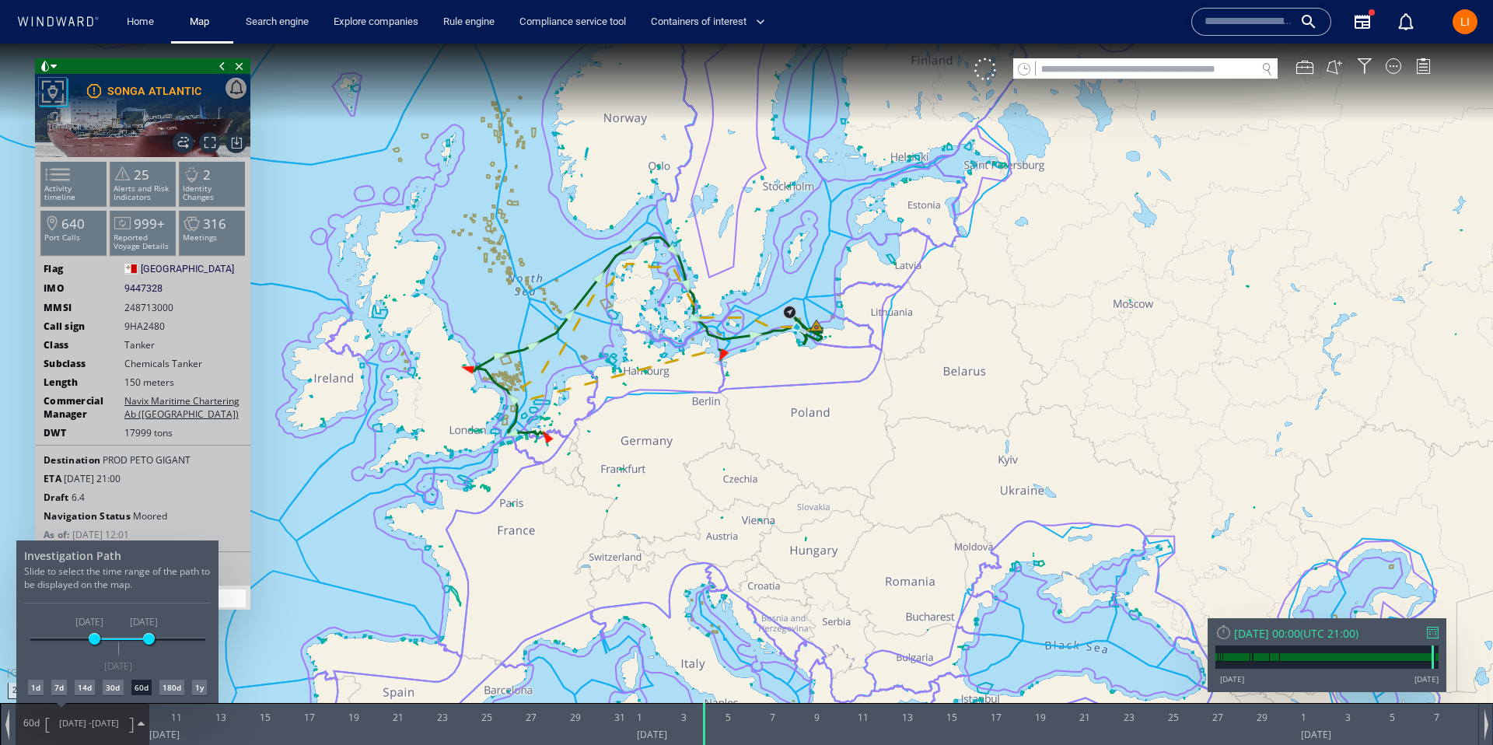
click at [84, 689] on div "14d" at bounding box center [85, 688] width 20 height 16
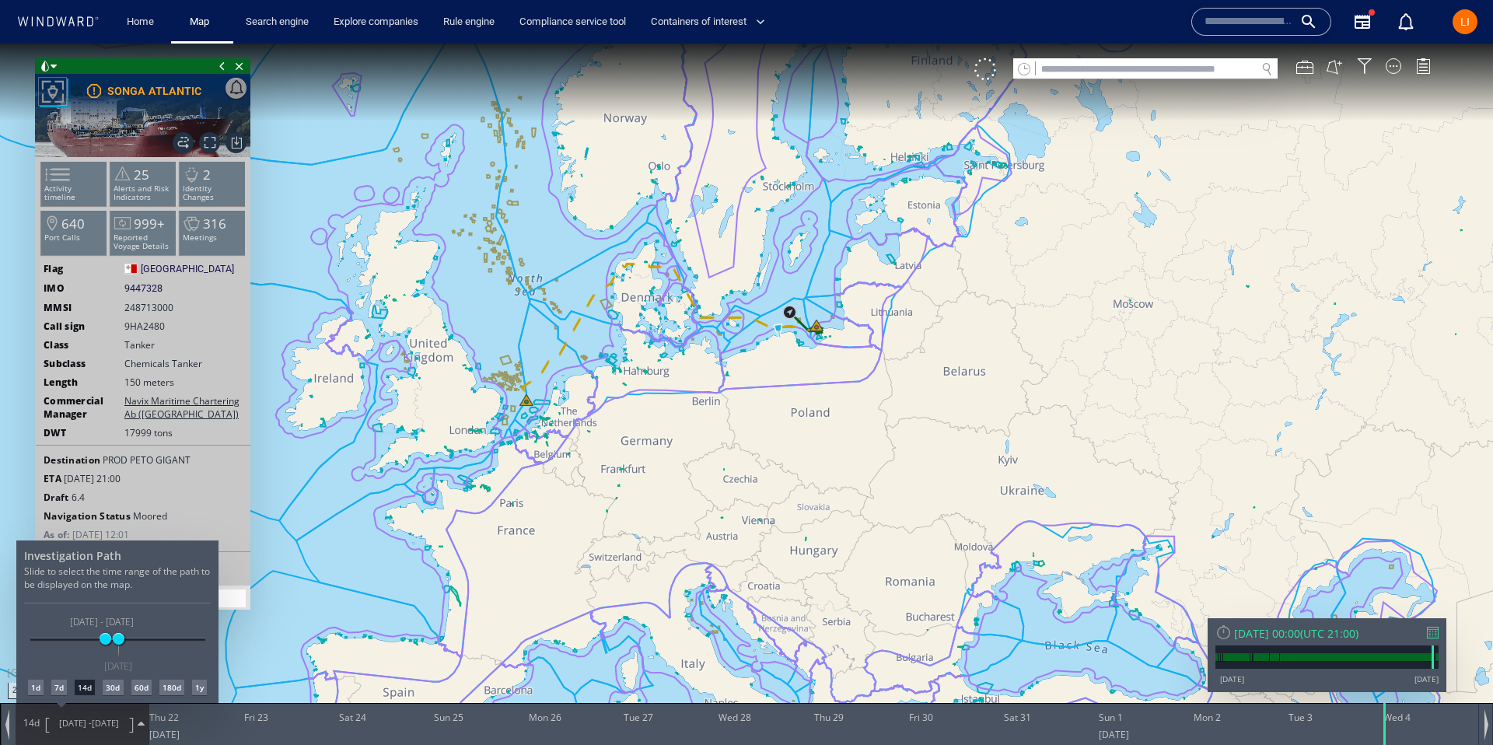
click at [799, 324] on div at bounding box center [746, 394] width 1493 height 701
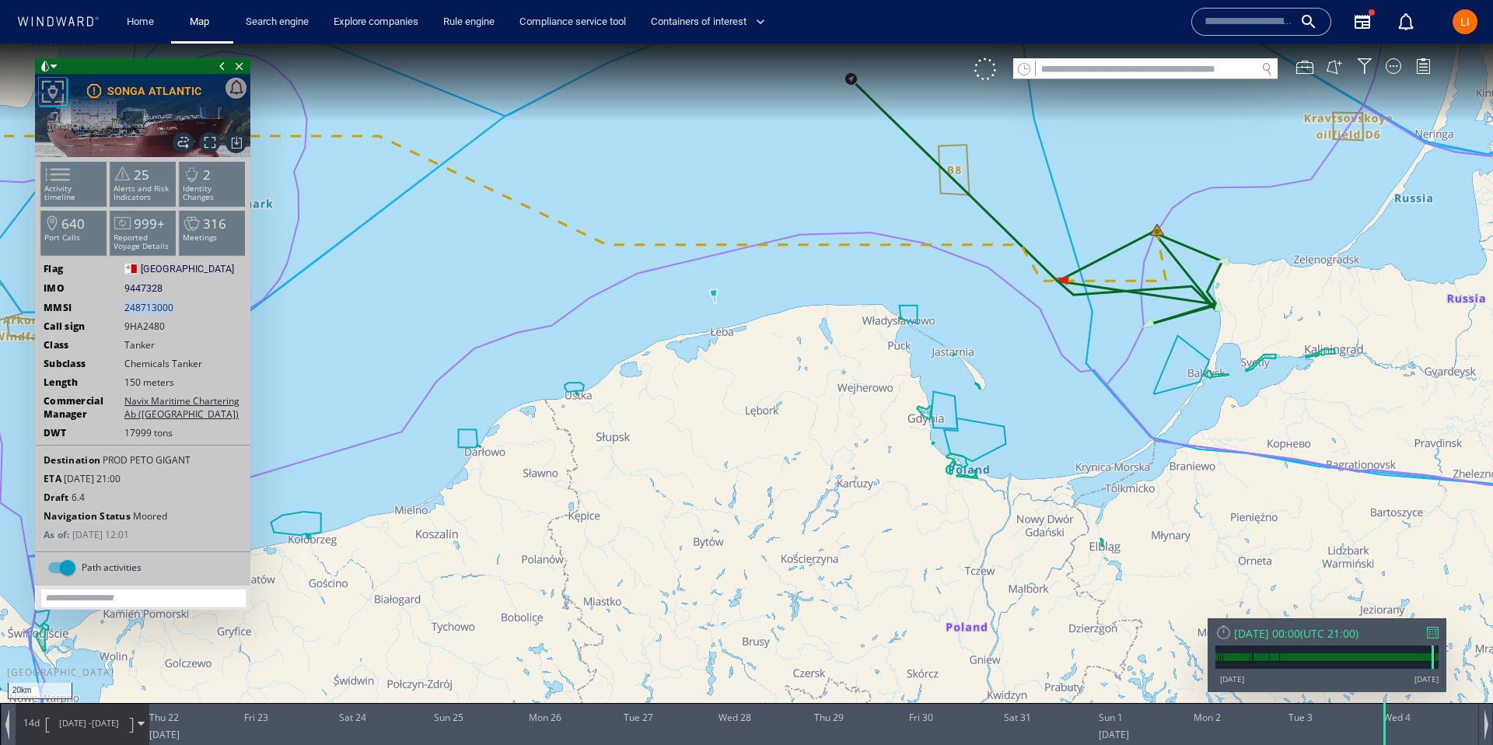
drag, startPoint x: 174, startPoint y: 307, endPoint x: 117, endPoint y: 307, distance: 56.8
click at [117, 307] on div "MMSI 248713000" at bounding box center [143, 307] width 215 height 13
copy span "248713000"
click at [136, 294] on span "9447328" at bounding box center [143, 289] width 38 height 14
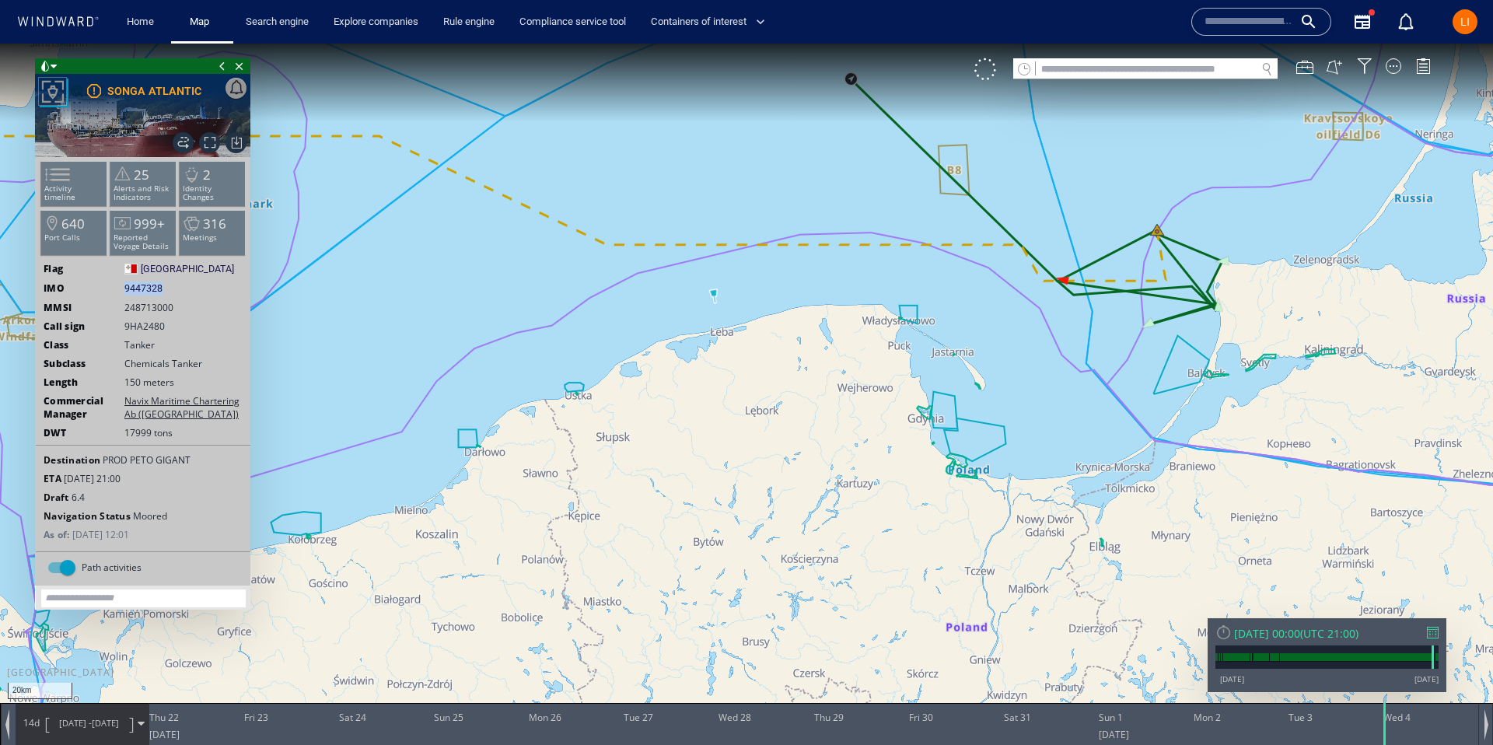
copy span "9447328"
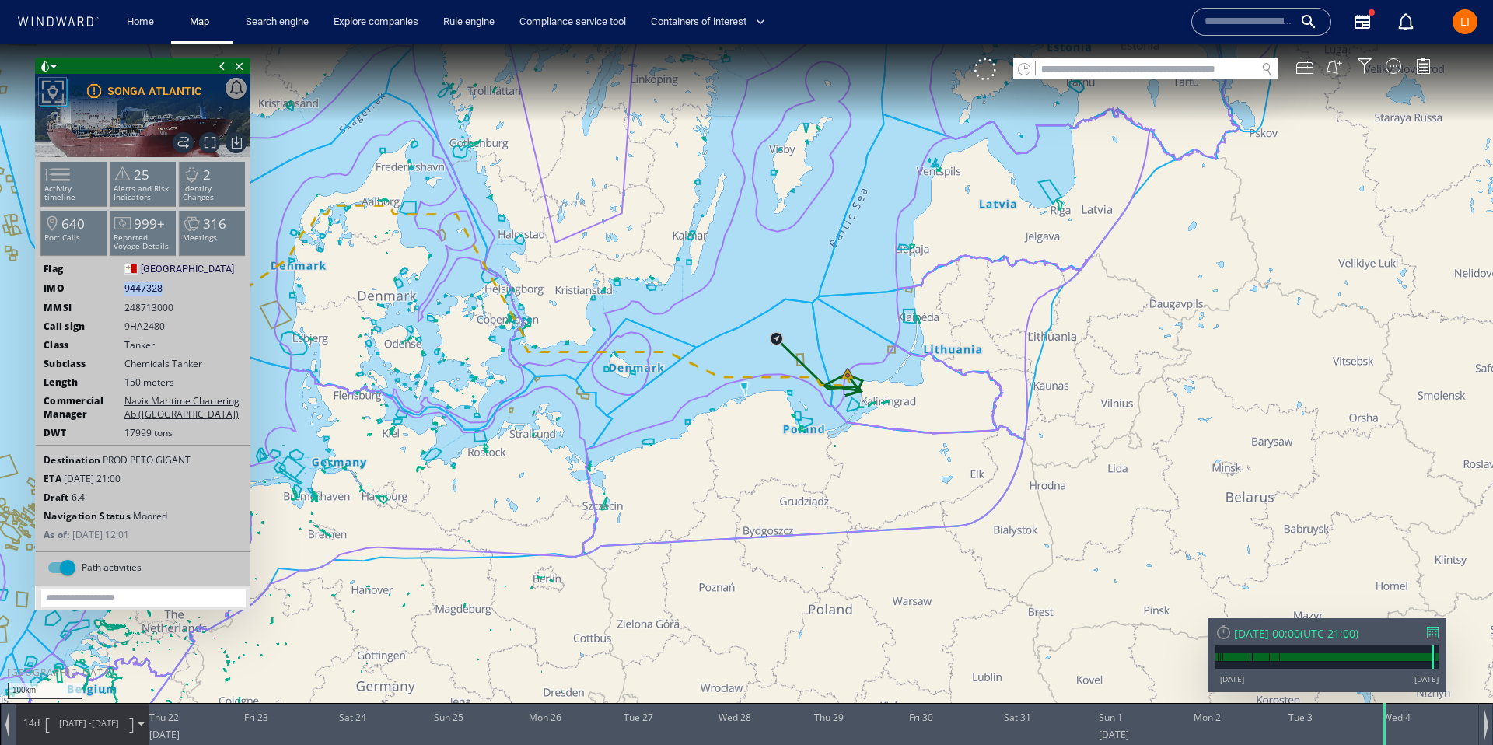
click at [1300, 628] on div "[DATE] 00:00" at bounding box center [1267, 633] width 66 height 15
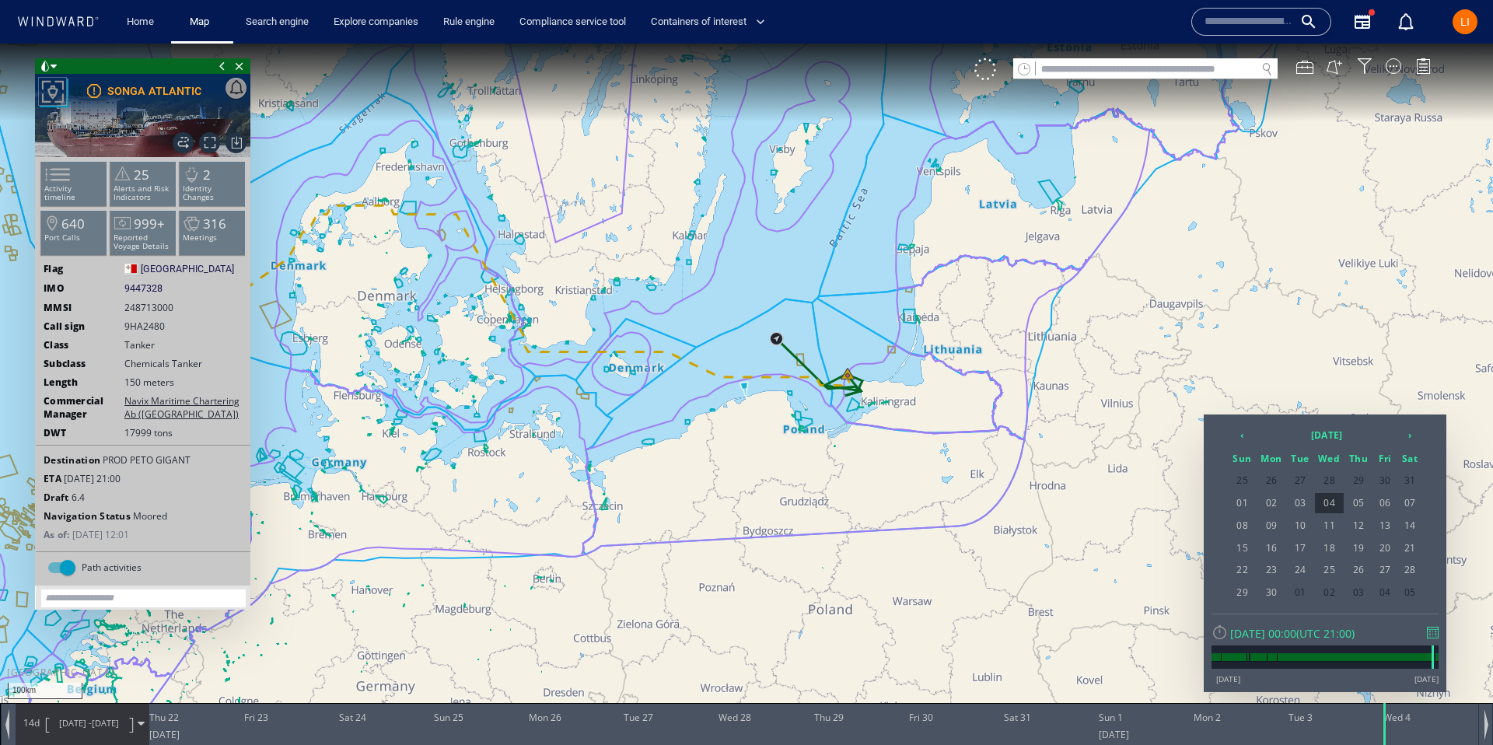
click at [64, 727] on span "[DATE] -" at bounding box center [75, 723] width 33 height 12
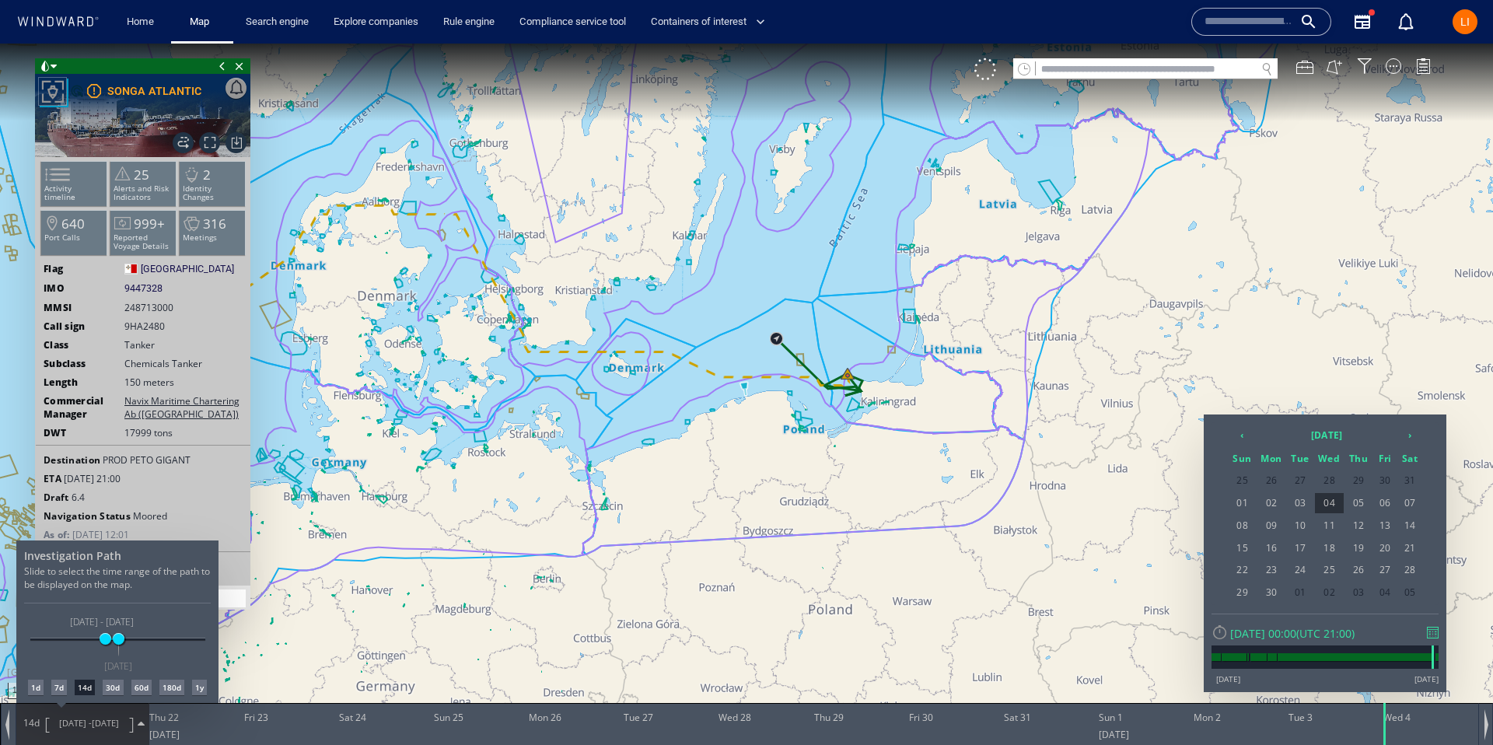
click at [54, 688] on div "7d" at bounding box center [59, 688] width 16 height 16
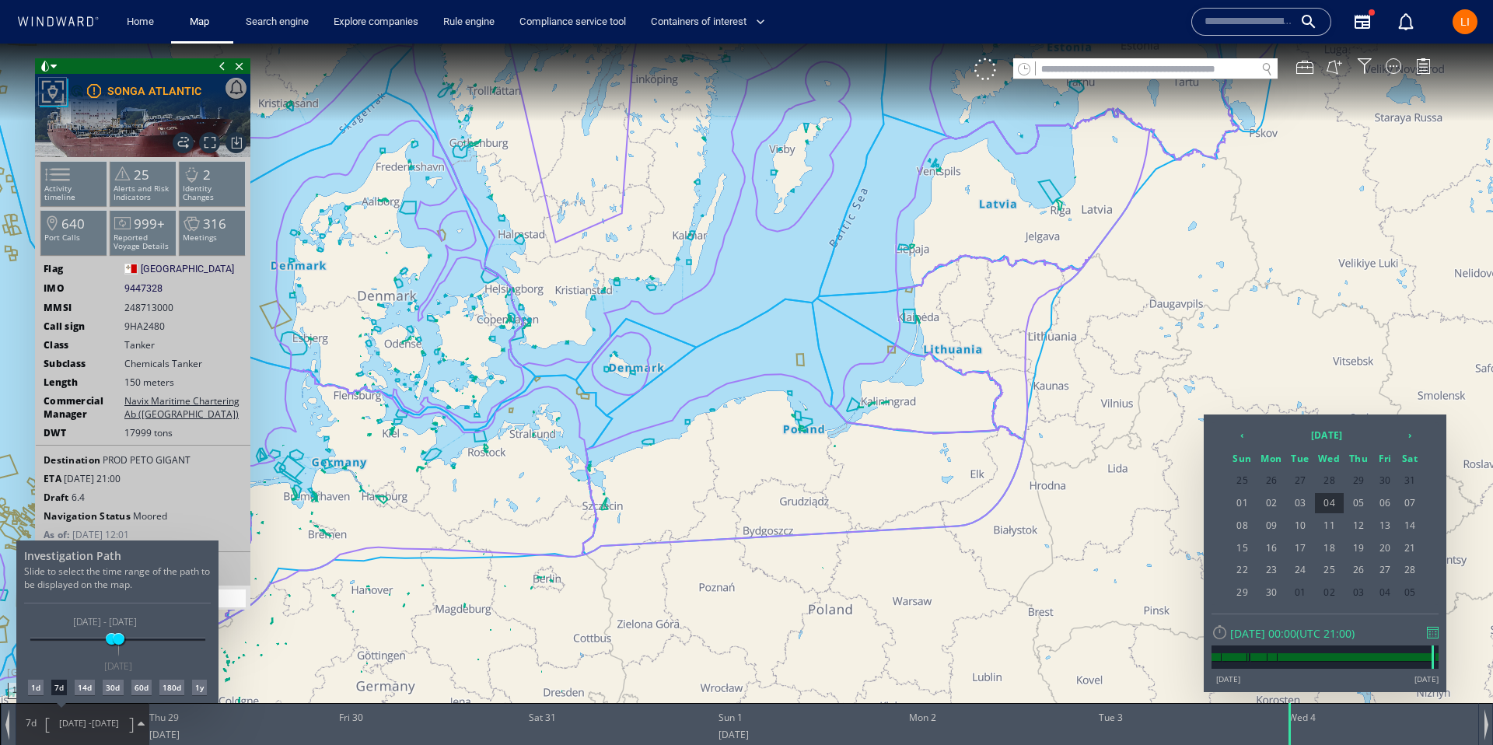
click at [850, 391] on div at bounding box center [746, 394] width 1493 height 701
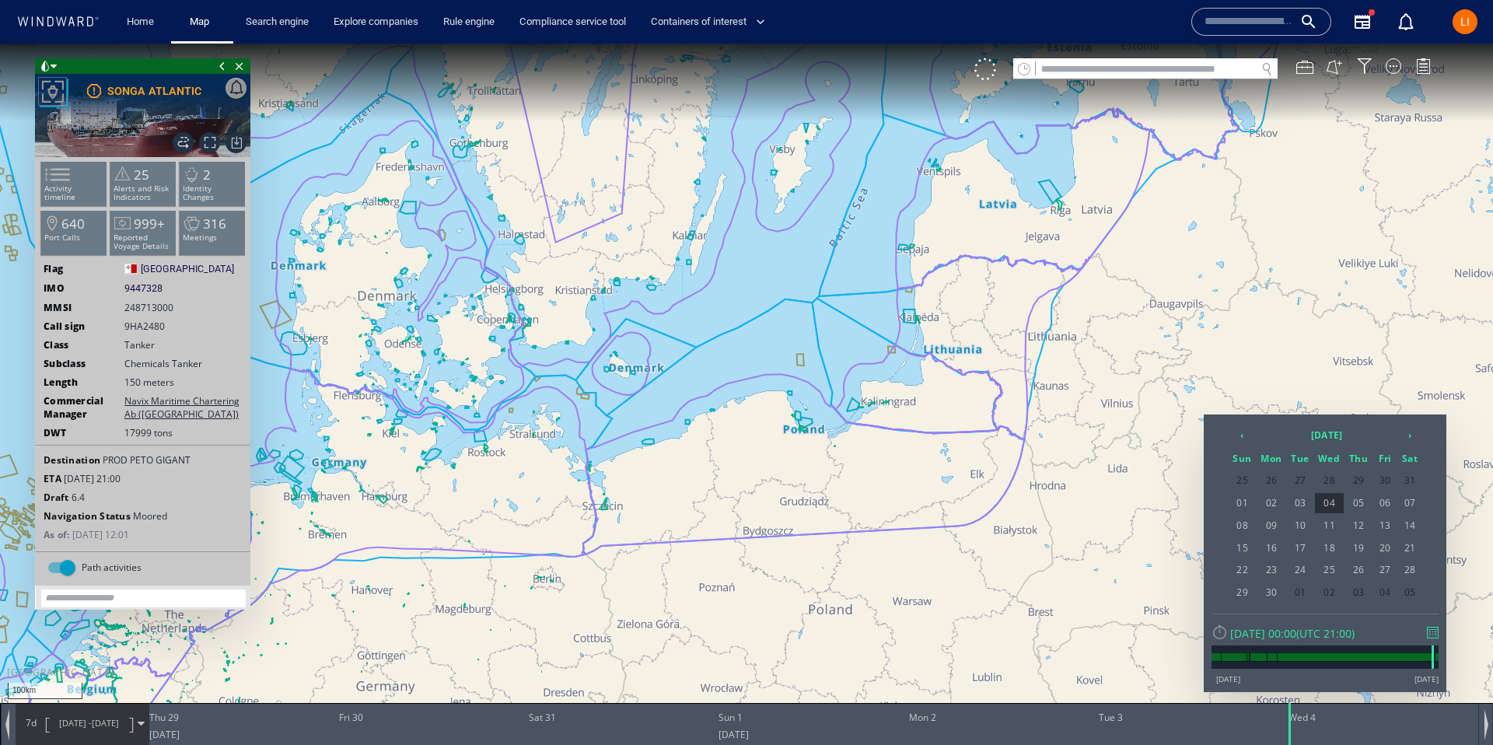
click at [971, 352] on div at bounding box center [746, 394] width 1493 height 701
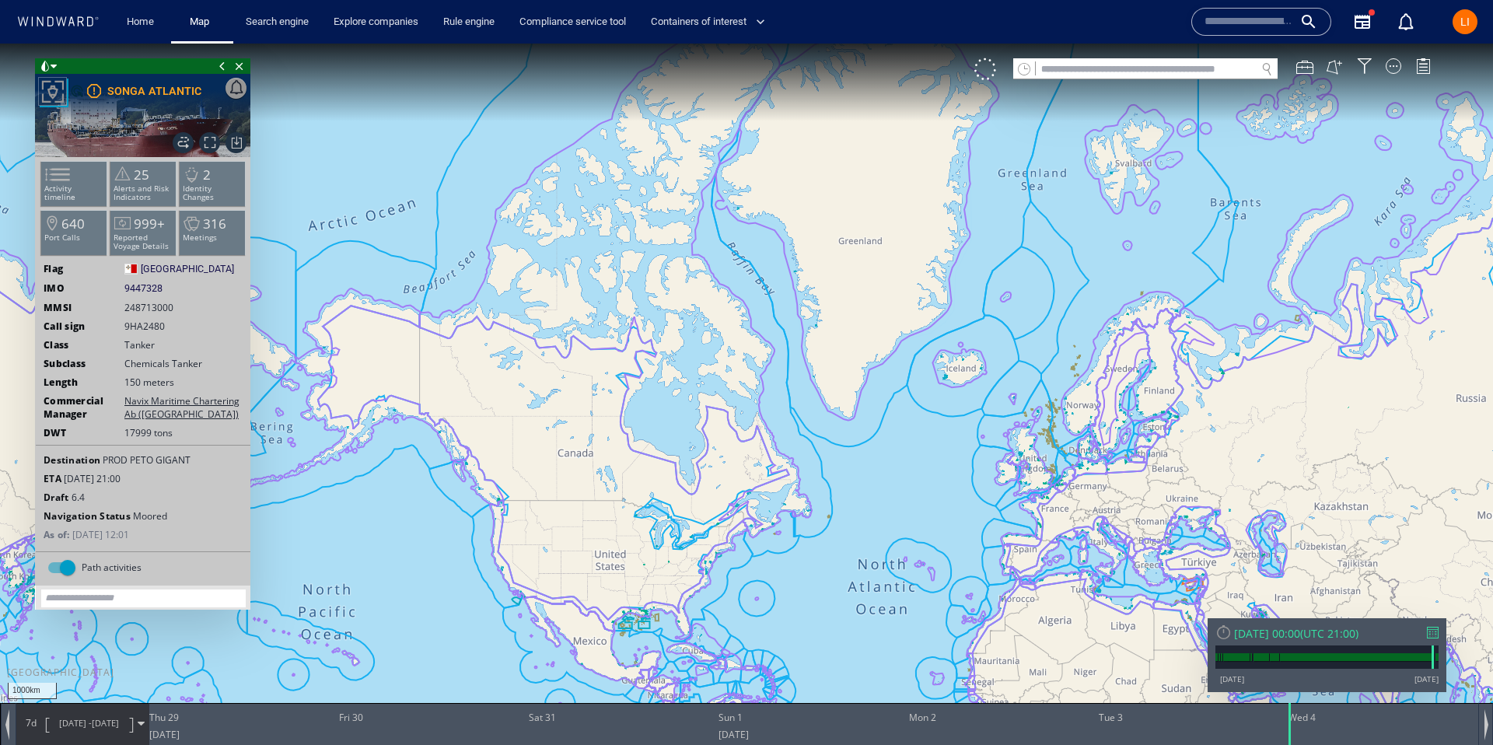
drag, startPoint x: 968, startPoint y: 407, endPoint x: 566, endPoint y: 215, distance: 445.6
click at [566, 215] on canvas "Map" at bounding box center [746, 387] width 1493 height 686
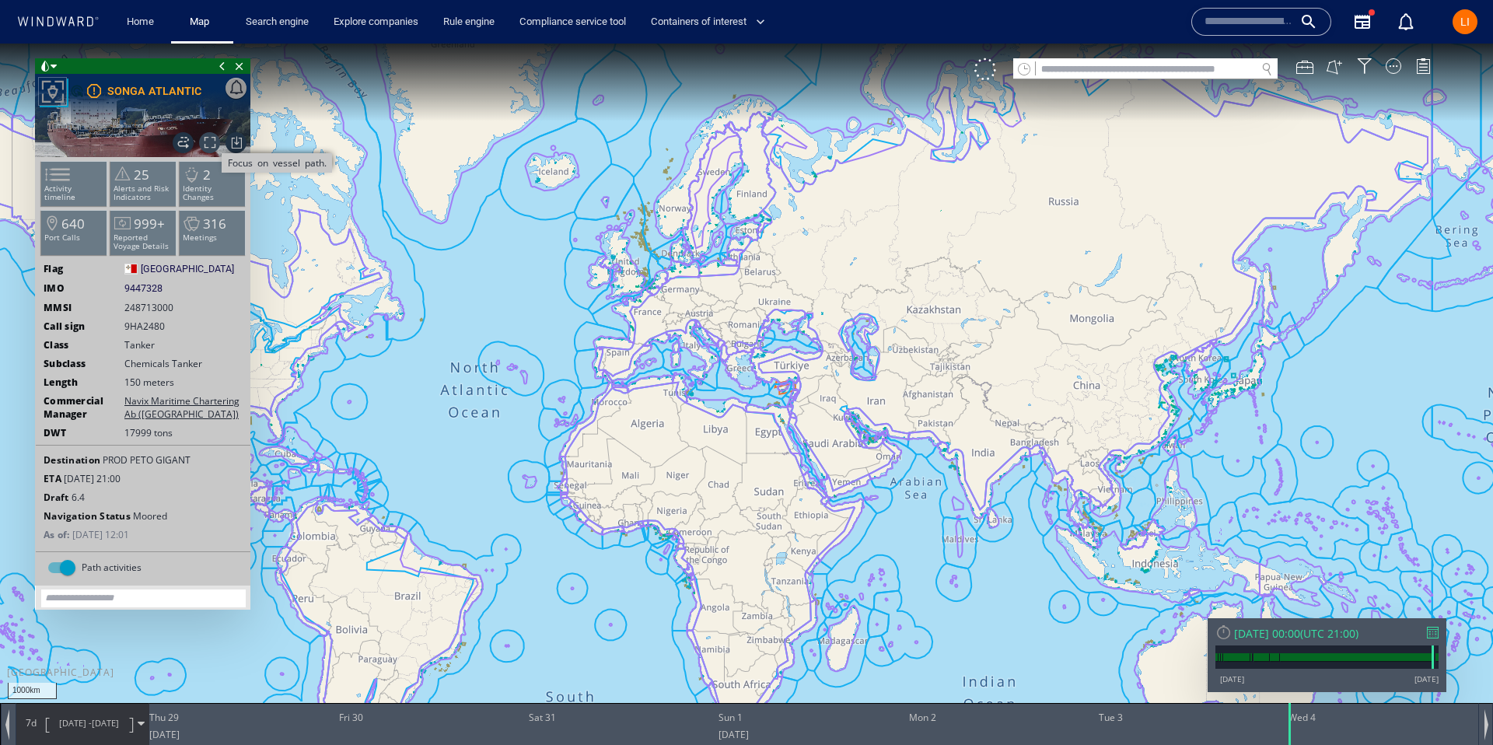
click at [211, 145] on span "Focus on vessel path." at bounding box center [209, 142] width 21 height 21
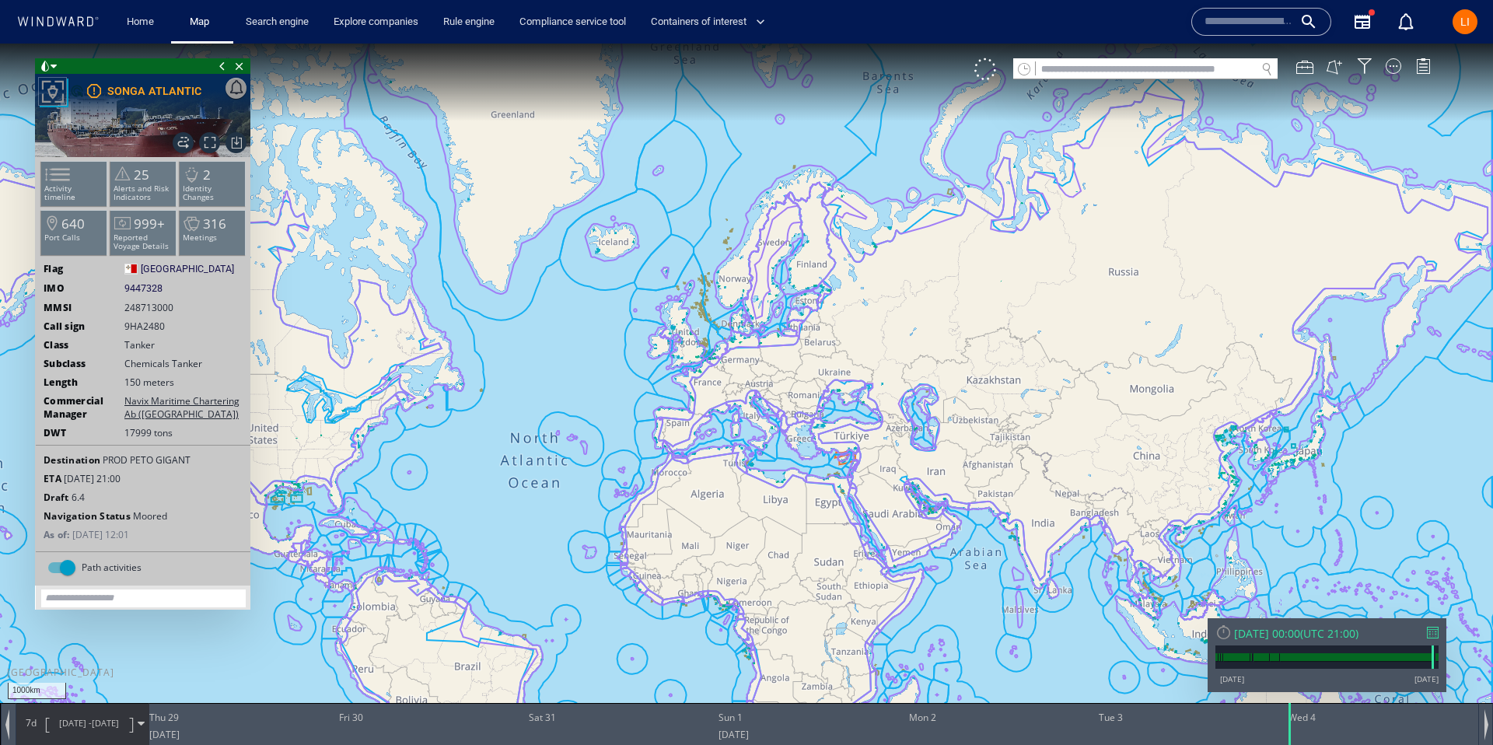
click at [1220, 631] on div at bounding box center [1223, 632] width 16 height 16
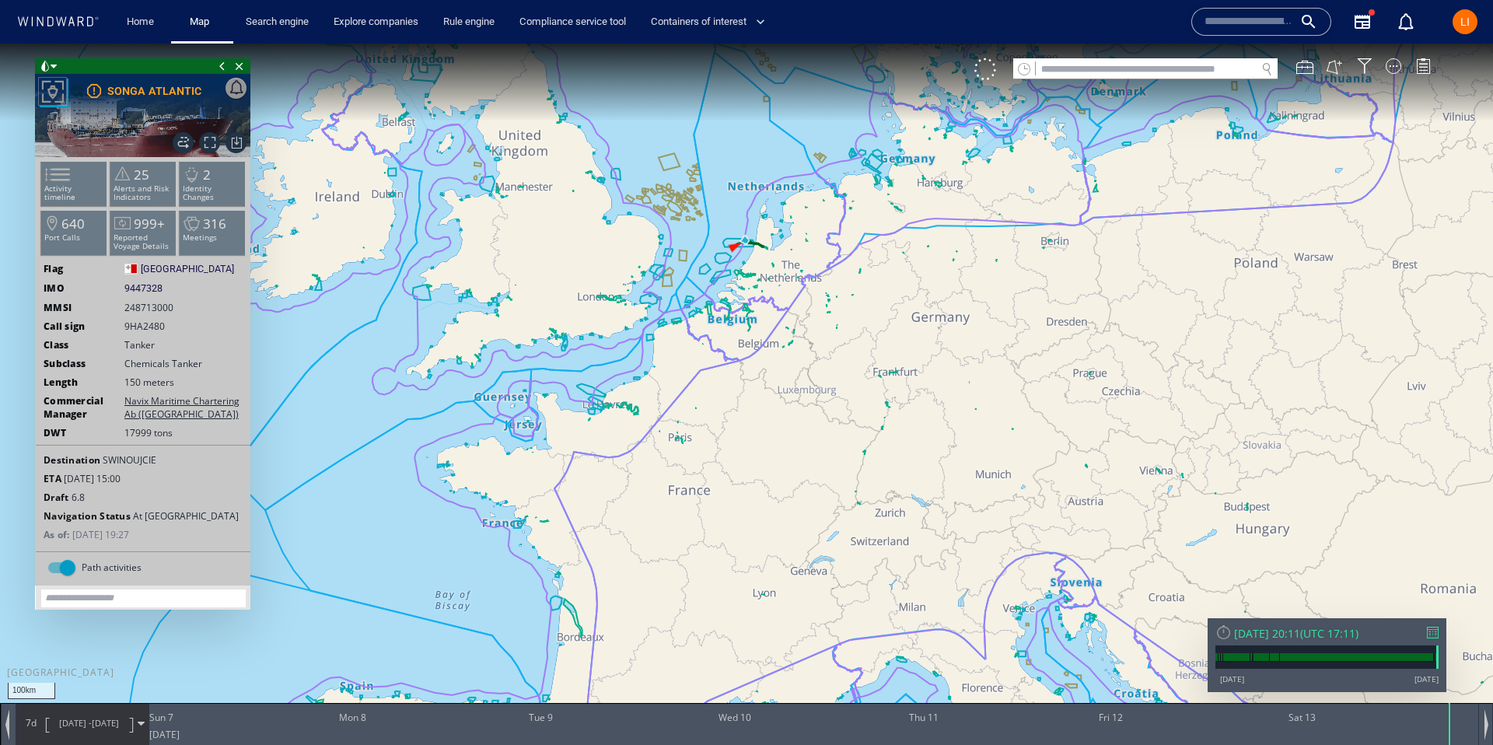
click at [1300, 636] on div "[DATE] 20:11" at bounding box center [1267, 633] width 66 height 15
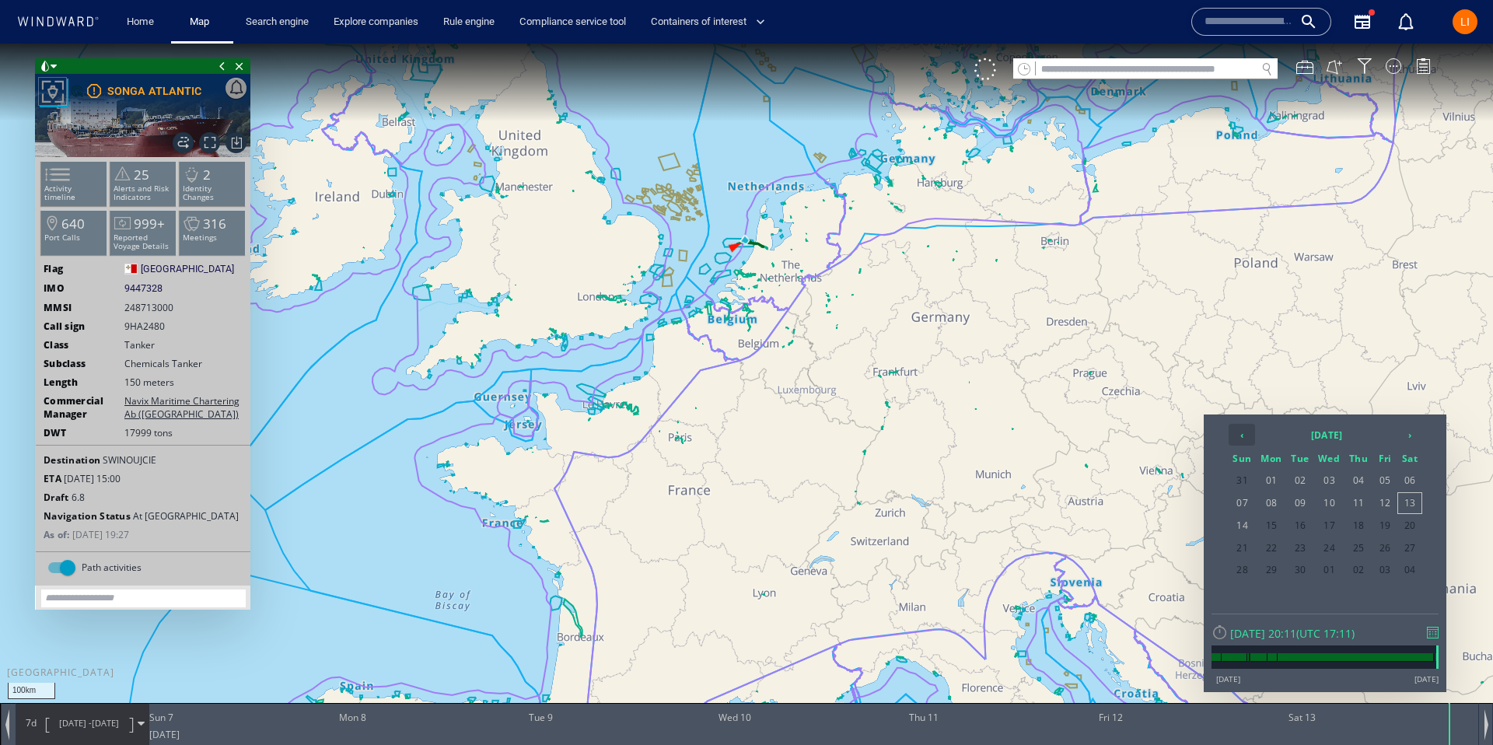
click at [1237, 433] on th "‹" at bounding box center [1242, 435] width 26 height 22
click at [1238, 433] on th "‹" at bounding box center [1242, 435] width 26 height 22
click at [1323, 548] on span "23" at bounding box center [1330, 548] width 30 height 20
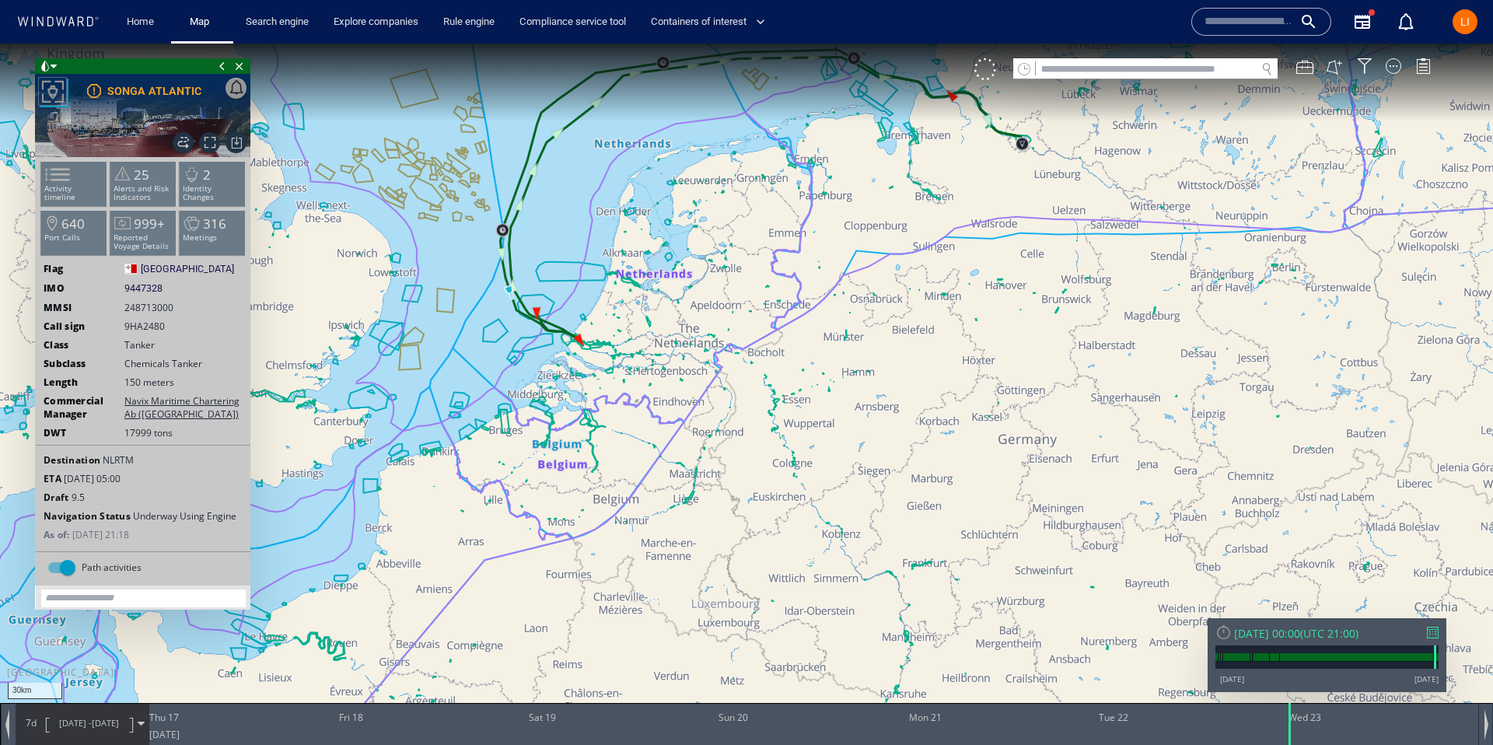
drag, startPoint x: 787, startPoint y: 133, endPoint x: 783, endPoint y: 472, distance: 339.1
click at [783, 472] on canvas "Map" at bounding box center [746, 387] width 1493 height 686
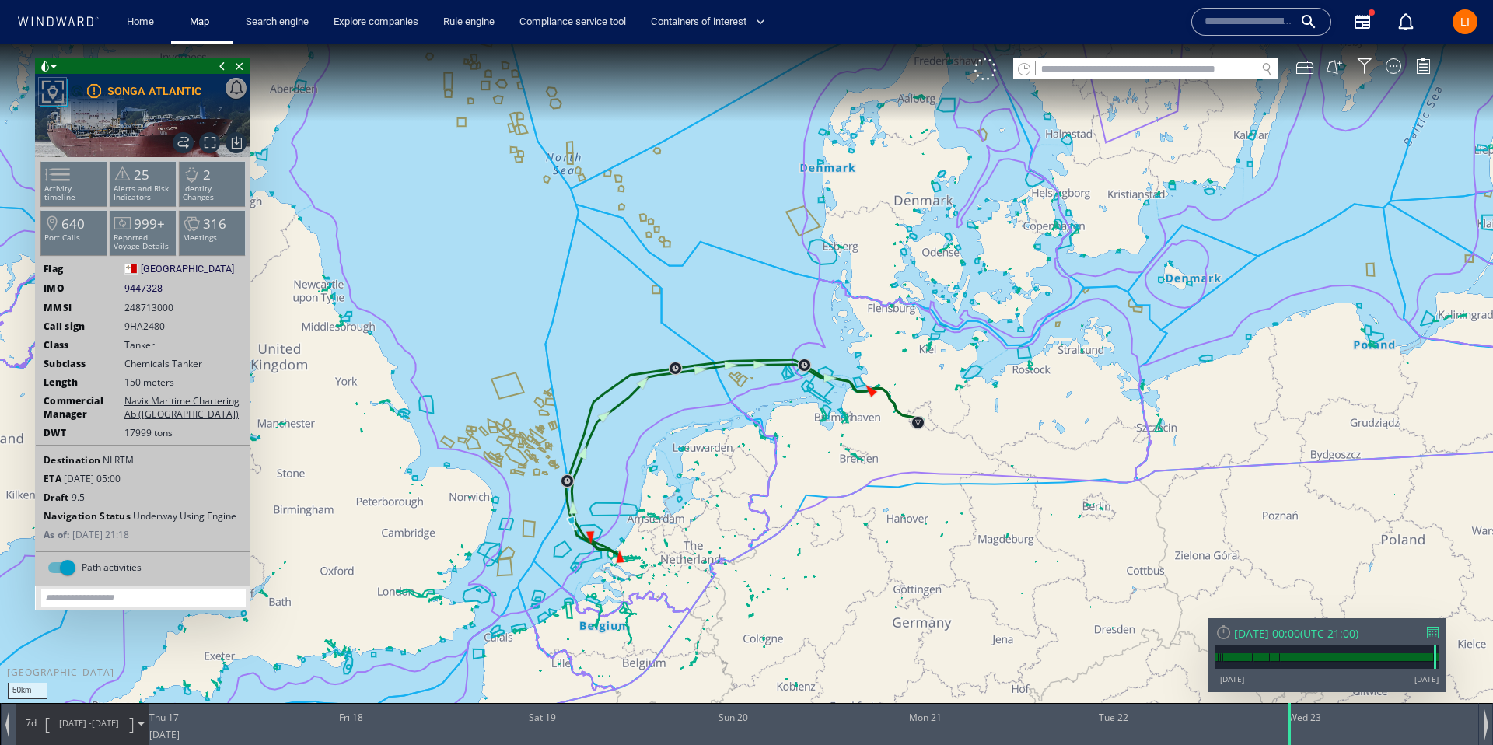
click at [1299, 629] on div "[DATE] 00:00" at bounding box center [1267, 633] width 66 height 15
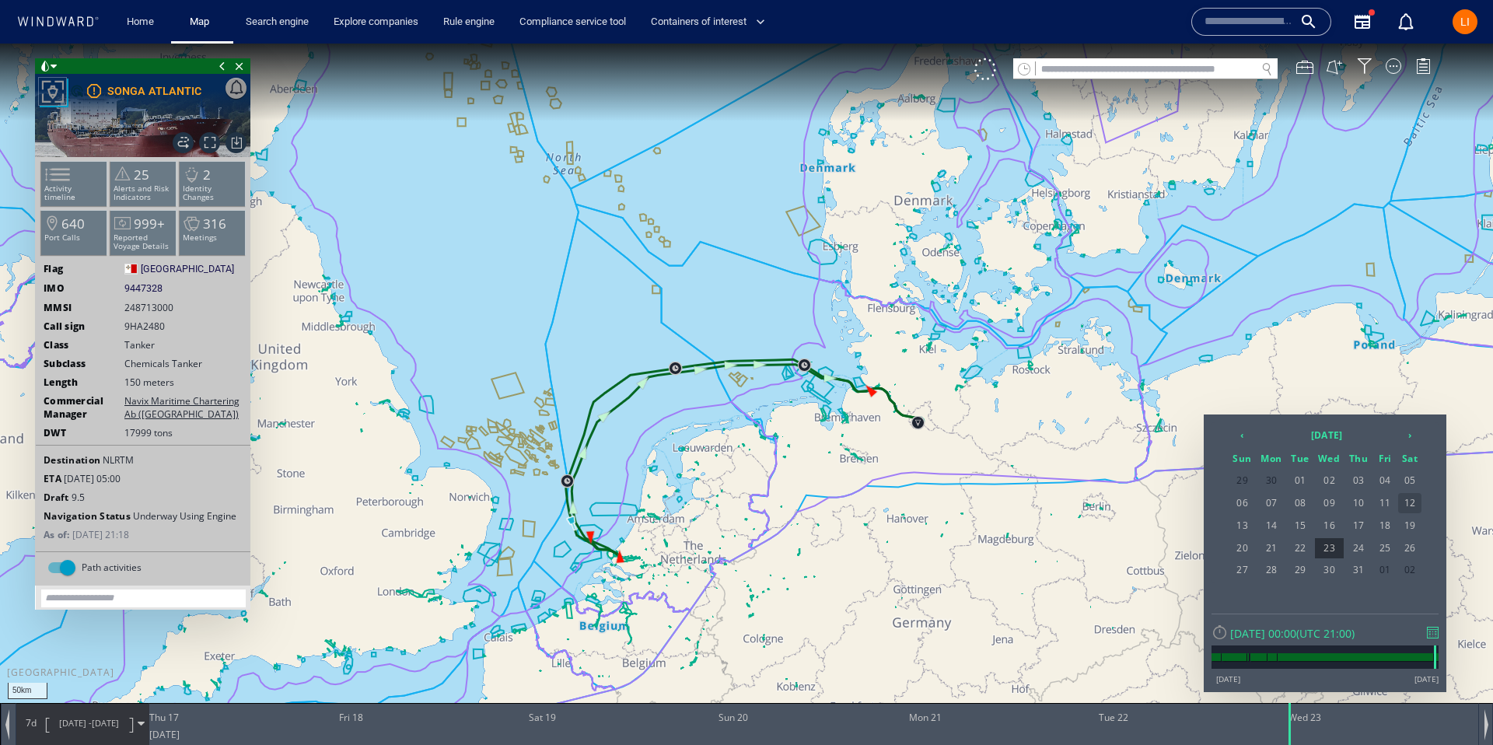
click at [1410, 505] on span "12" at bounding box center [1409, 503] width 23 height 20
